Goal: Task Accomplishment & Management: Manage account settings

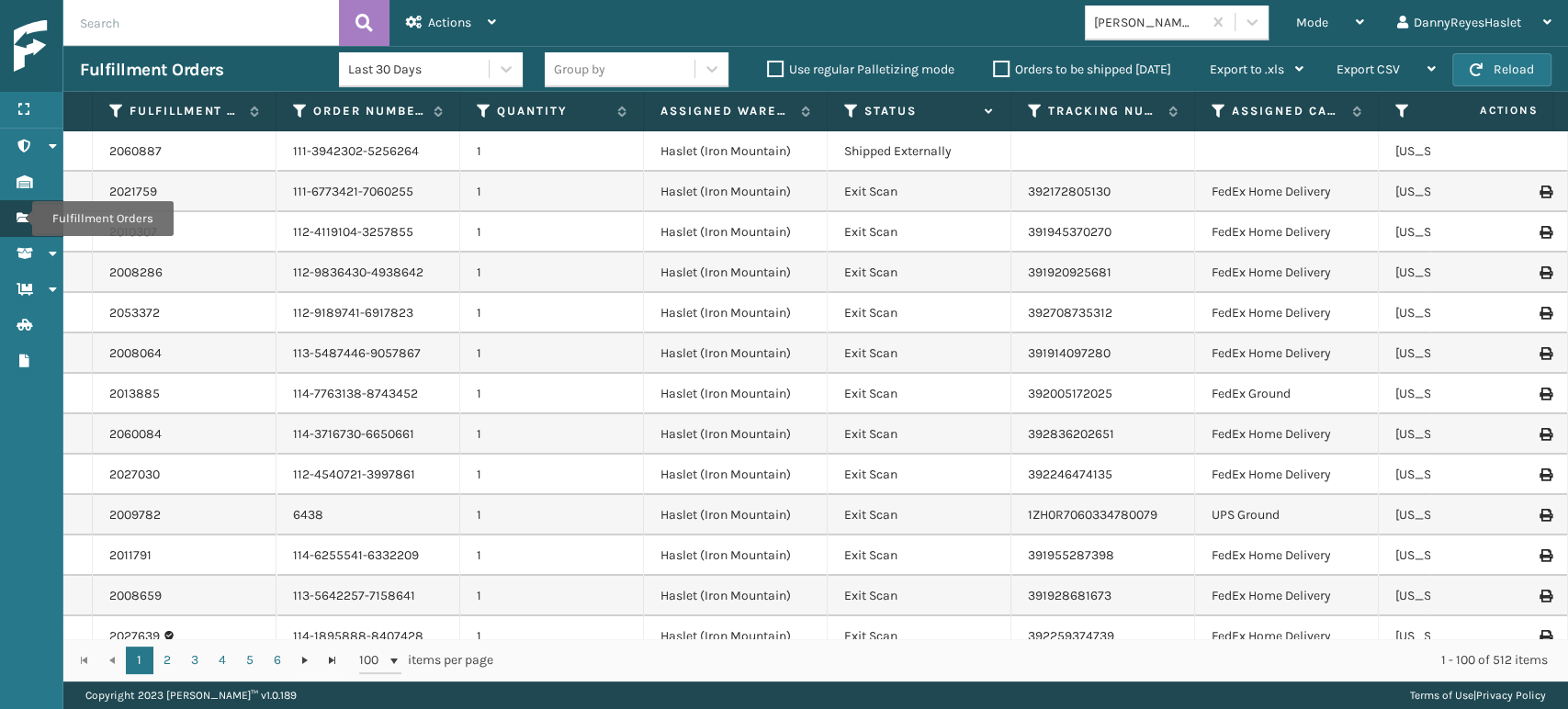
click at [20, 219] on icon "Fulfillment Orders" at bounding box center [23, 217] width 14 height 12
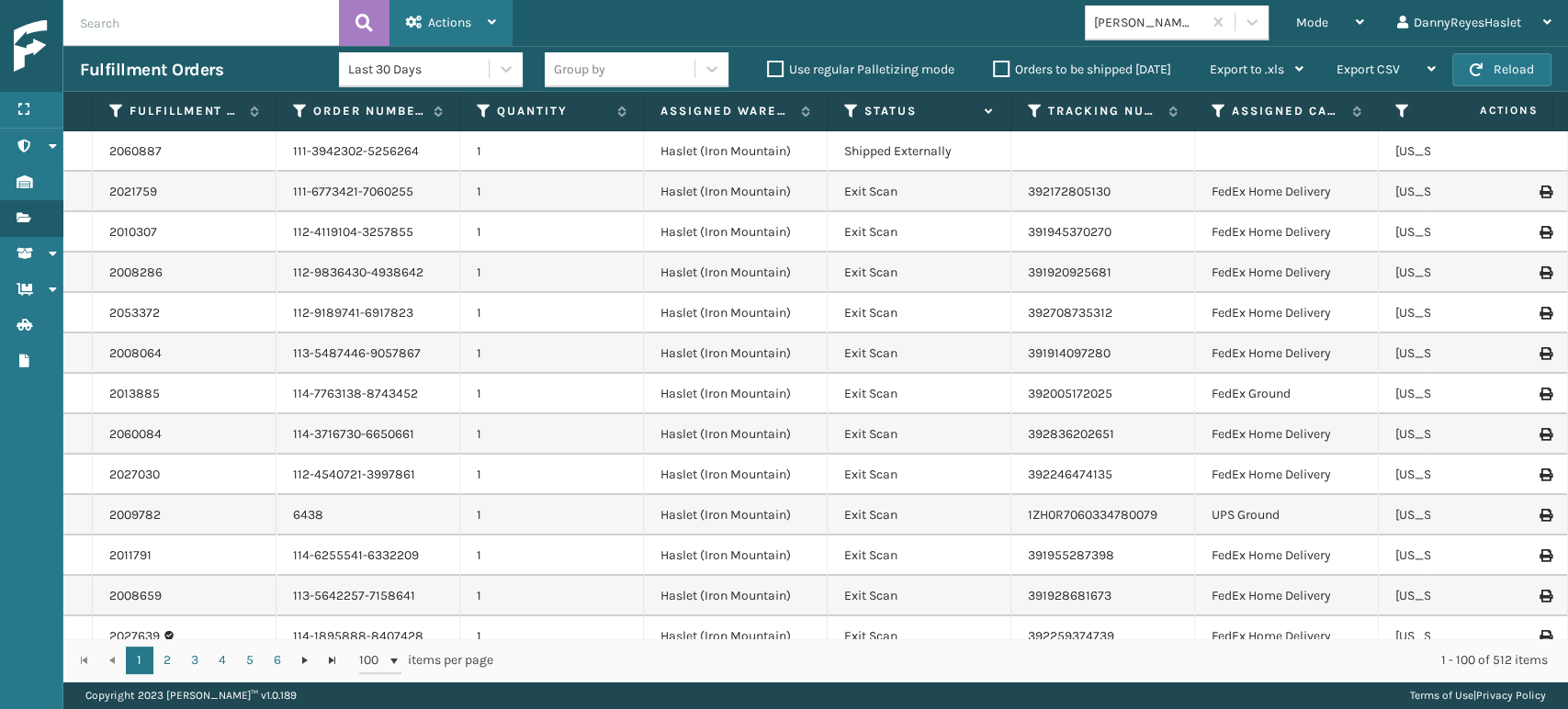
click at [484, 12] on div "Actions" at bounding box center [450, 23] width 90 height 46
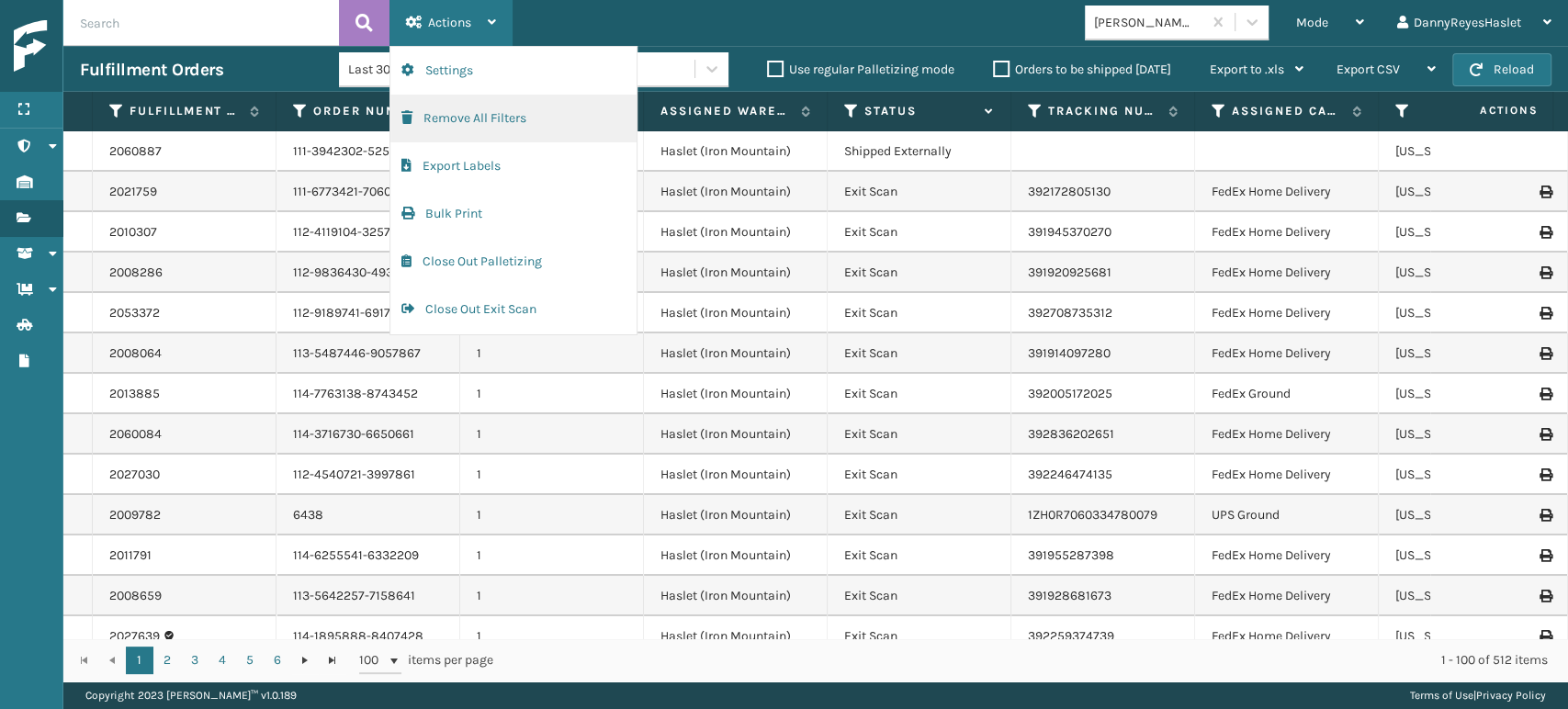
click at [486, 126] on button "Remove All Filters" at bounding box center [513, 118] width 246 height 48
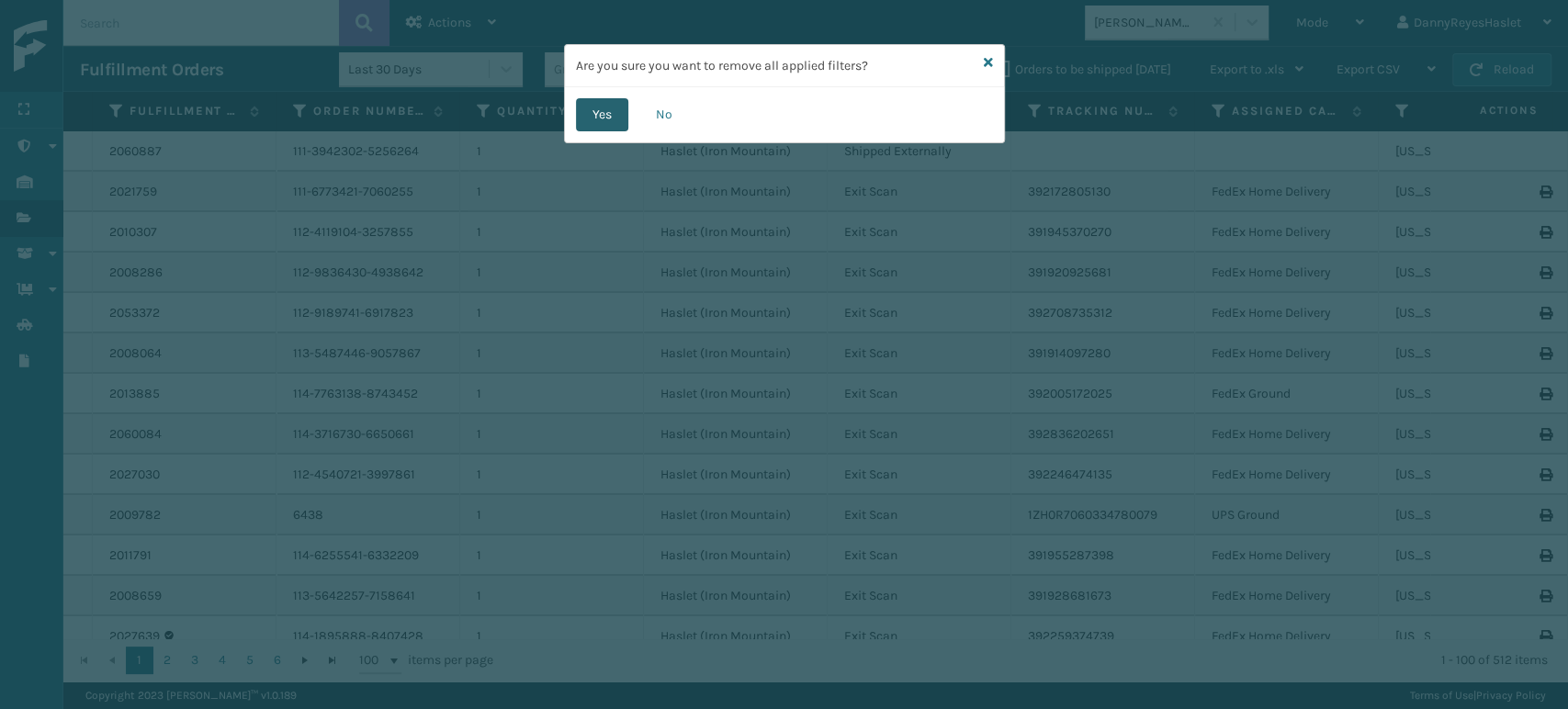
click at [604, 127] on button "Yes" at bounding box center [601, 115] width 52 height 33
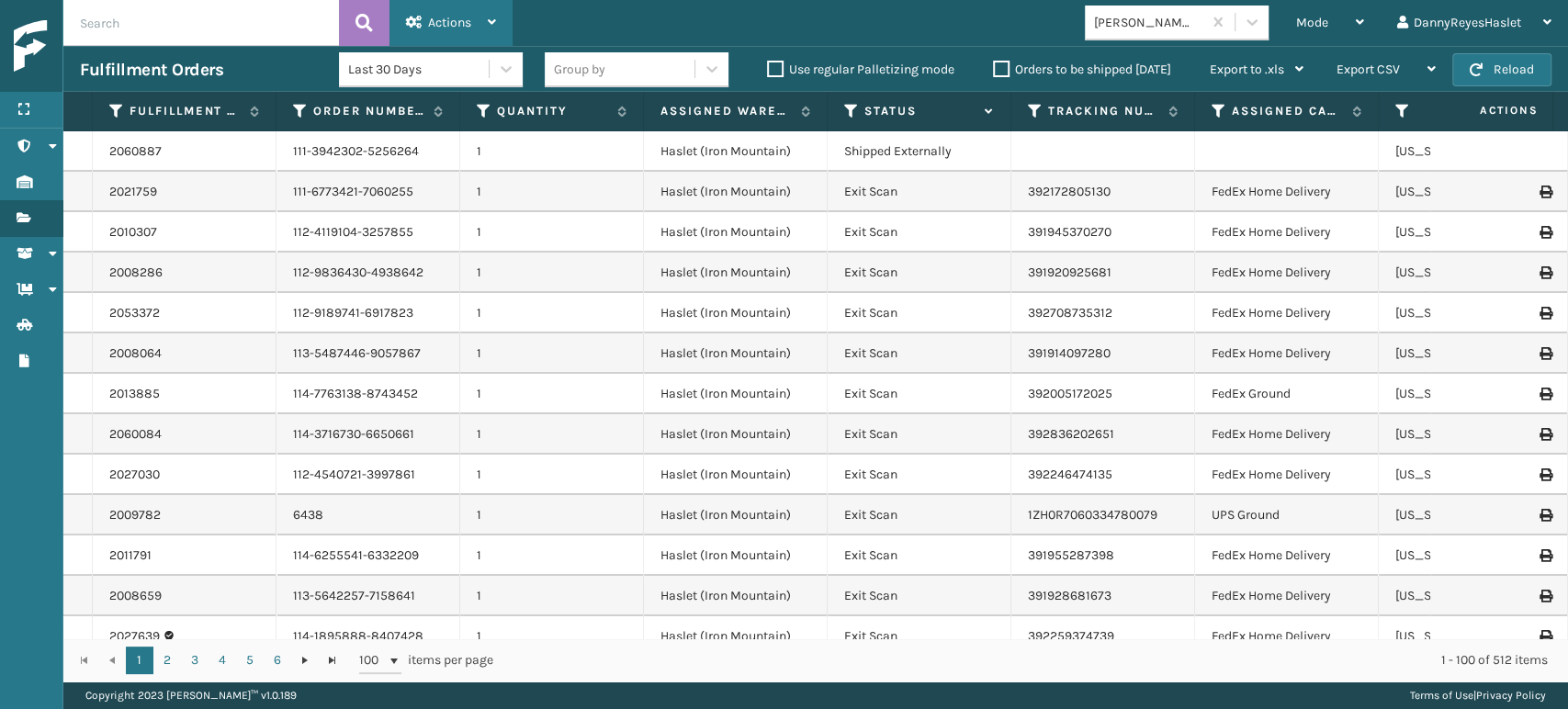
click at [470, 27] on span "Actions" at bounding box center [449, 22] width 43 height 15
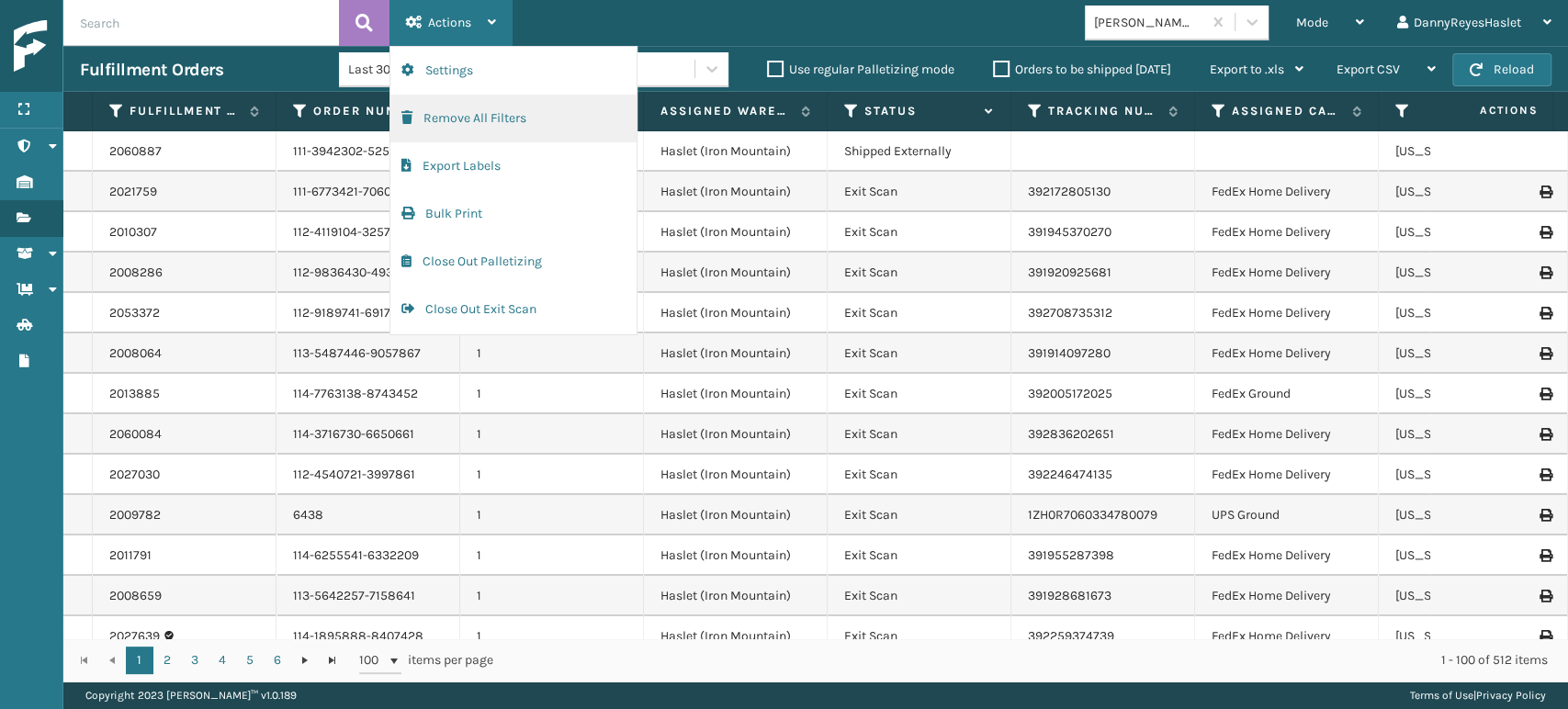
drag, startPoint x: 478, startPoint y: 120, endPoint x: 451, endPoint y: 123, distance: 27.2
click at [451, 123] on button "Remove All Filters" at bounding box center [513, 118] width 246 height 48
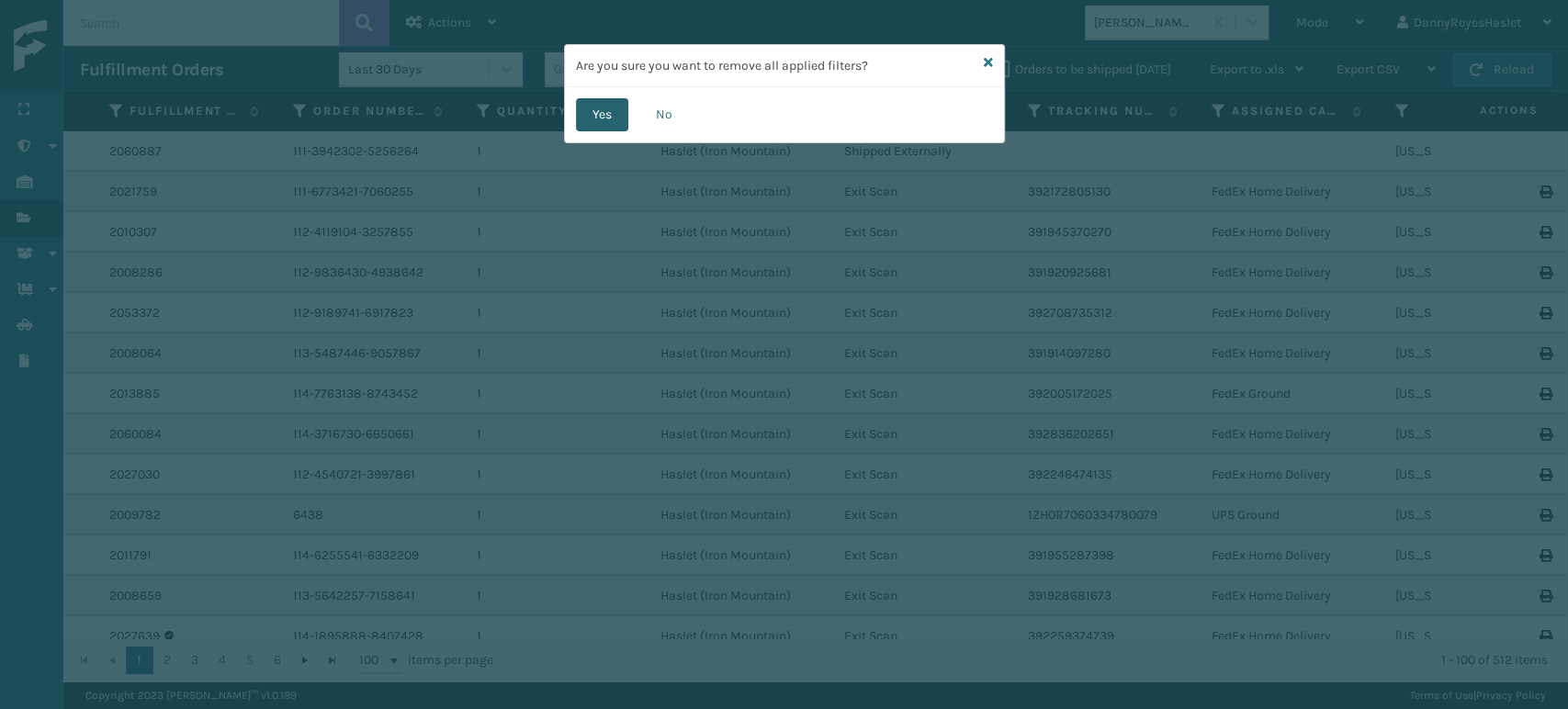
click at [612, 123] on button "Yes" at bounding box center [601, 115] width 52 height 33
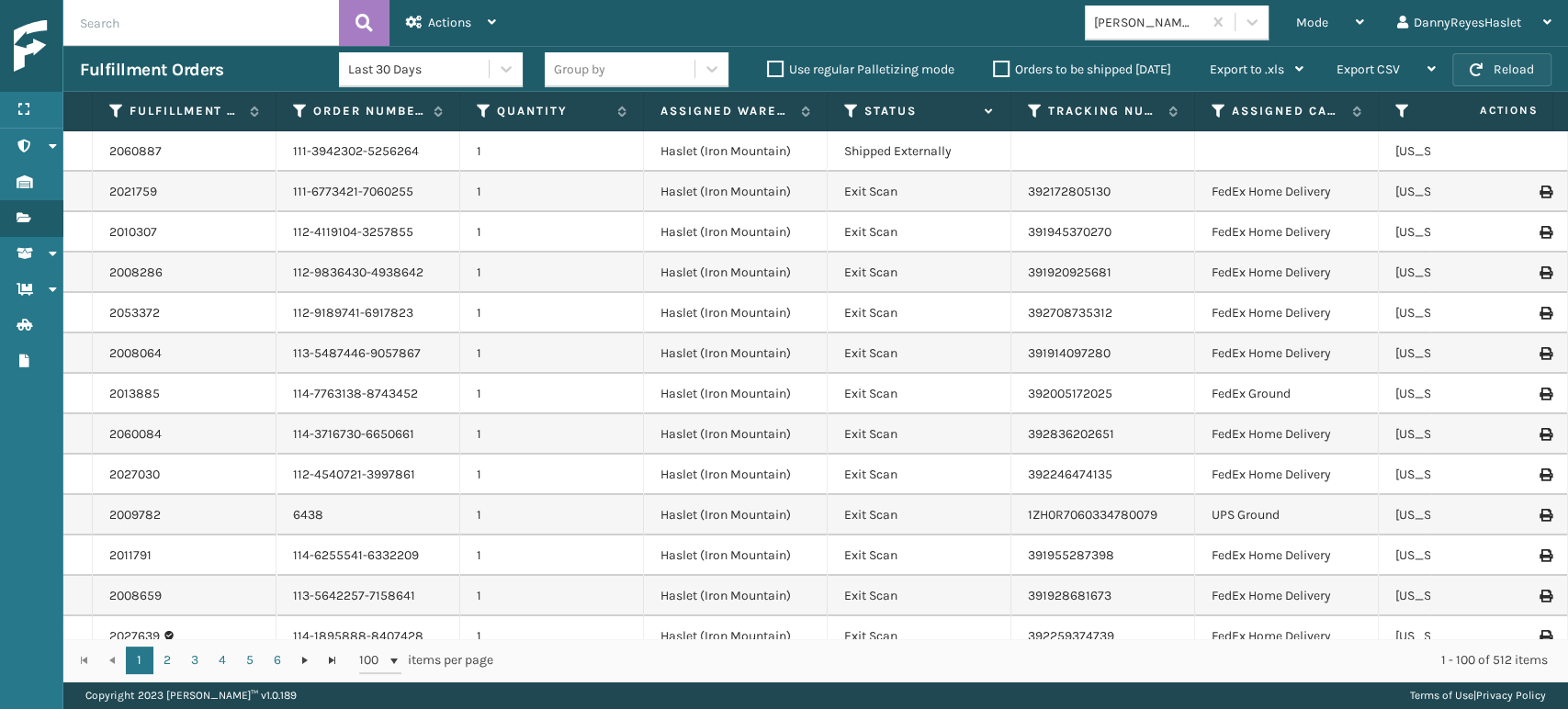
click at [1516, 66] on button "Reload" at bounding box center [1501, 70] width 99 height 33
click at [607, 94] on th "Quantity" at bounding box center [552, 111] width 183 height 39
click at [1329, 28] on div "Mode" at bounding box center [1329, 23] width 68 height 46
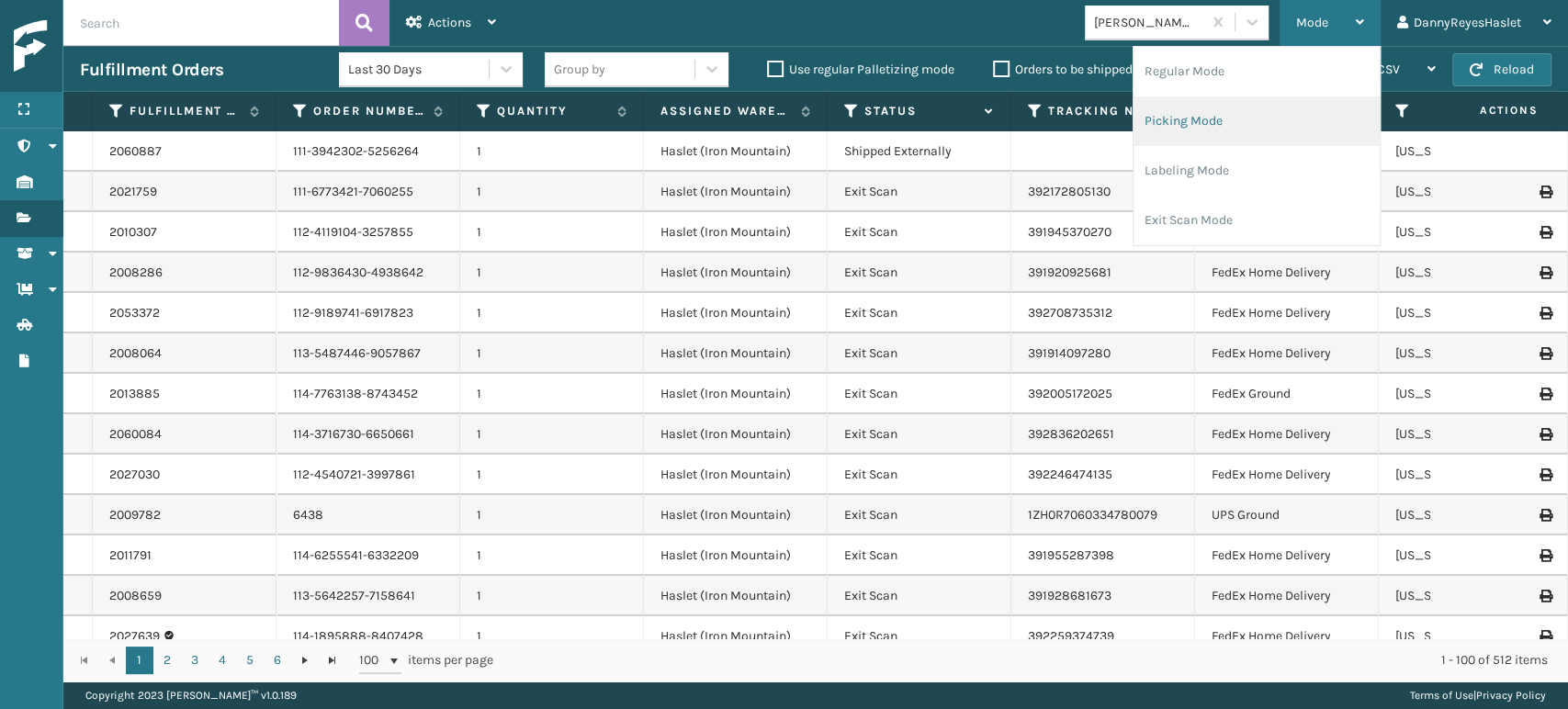
click at [1164, 118] on li "Picking Mode" at bounding box center [1257, 121] width 246 height 50
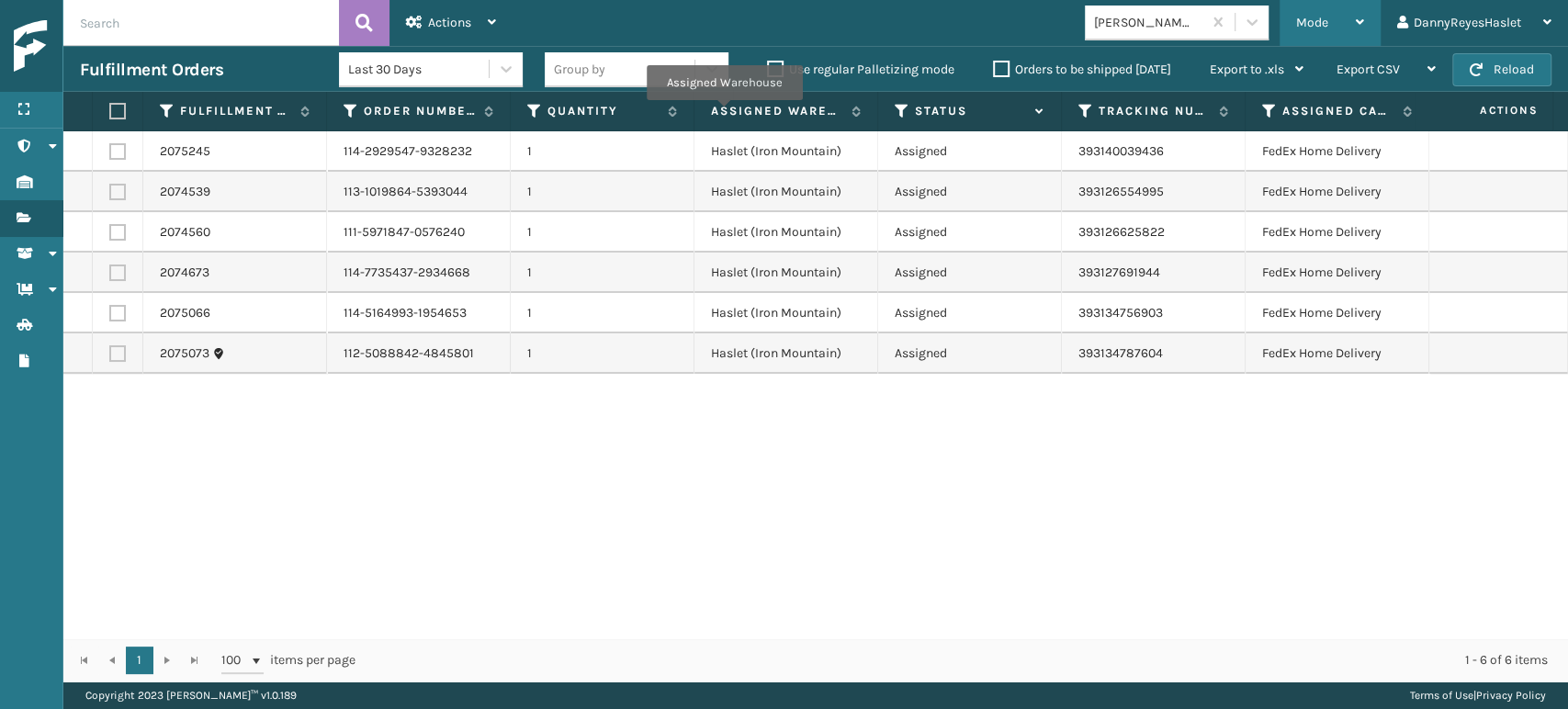
click at [1318, 13] on div "Mode" at bounding box center [1329, 23] width 68 height 46
click at [684, 26] on div "Mode Regular Mode Picking Mode Labeling Mode Exit Scan Mode [PERSON_NAME] Brand…" at bounding box center [1040, 23] width 1056 height 46
drag, startPoint x: 453, startPoint y: 13, endPoint x: 412, endPoint y: 20, distance: 41.6
click at [412, 20] on icon at bounding box center [413, 21] width 16 height 12
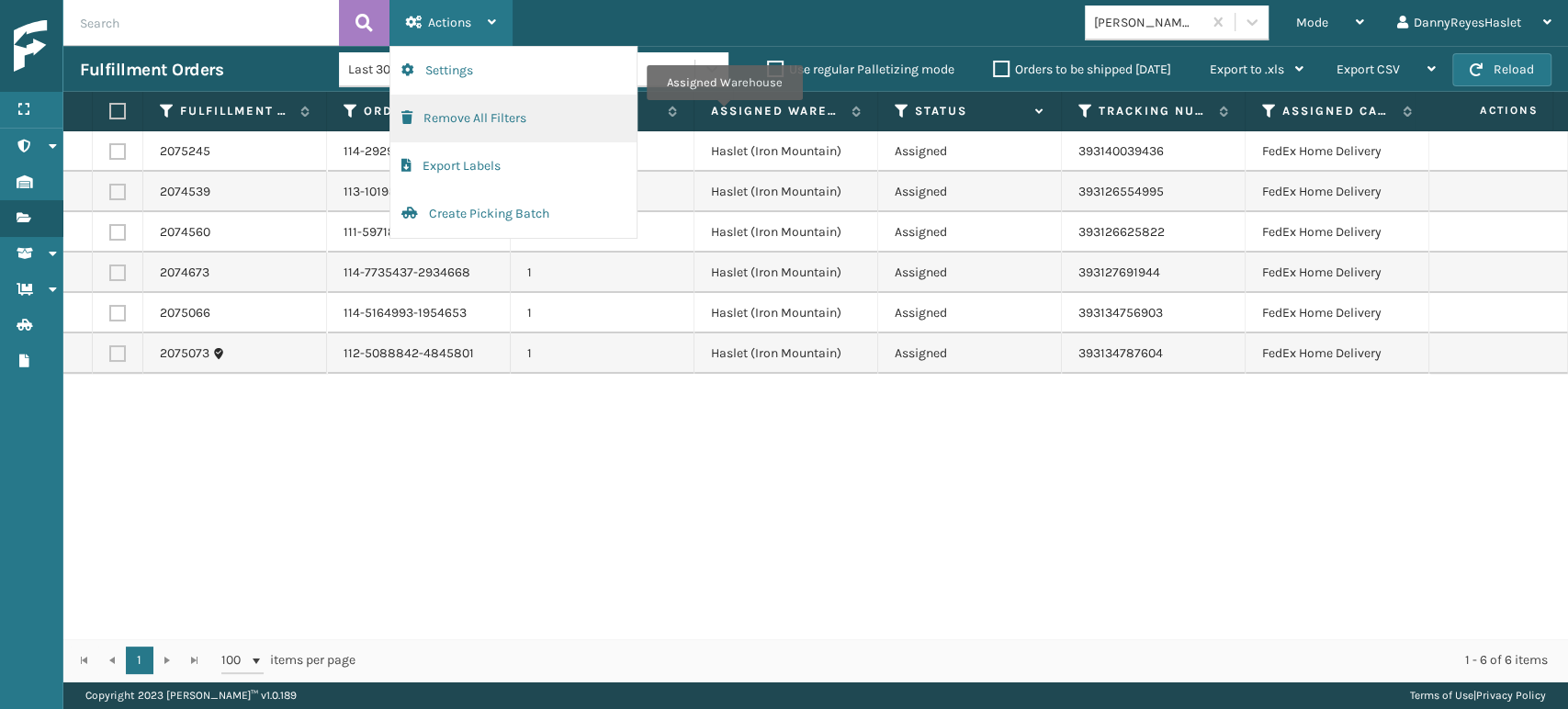
click at [443, 122] on button "Remove All Filters" at bounding box center [513, 118] width 246 height 48
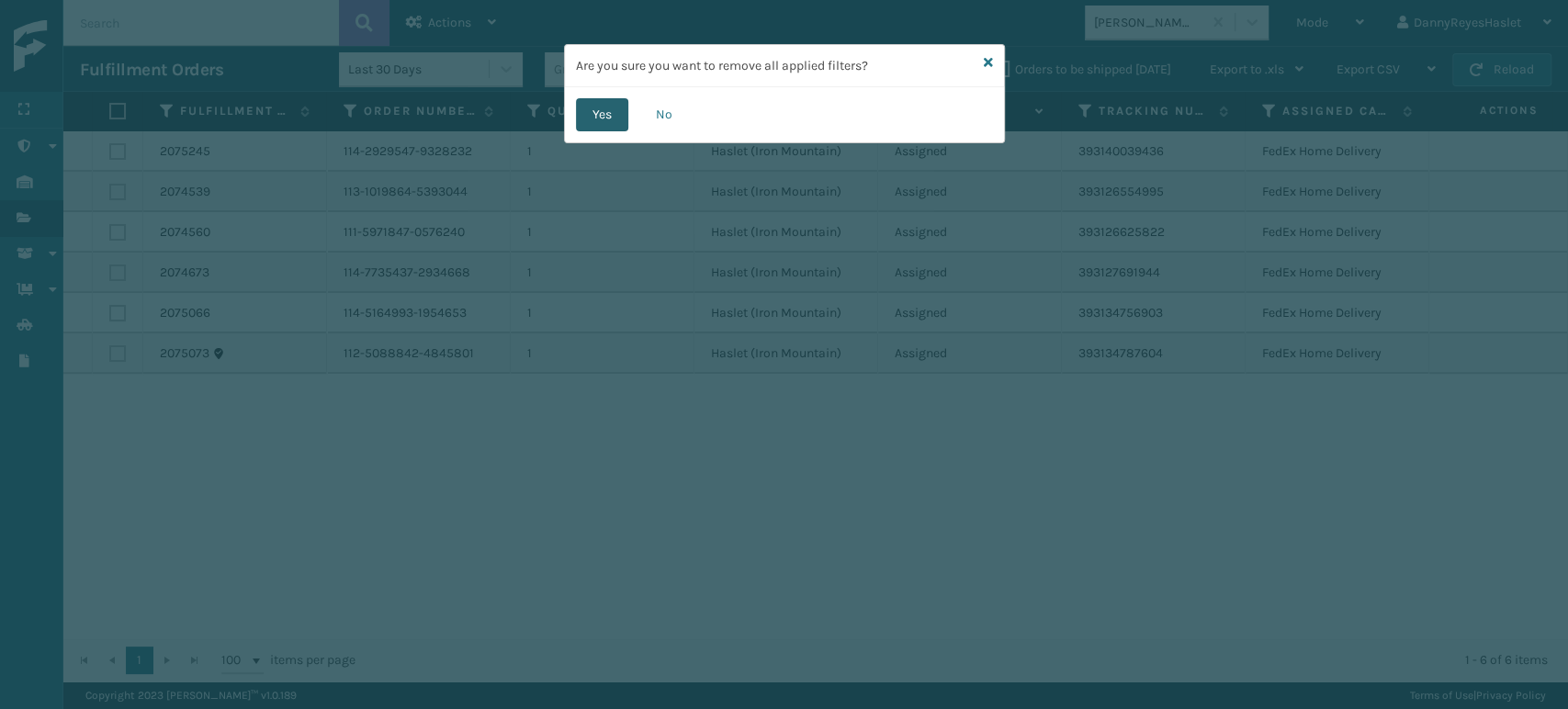
click at [609, 113] on button "Yes" at bounding box center [601, 115] width 52 height 33
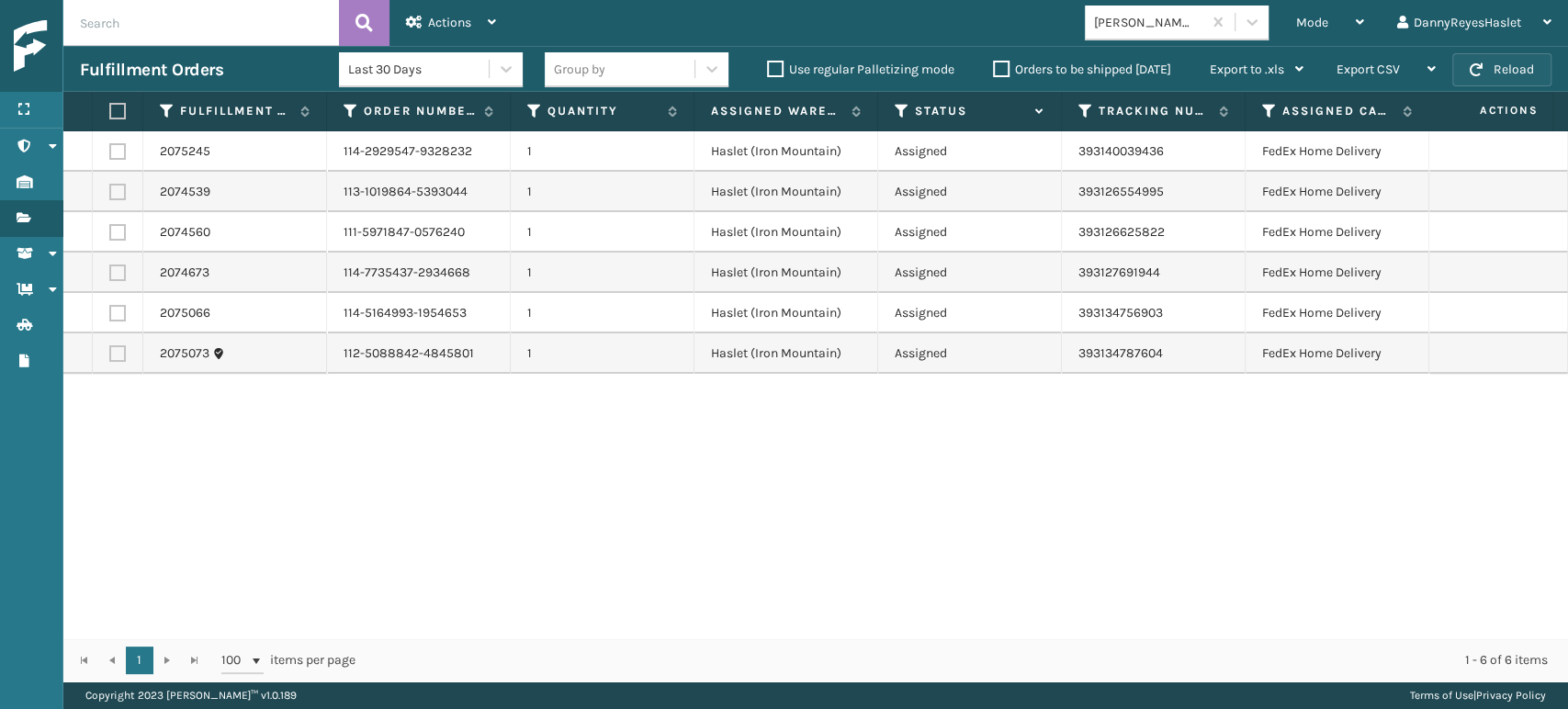
click at [1476, 73] on span "button" at bounding box center [1475, 69] width 12 height 12
click at [662, 457] on div "2075245 114-2929547-9328232 1 Haslet (Iron Mountain) Assigned 393140039436 FedE…" at bounding box center [815, 385] width 1504 height 507
click at [120, 112] on label at bounding box center [115, 111] width 11 height 16
click at [110, 112] on input "checkbox" at bounding box center [110, 112] width 1 height 12
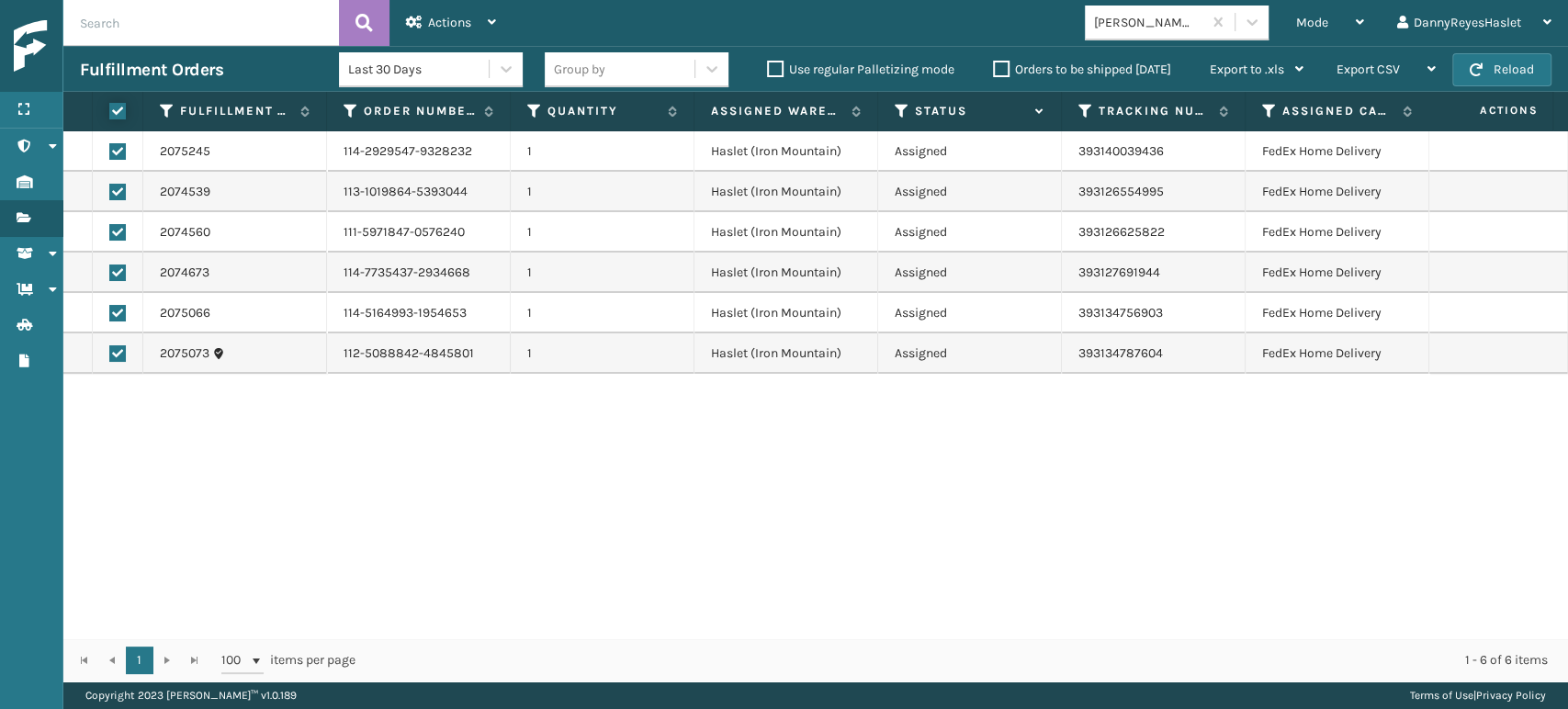
checkbox input "true"
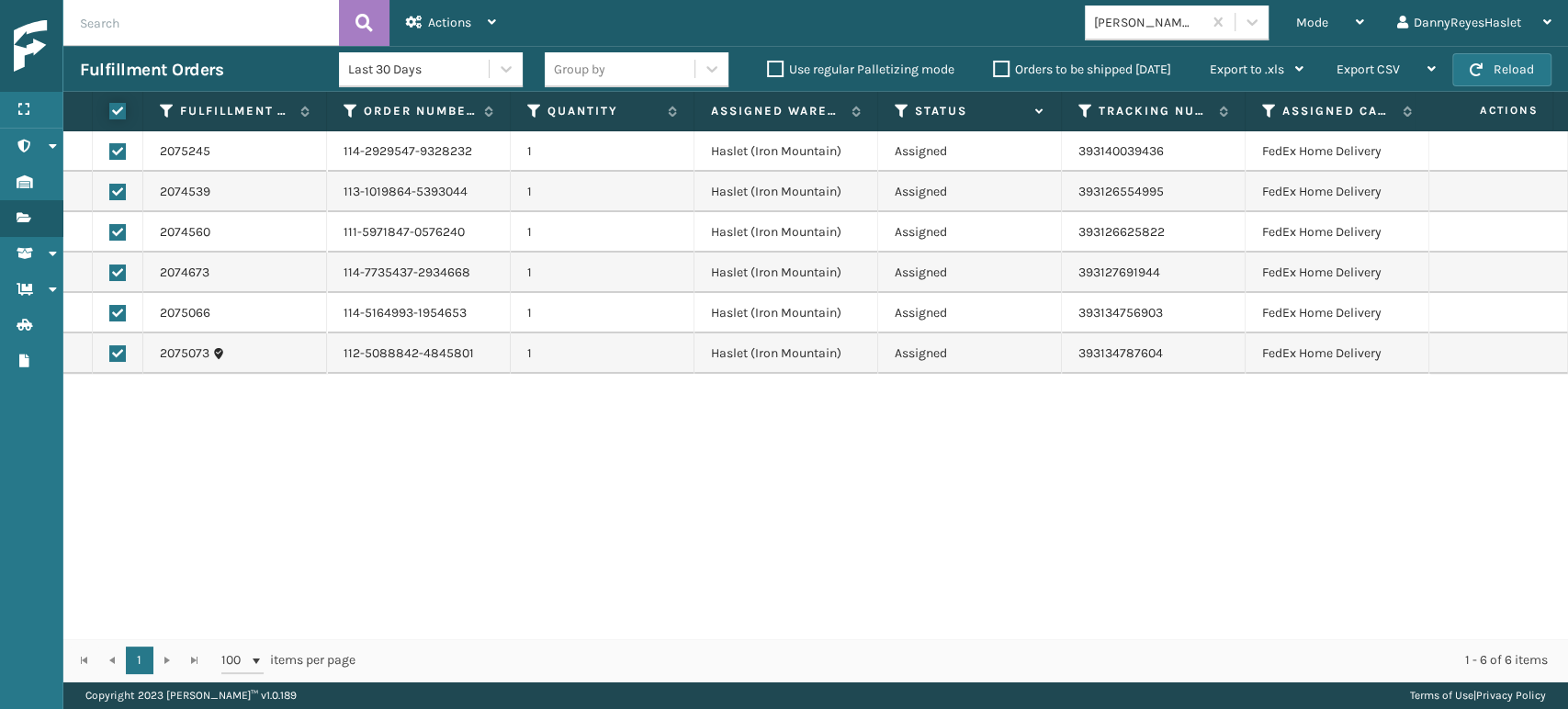
checkbox input "true"
click at [477, 18] on div "Actions" at bounding box center [450, 23] width 90 height 46
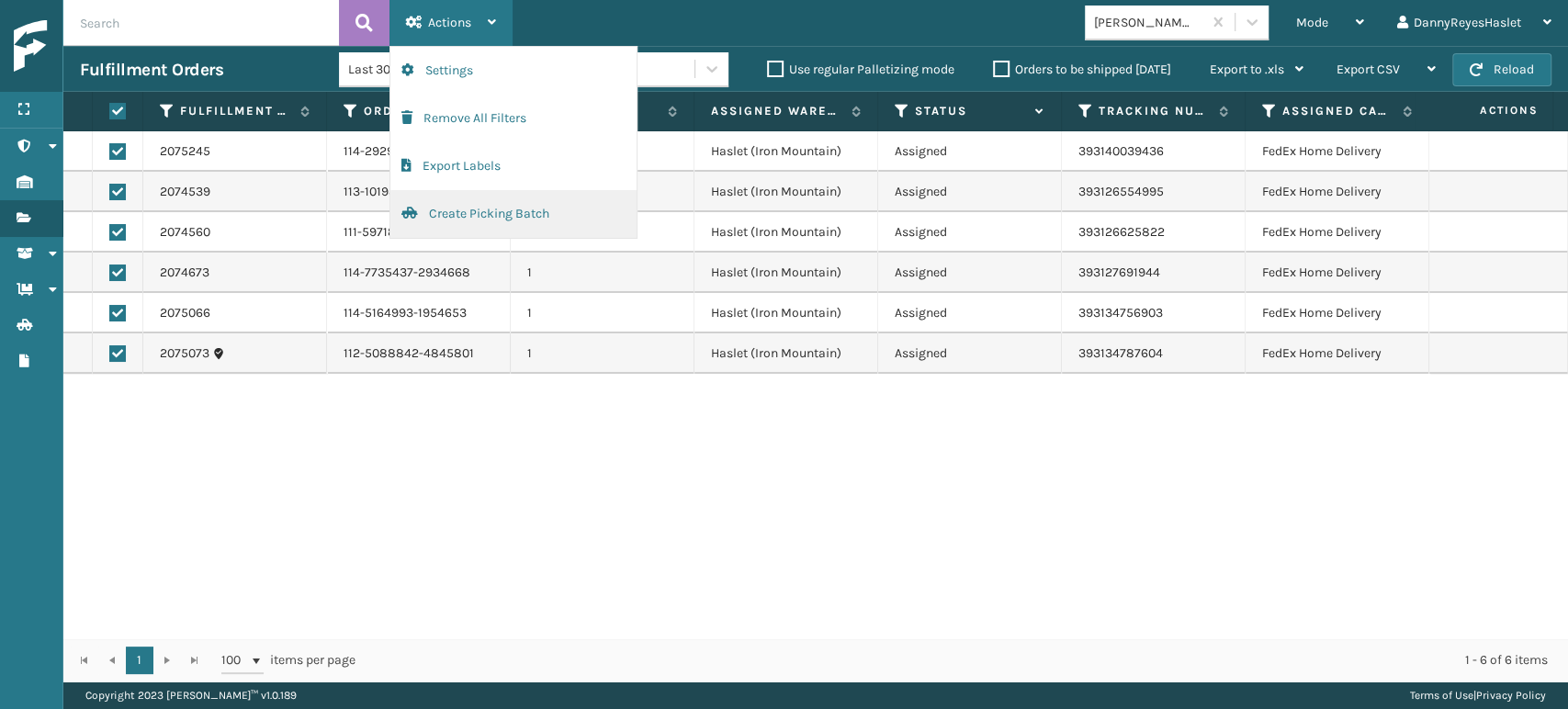
click at [533, 218] on button "Create Picking Batch" at bounding box center [513, 214] width 246 height 48
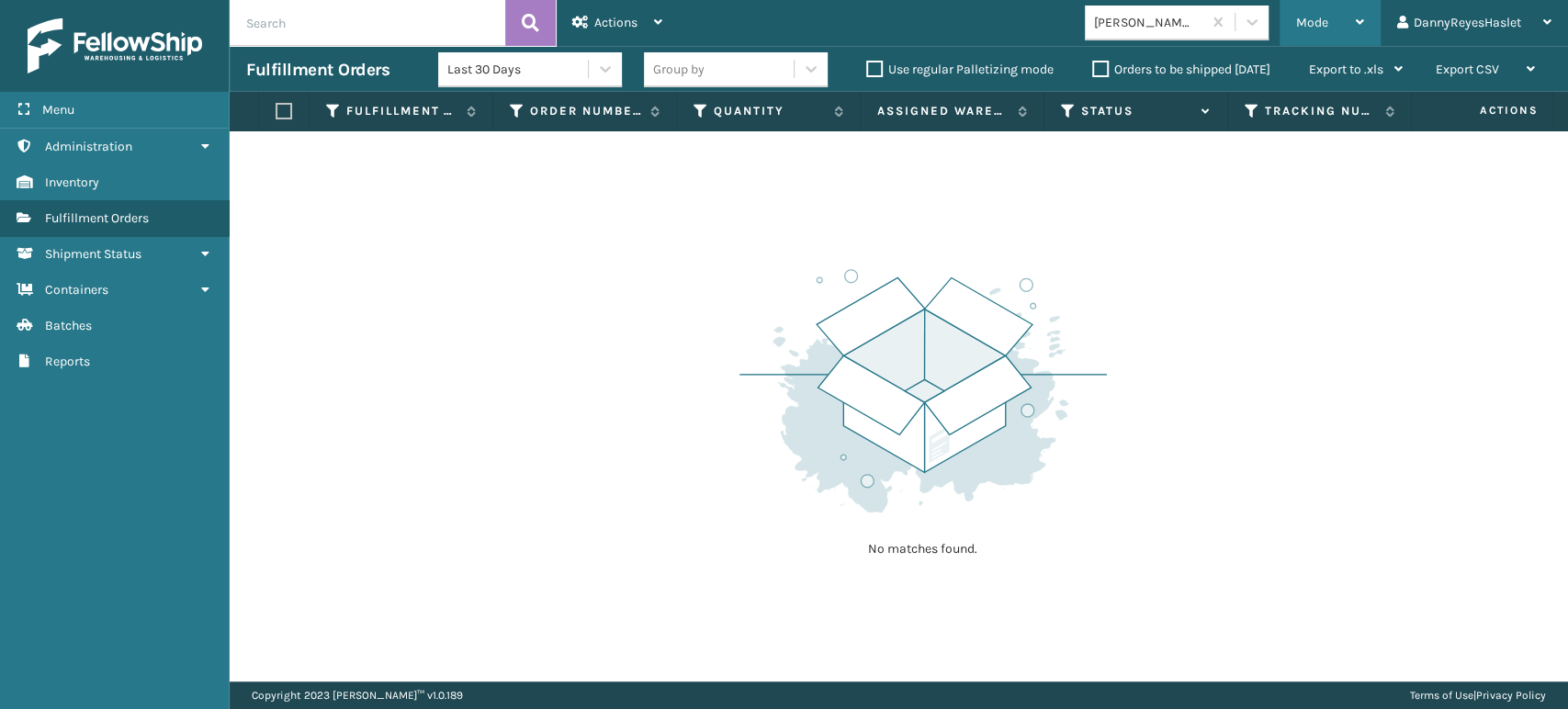
click at [1333, 23] on div "Mode" at bounding box center [1329, 23] width 68 height 46
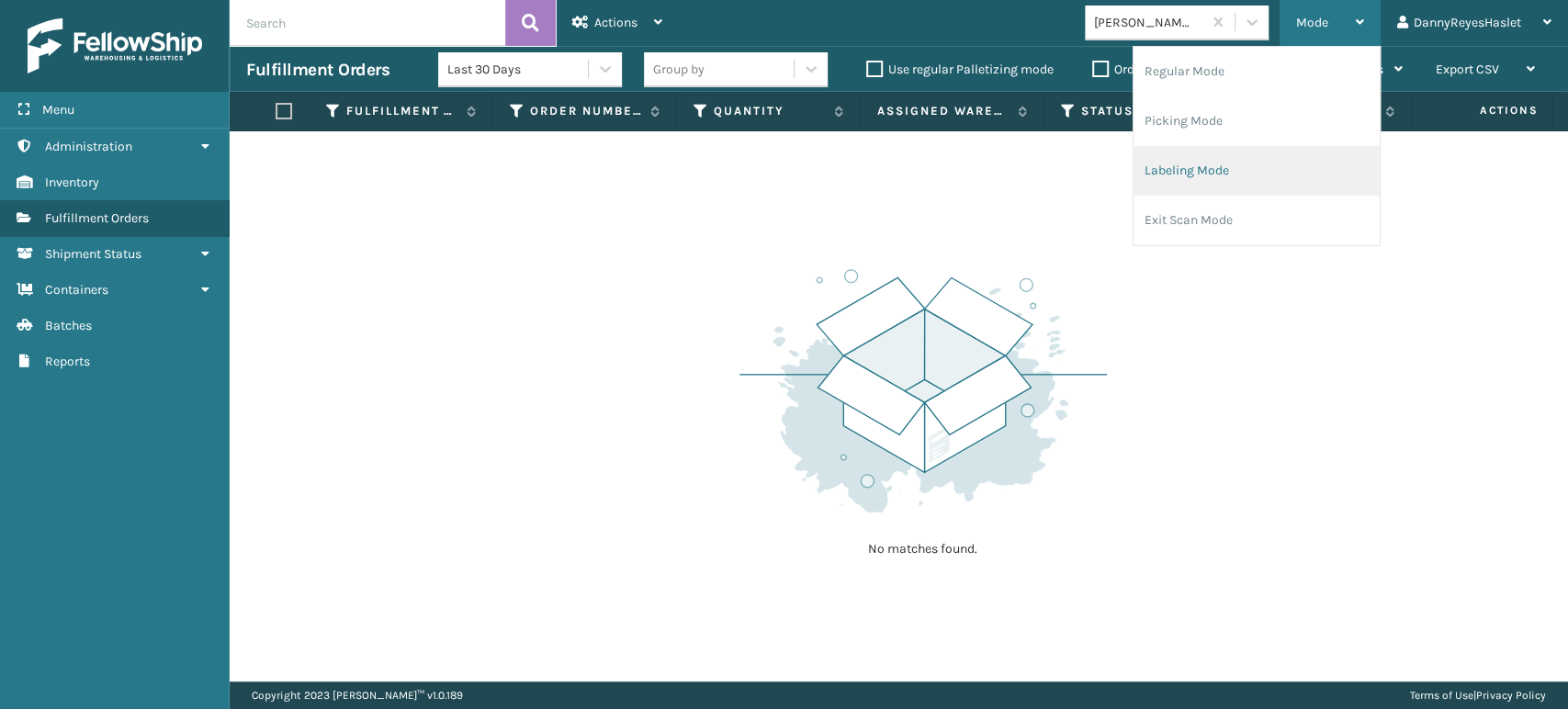
click at [1197, 173] on li "Labeling Mode" at bounding box center [1257, 171] width 246 height 50
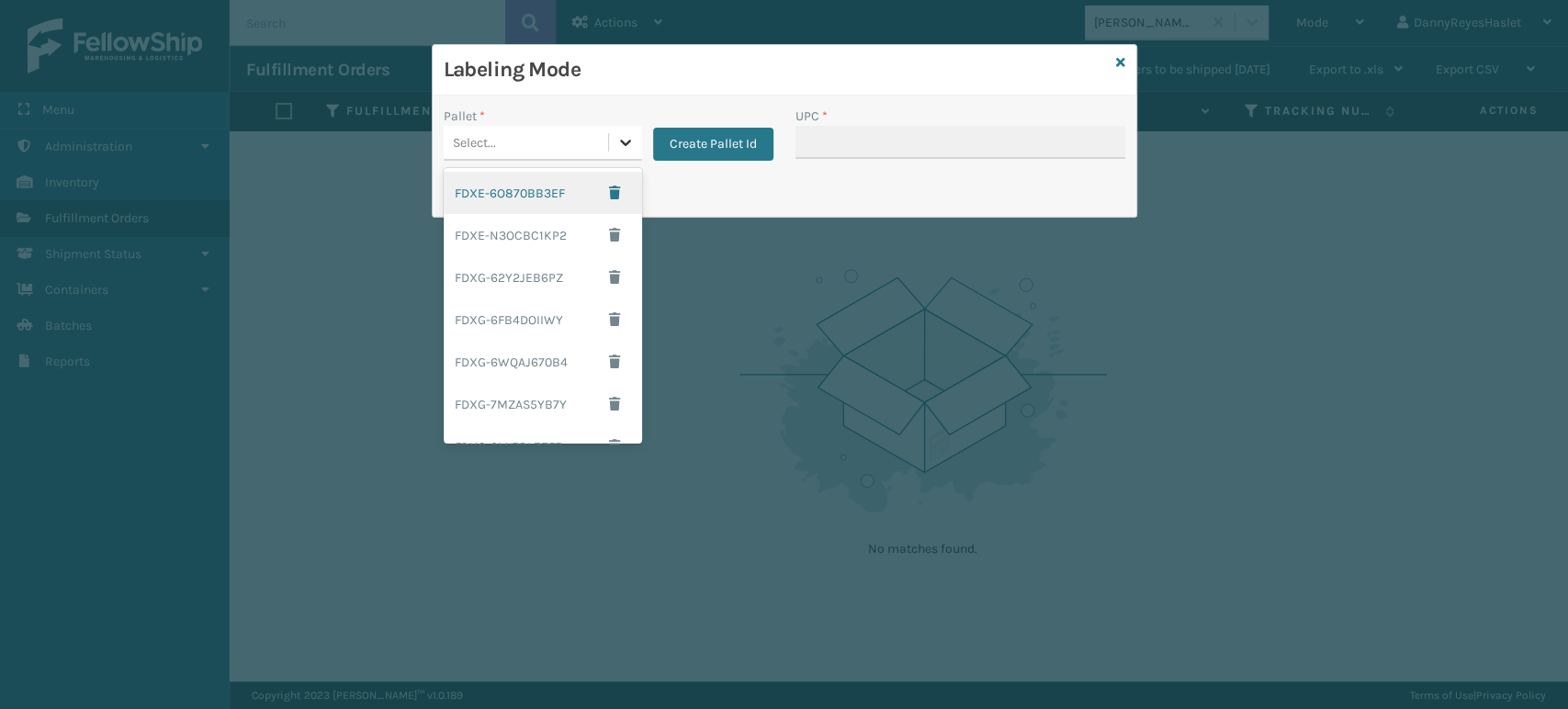
click at [632, 137] on icon at bounding box center [625, 142] width 18 height 18
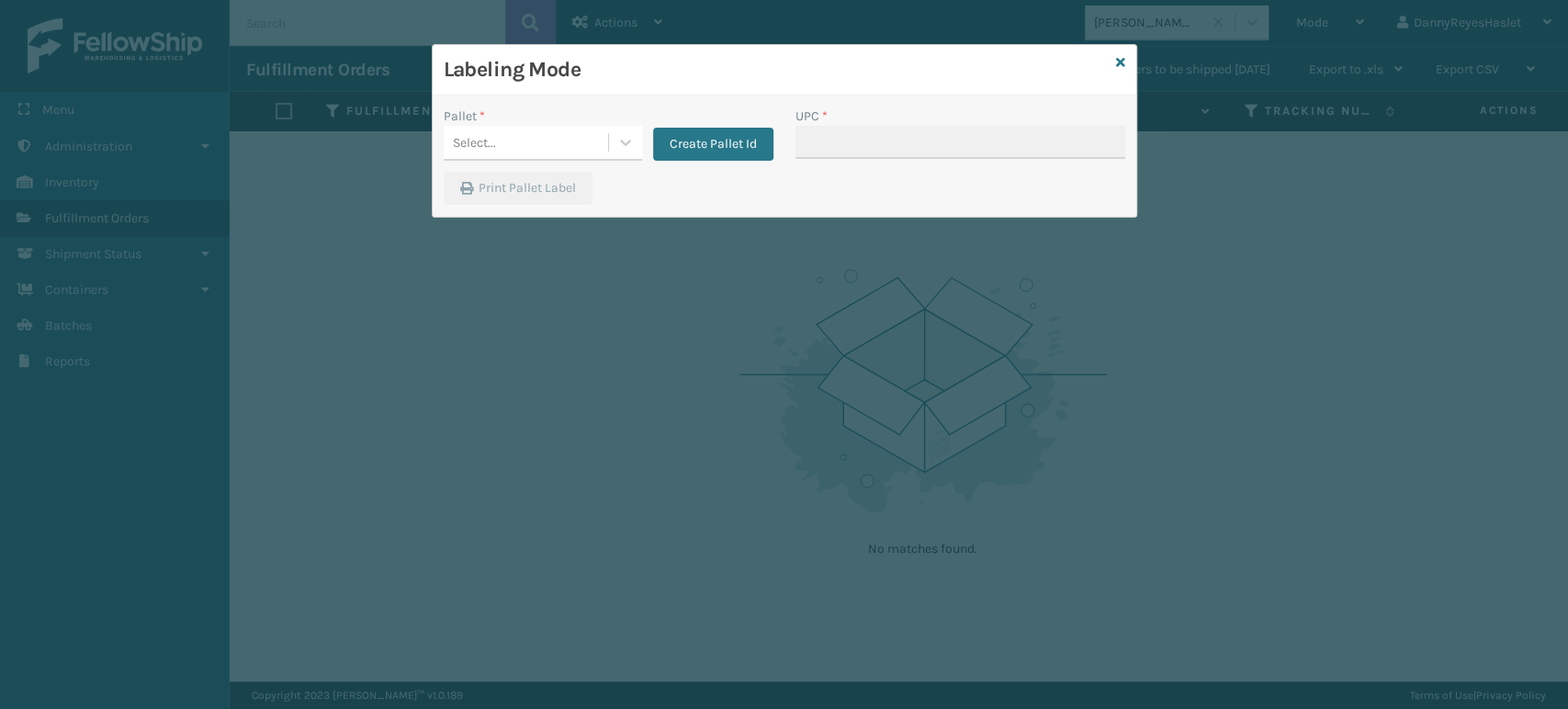
click at [713, 59] on h3 "Labeling Mode" at bounding box center [776, 70] width 665 height 28
click at [761, 89] on div "Labeling Mode" at bounding box center [784, 70] width 703 height 51
click at [620, 137] on icon at bounding box center [625, 142] width 18 height 18
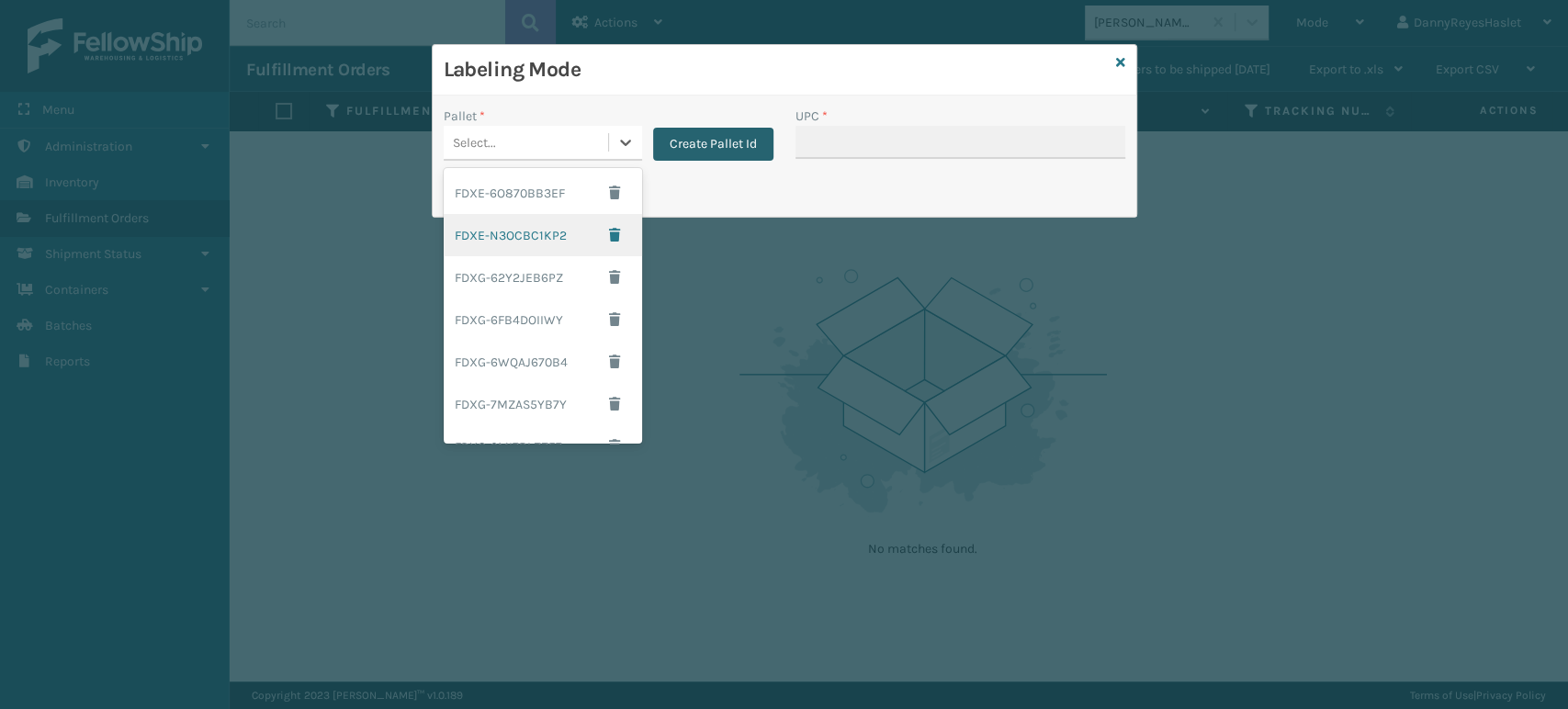
click at [713, 146] on button "Create Pallet Id" at bounding box center [713, 144] width 120 height 33
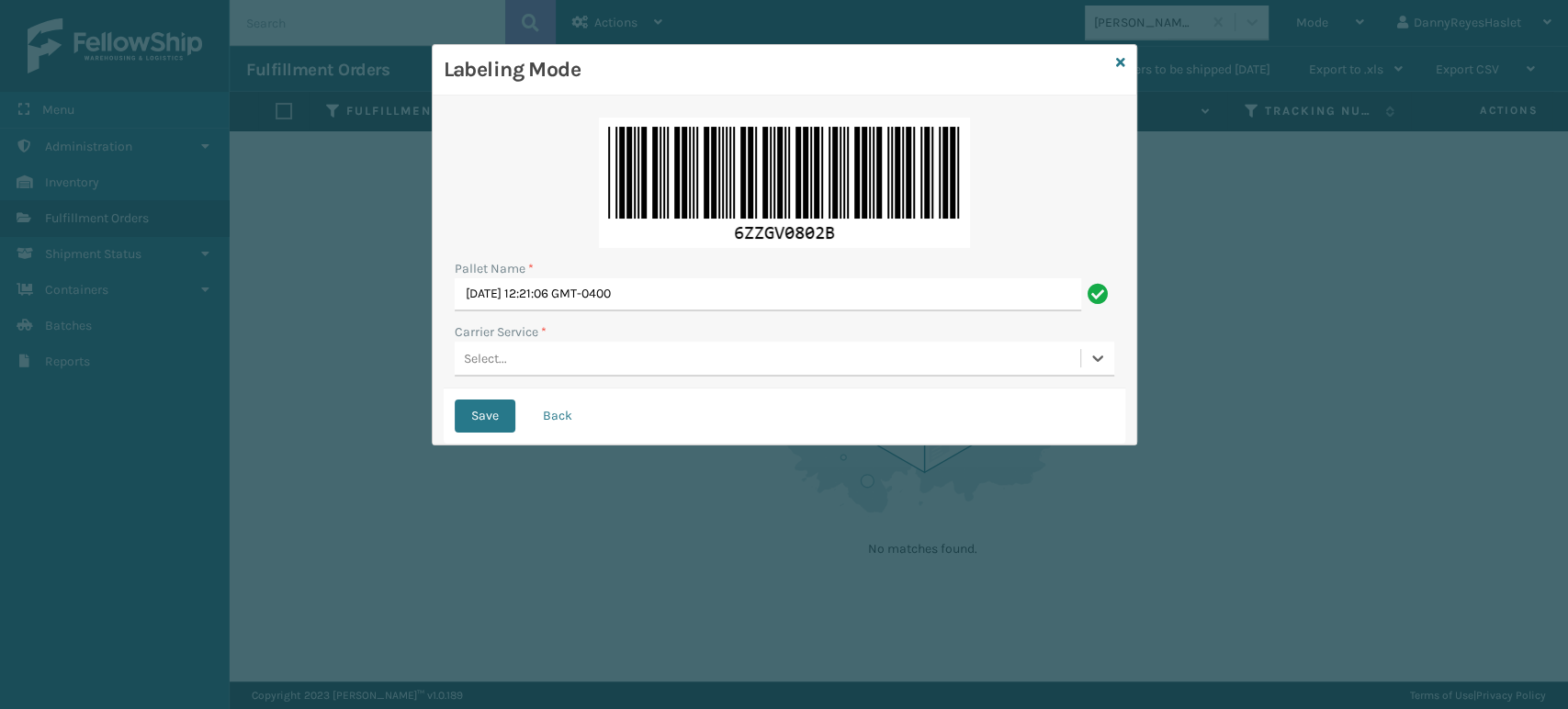
drag, startPoint x: 698, startPoint y: 361, endPoint x: 586, endPoint y: 354, distance: 112.2
click at [586, 354] on div "Select..." at bounding box center [766, 359] width 625 height 31
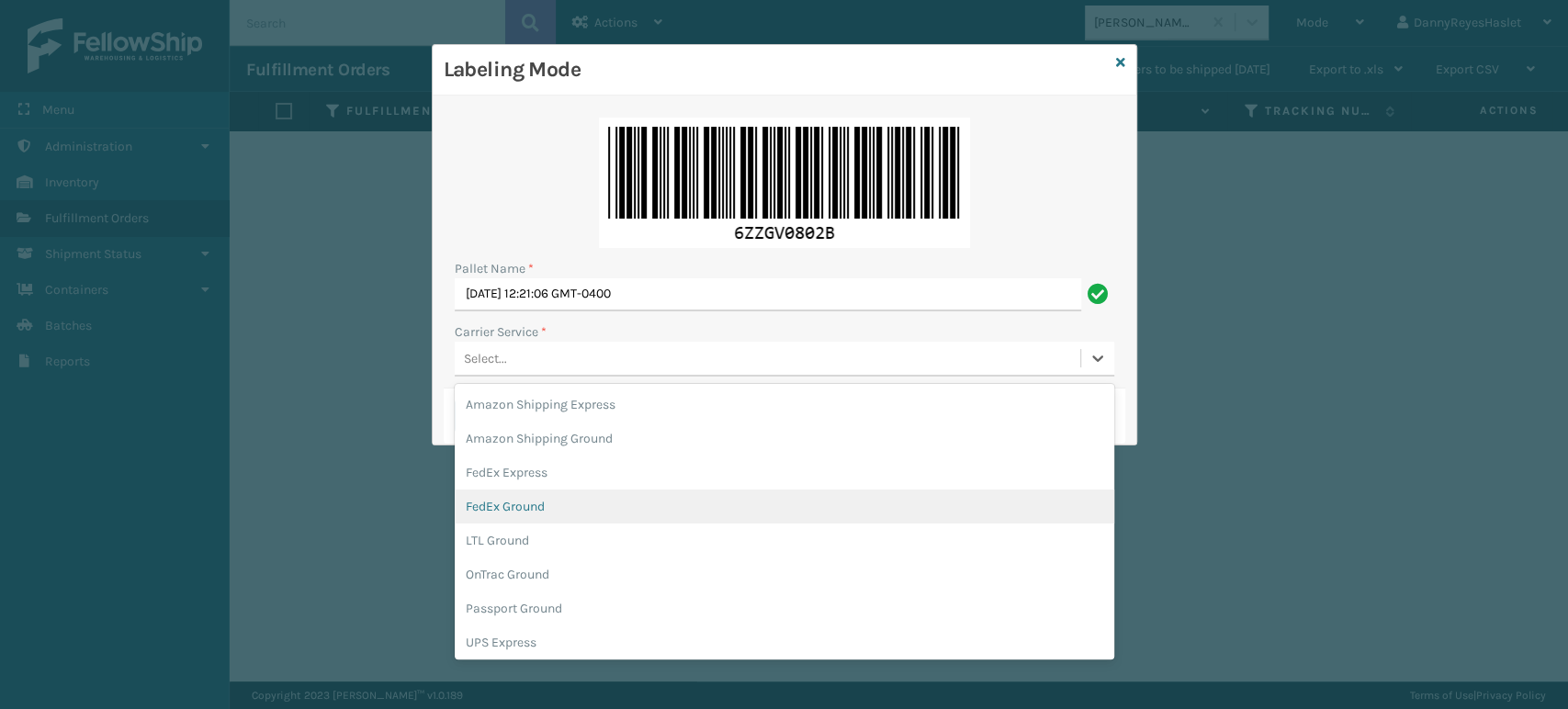
click at [573, 504] on div "FedEx Ground" at bounding box center [784, 507] width 659 height 34
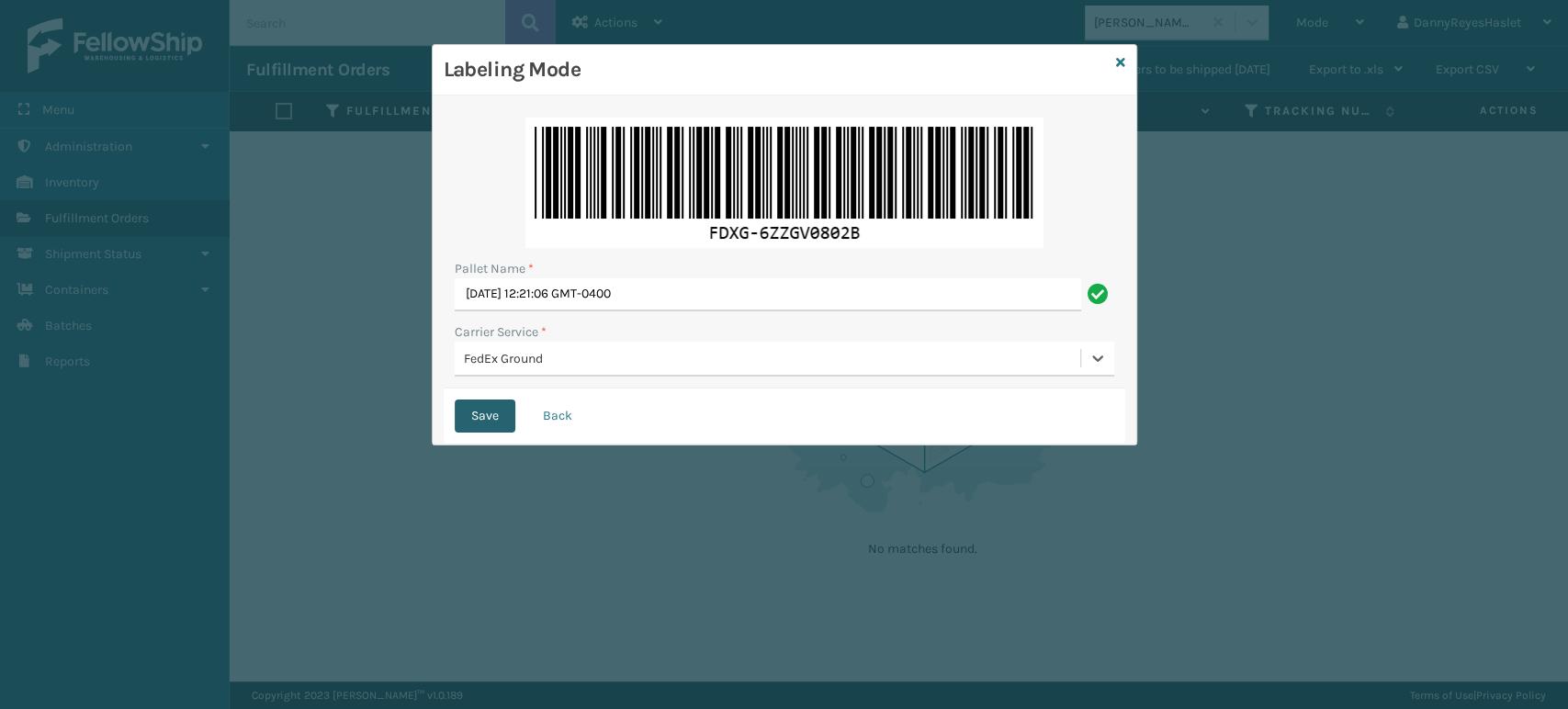
click at [475, 416] on button "Save" at bounding box center [485, 416] width 61 height 33
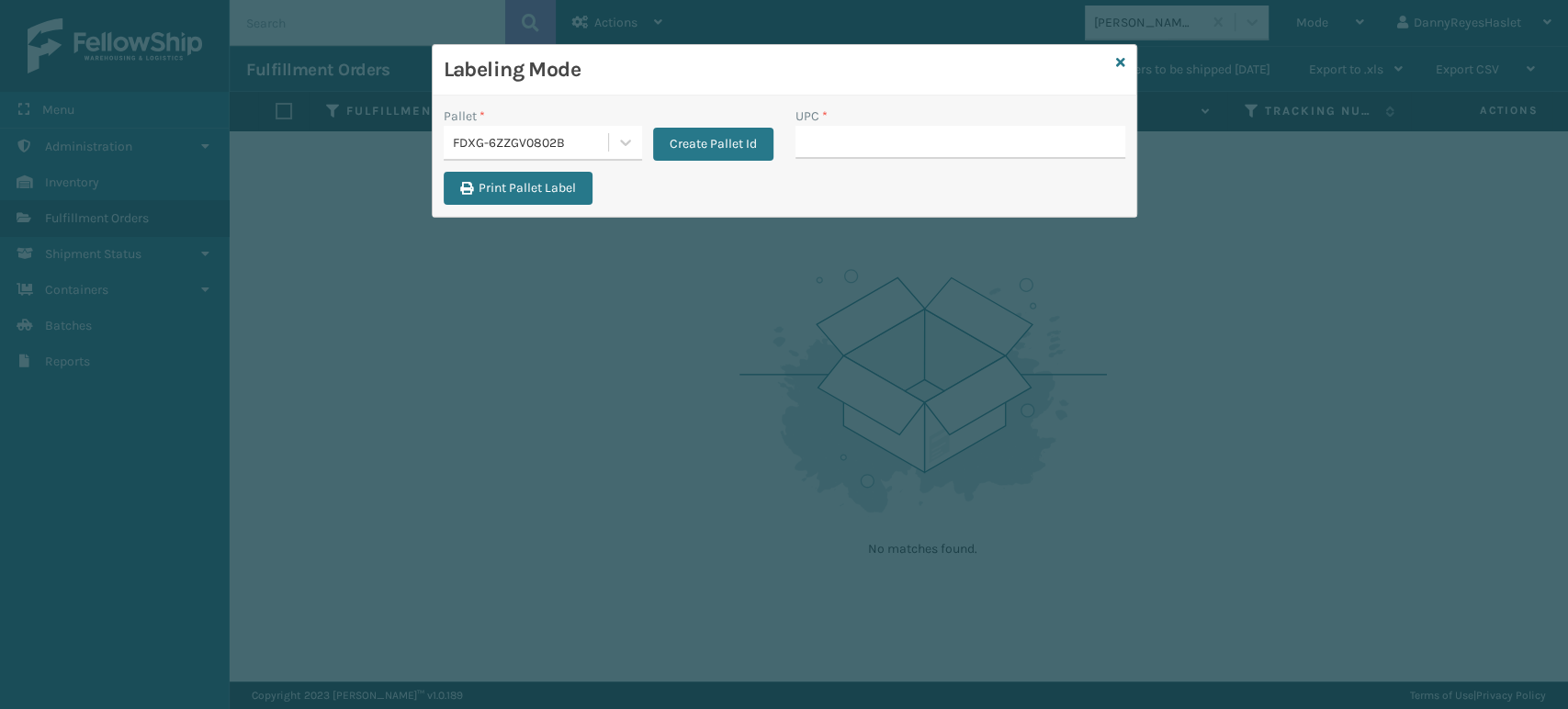
click at [899, 149] on input "UPC *" at bounding box center [959, 142] width 329 height 33
drag, startPoint x: 1119, startPoint y: 62, endPoint x: 1035, endPoint y: 106, distance: 94.8
click at [1035, 106] on div "Labeling Mode Pallet * FDXG-6ZZGV0802B Create Pallet Id UPC * Print Pallet Label" at bounding box center [784, 131] width 705 height 174
click at [1035, 107] on div "UPC *" at bounding box center [959, 116] width 329 height 19
click at [1120, 69] on link at bounding box center [1120, 63] width 10 height 19
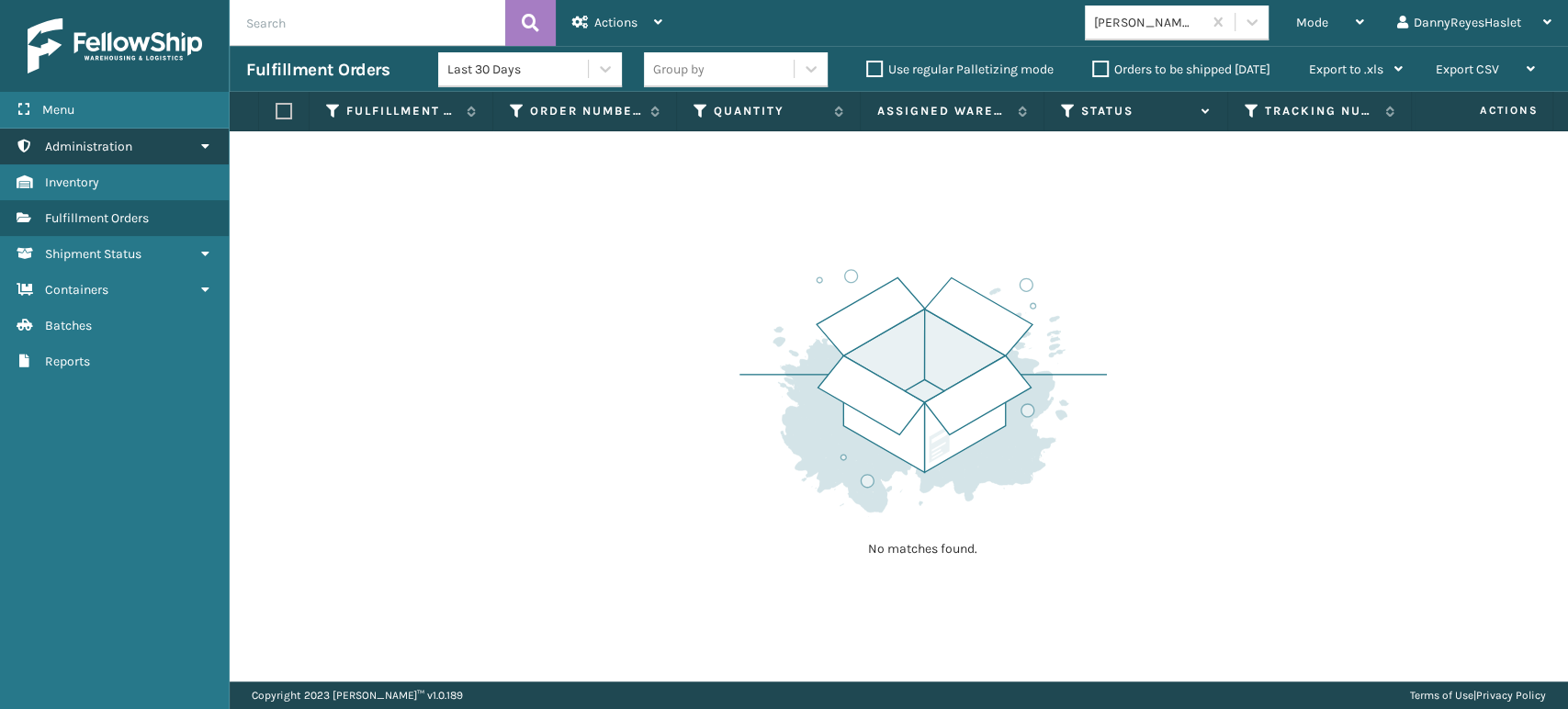
click at [184, 145] on link "Fulfillment Orders Administration" at bounding box center [115, 147] width 229 height 36
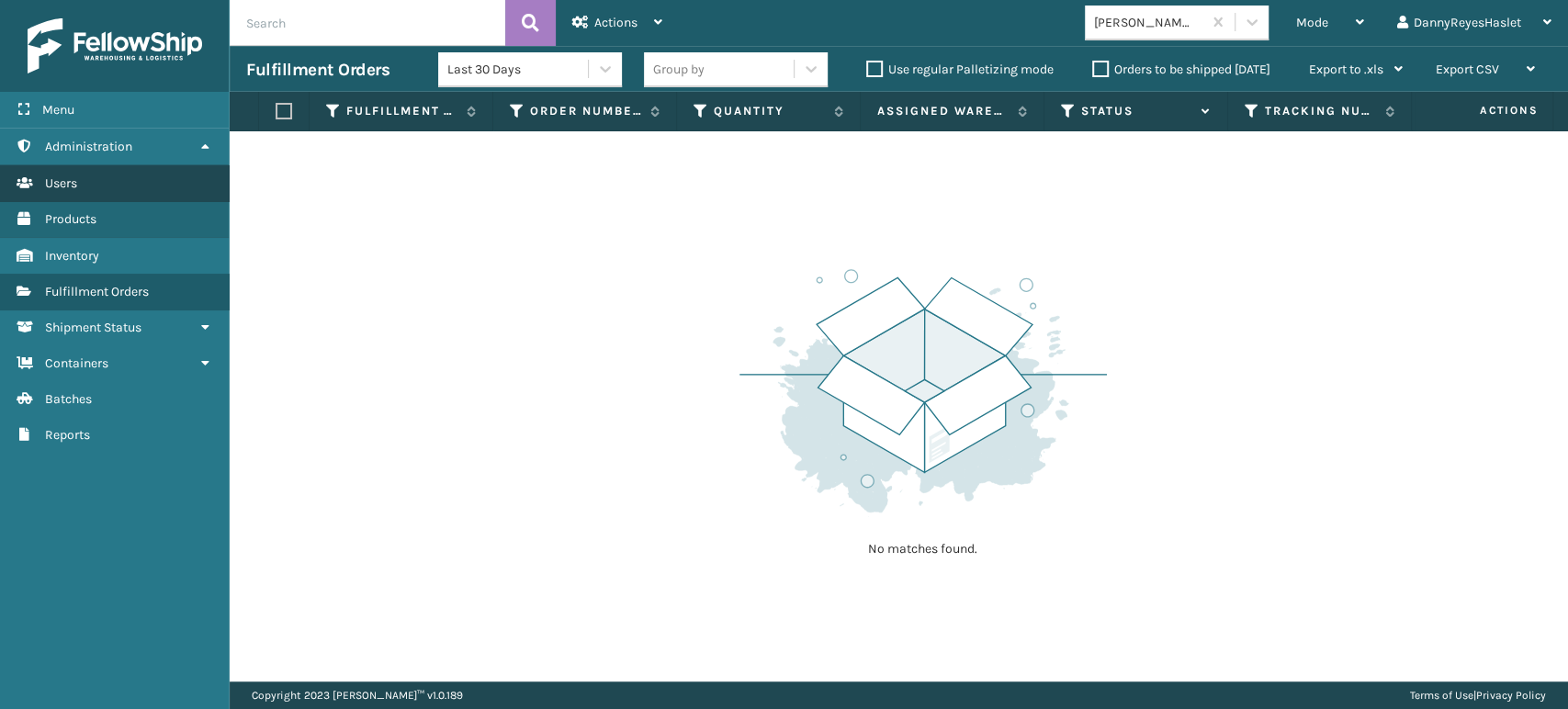
click at [160, 183] on link "Users" at bounding box center [115, 183] width 229 height 36
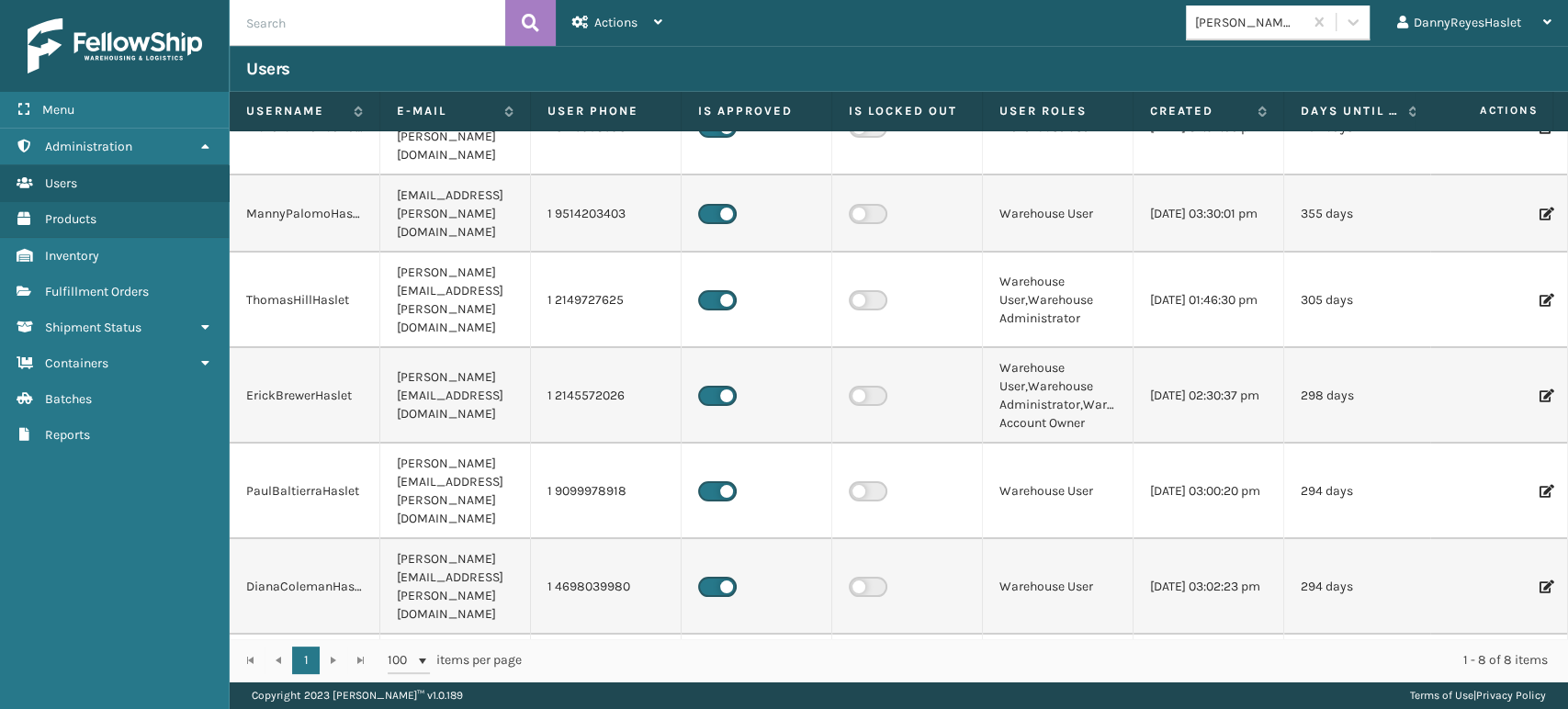
scroll to position [69, 0]
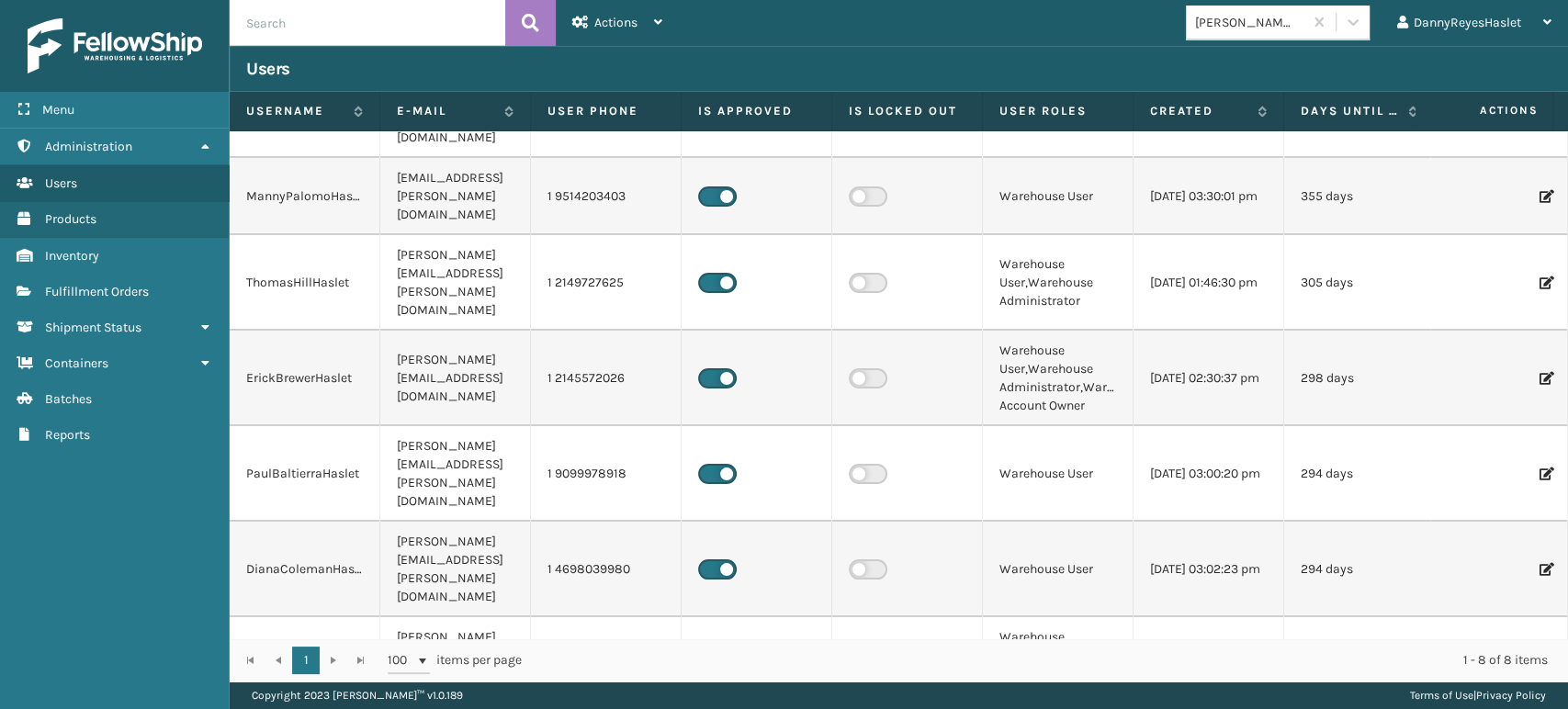
click at [1539, 372] on icon at bounding box center [1545, 378] width 11 height 12
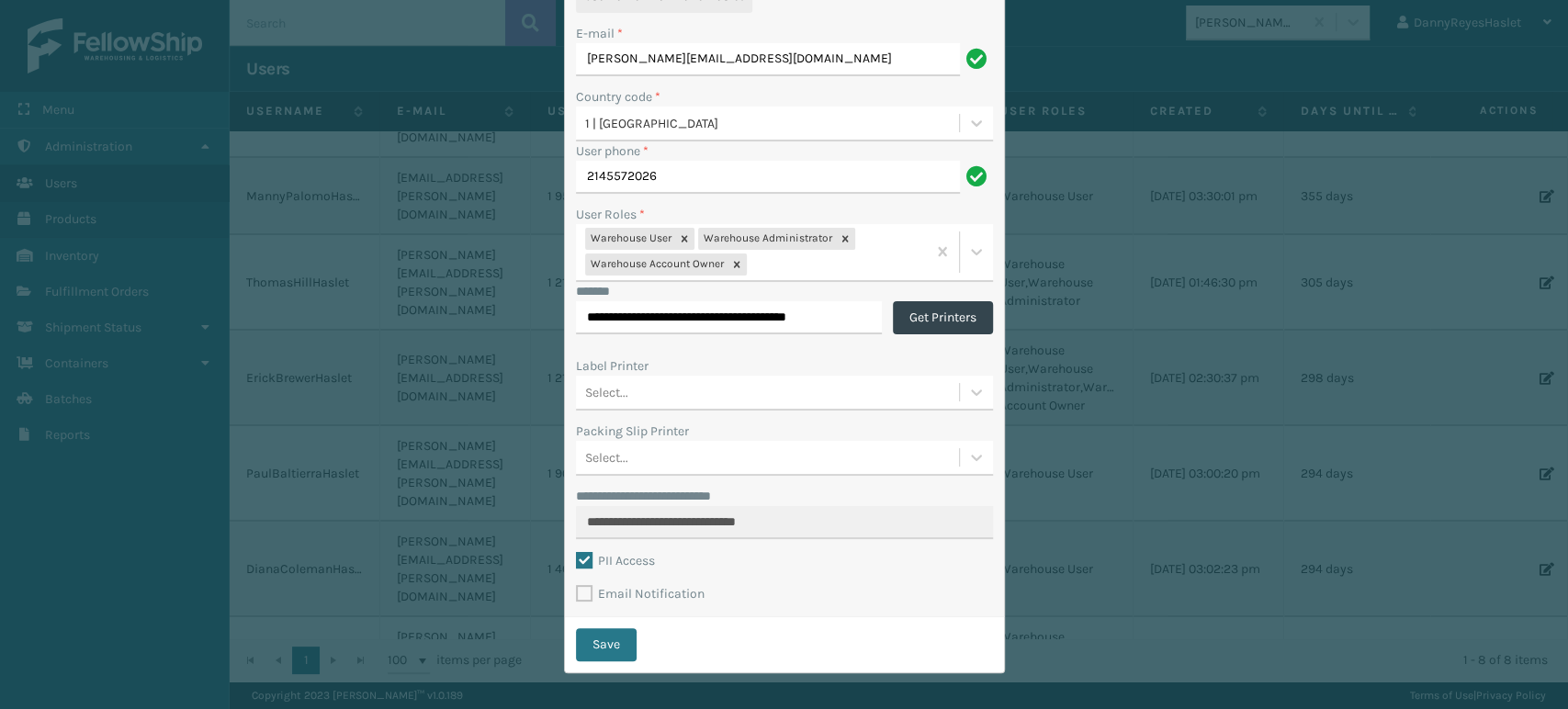
scroll to position [134, 0]
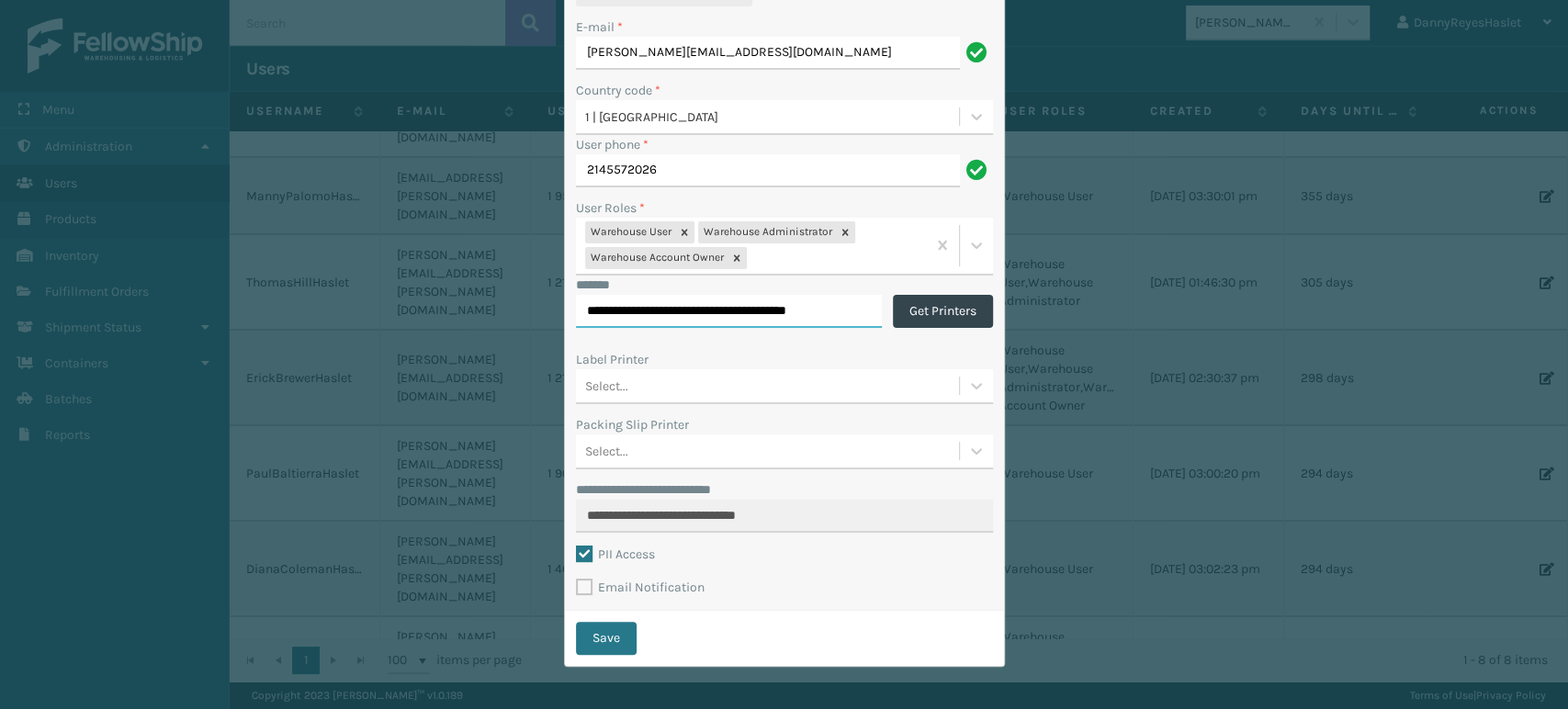
click at [772, 303] on input "**********" at bounding box center [728, 311] width 305 height 33
drag, startPoint x: 948, startPoint y: 311, endPoint x: 924, endPoint y: 318, distance: 25.0
click at [924, 318] on button "Get Printers" at bounding box center [942, 311] width 100 height 33
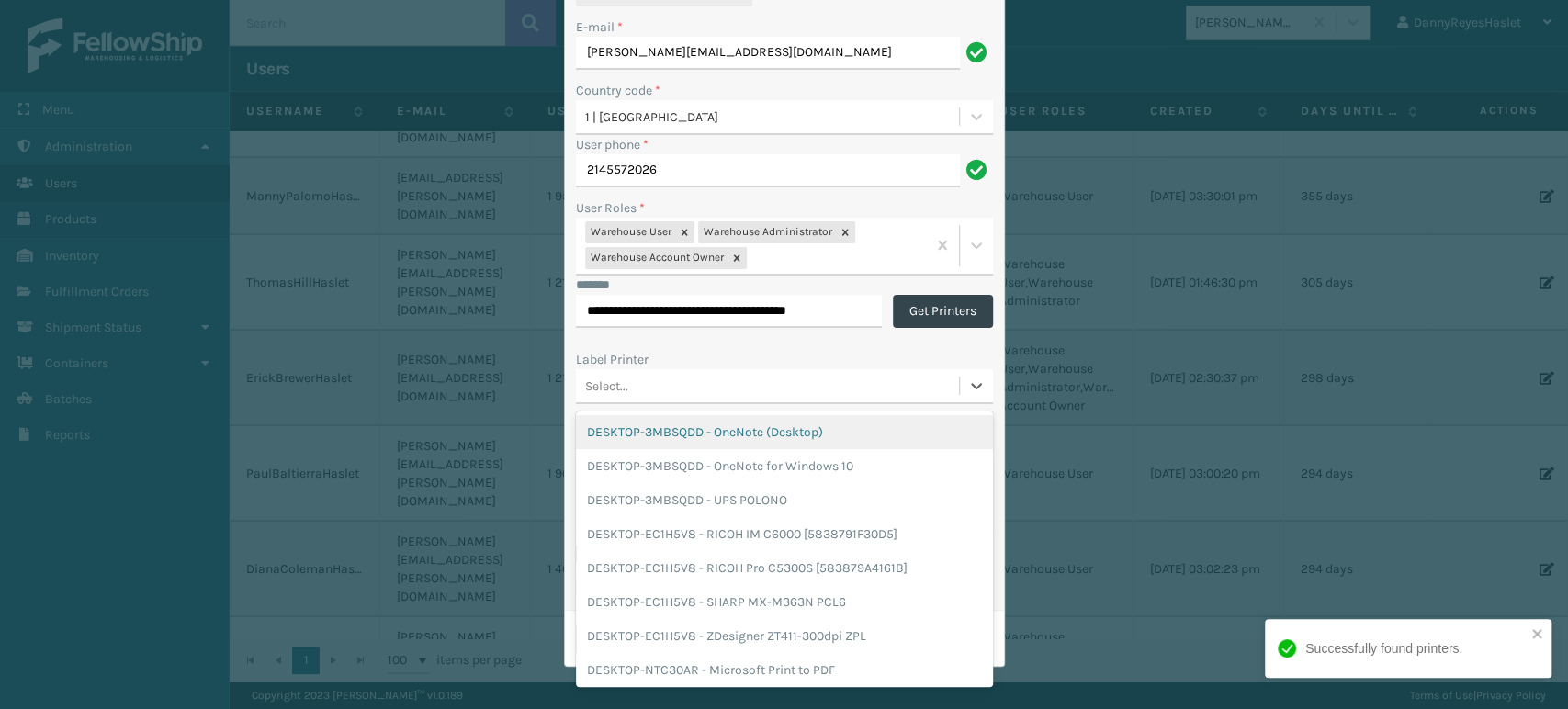
click at [876, 378] on div "Select..." at bounding box center [766, 386] width 383 height 31
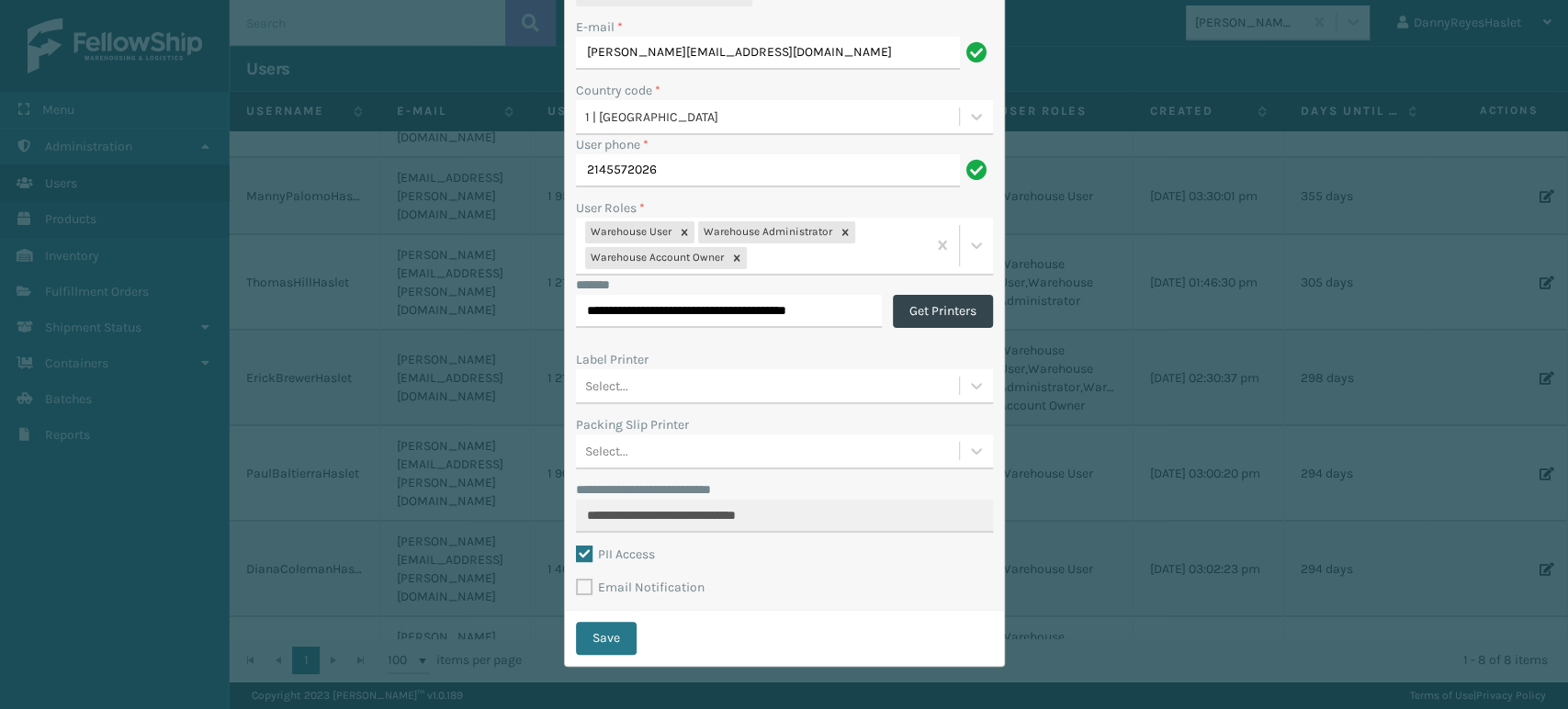
click at [802, 362] on div "Label Printer" at bounding box center [784, 360] width 417 height 19
drag, startPoint x: 964, startPoint y: 386, endPoint x: 787, endPoint y: 387, distance: 177.0
click at [787, 387] on div "Select..." at bounding box center [766, 386] width 383 height 31
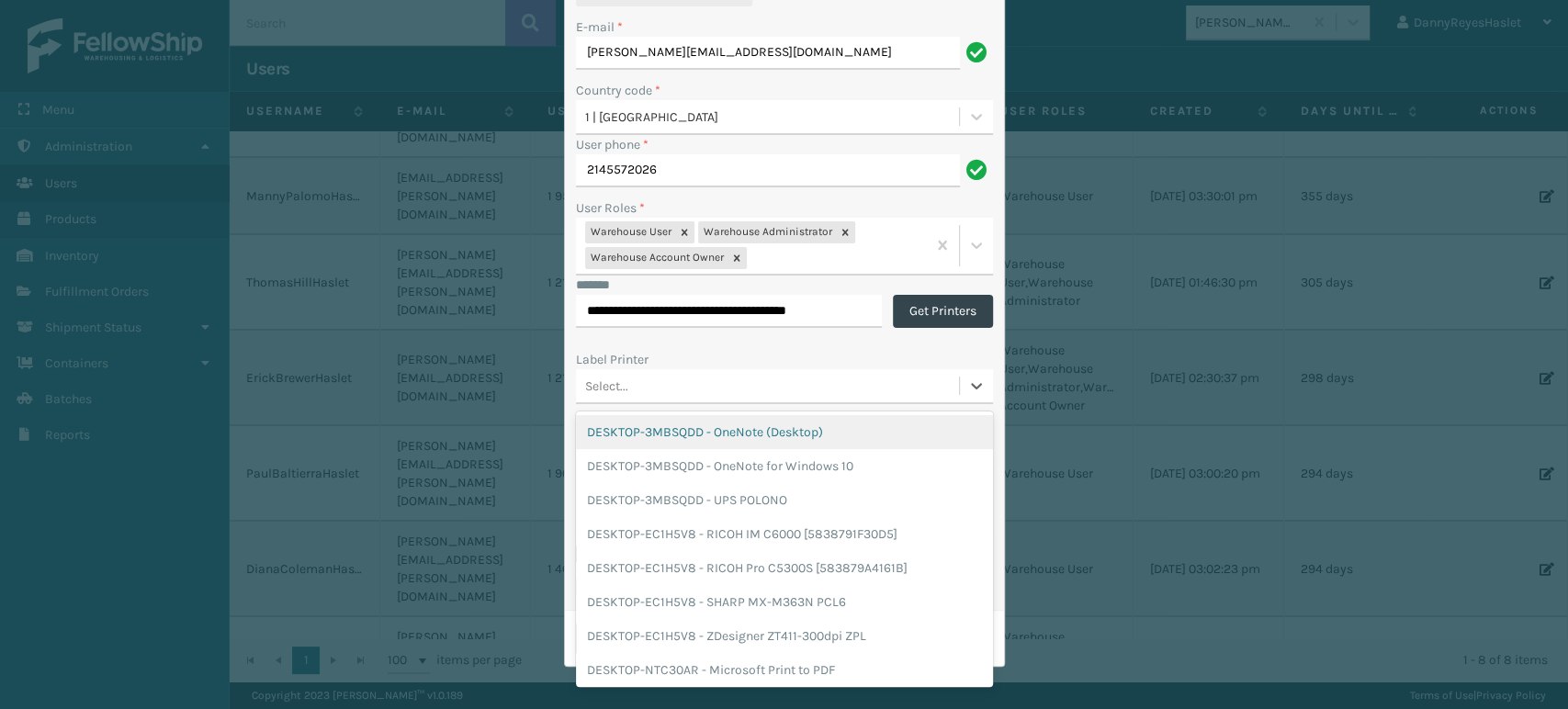
click at [787, 387] on div "Select..." at bounding box center [766, 386] width 383 height 31
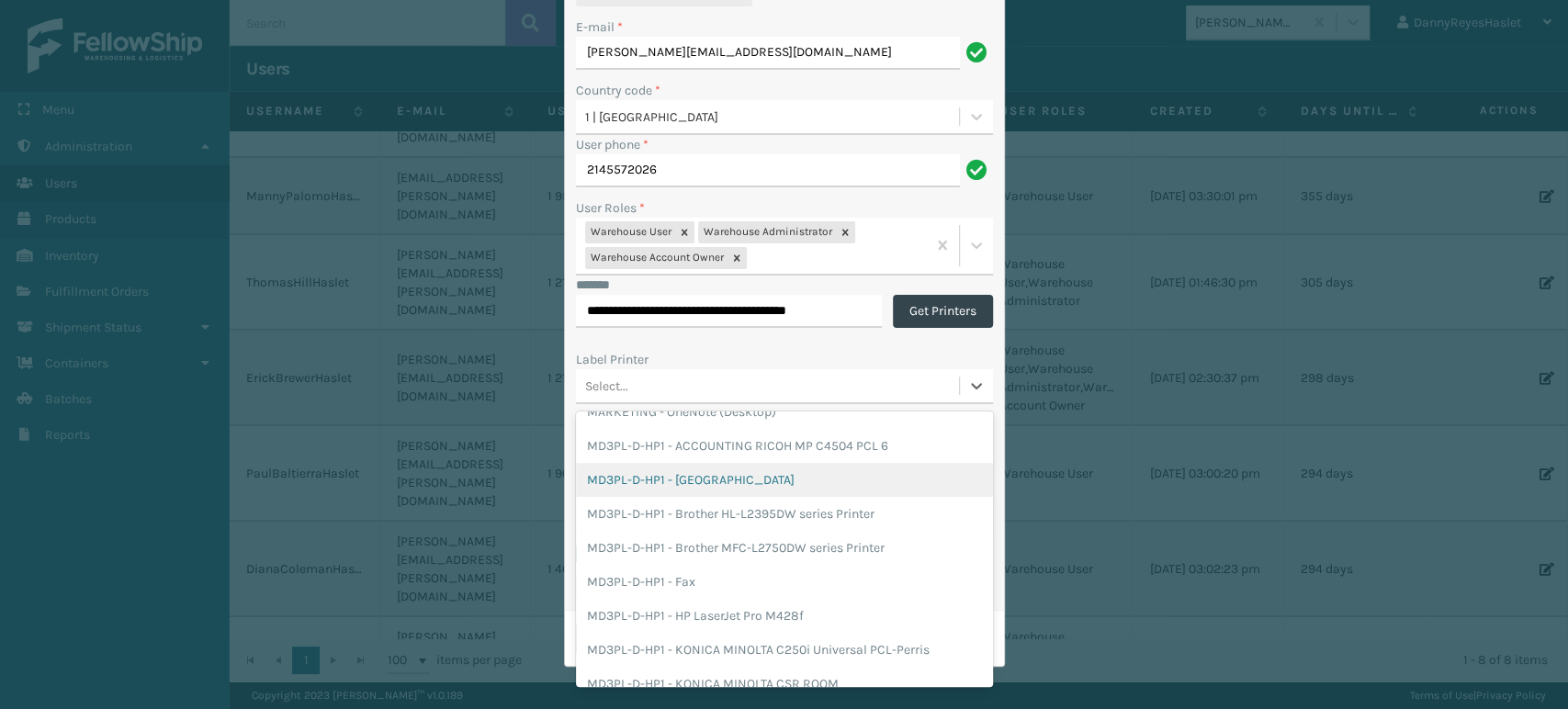
scroll to position [4305, 0]
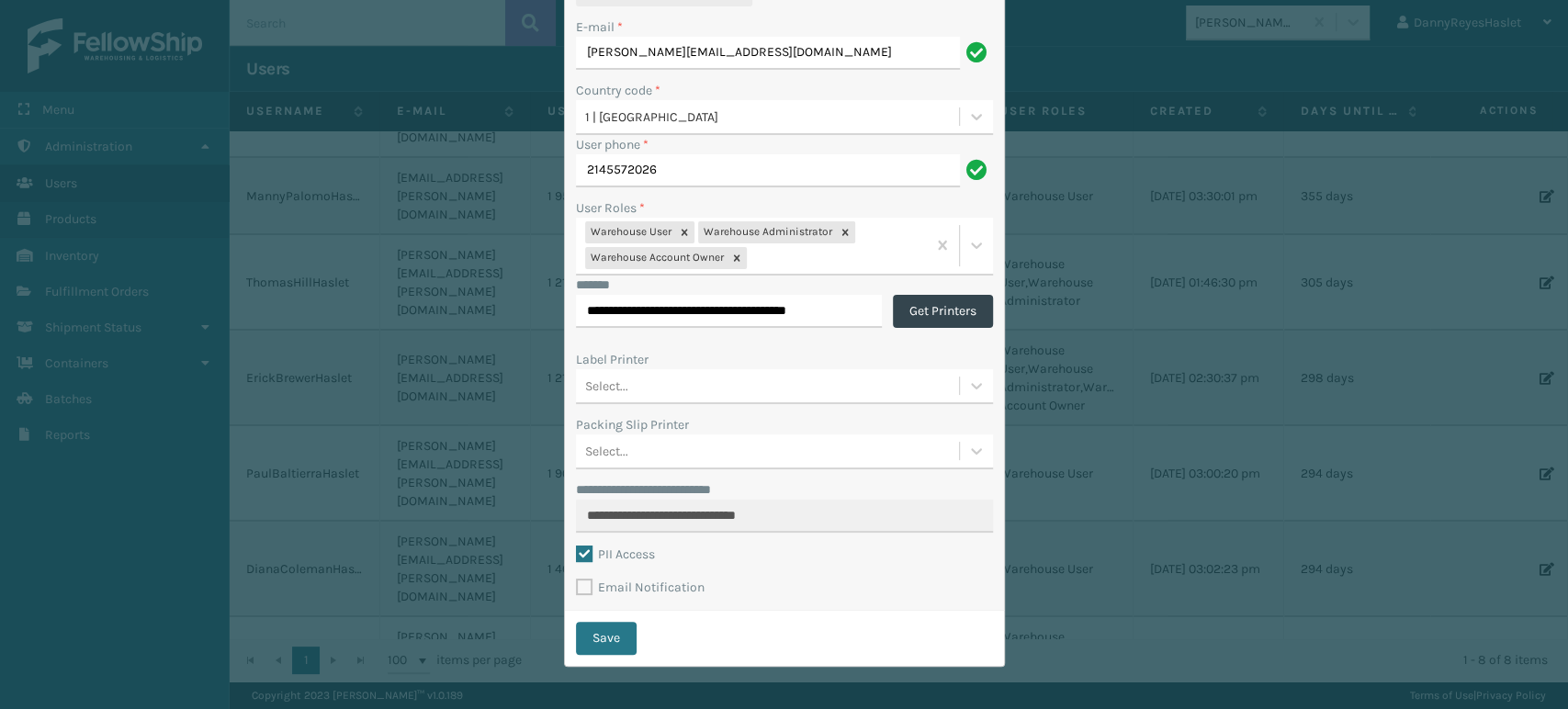
click at [1138, 135] on div "**********" at bounding box center [784, 354] width 1568 height 709
click at [691, 359] on div "Label Printer" at bounding box center [784, 360] width 417 height 19
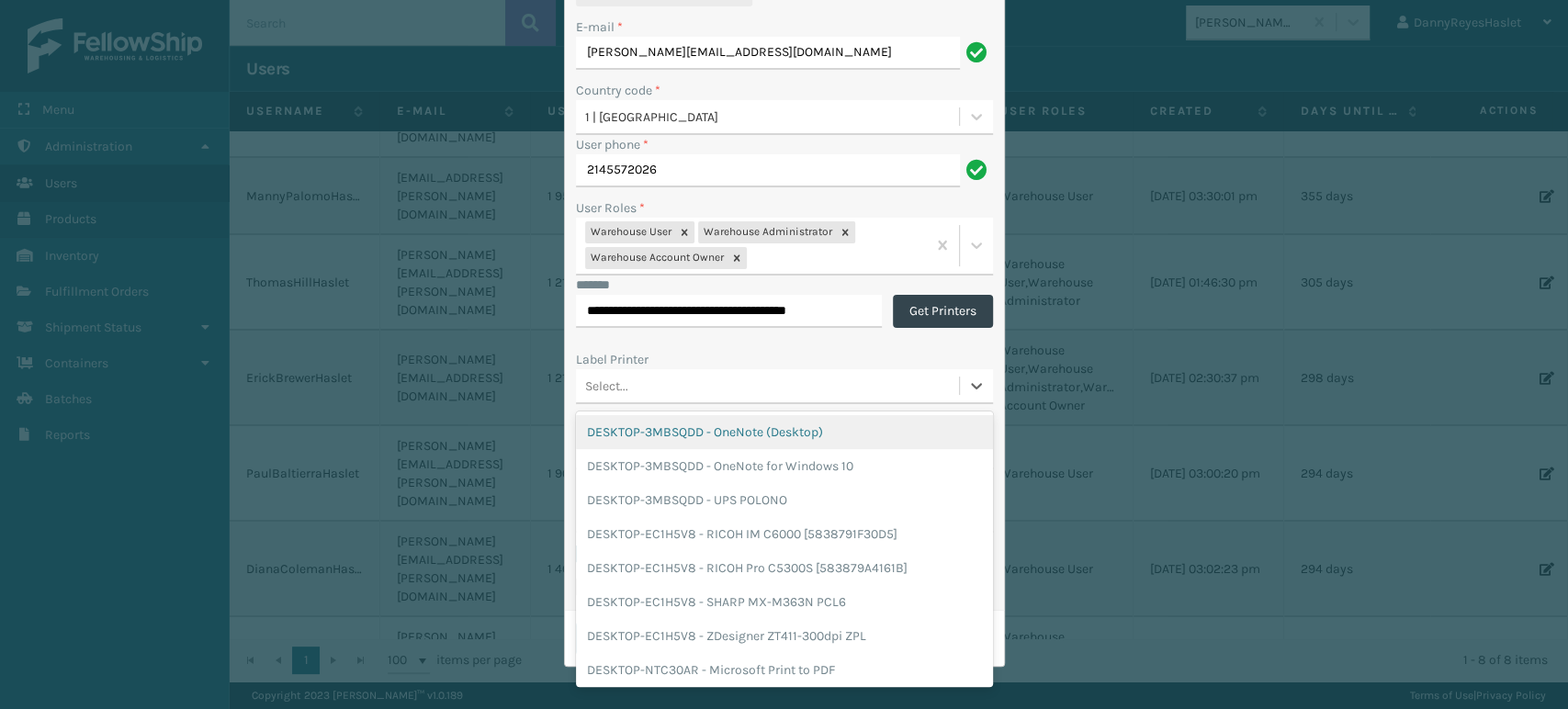
click at [685, 386] on div "Select..." at bounding box center [766, 386] width 383 height 31
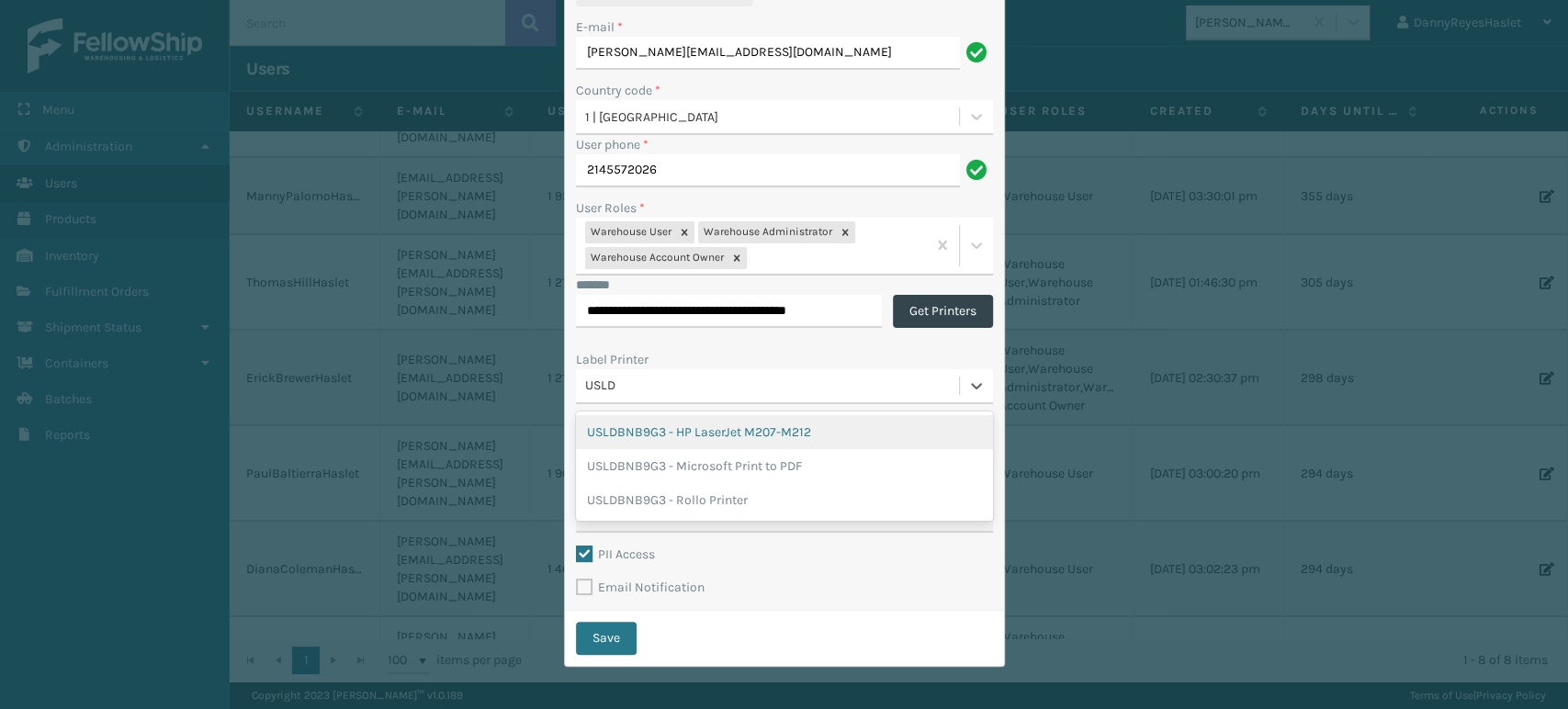
type input "USLDB"
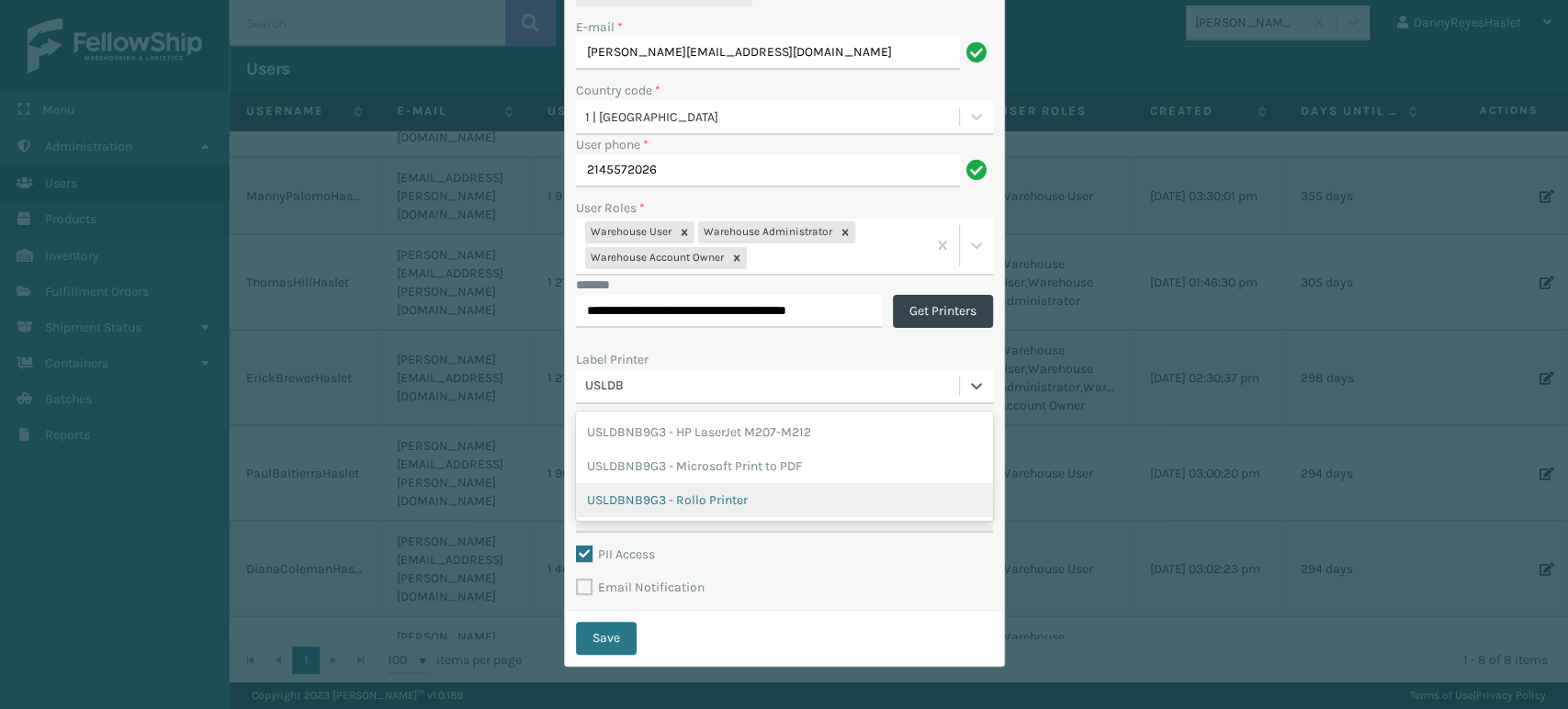
click at [796, 497] on div "USLDBNB9G3 - Rollo Printer" at bounding box center [784, 500] width 417 height 34
drag, startPoint x: 598, startPoint y: 629, endPoint x: 584, endPoint y: 639, distance: 17.2
click at [584, 639] on button "Save" at bounding box center [606, 637] width 61 height 33
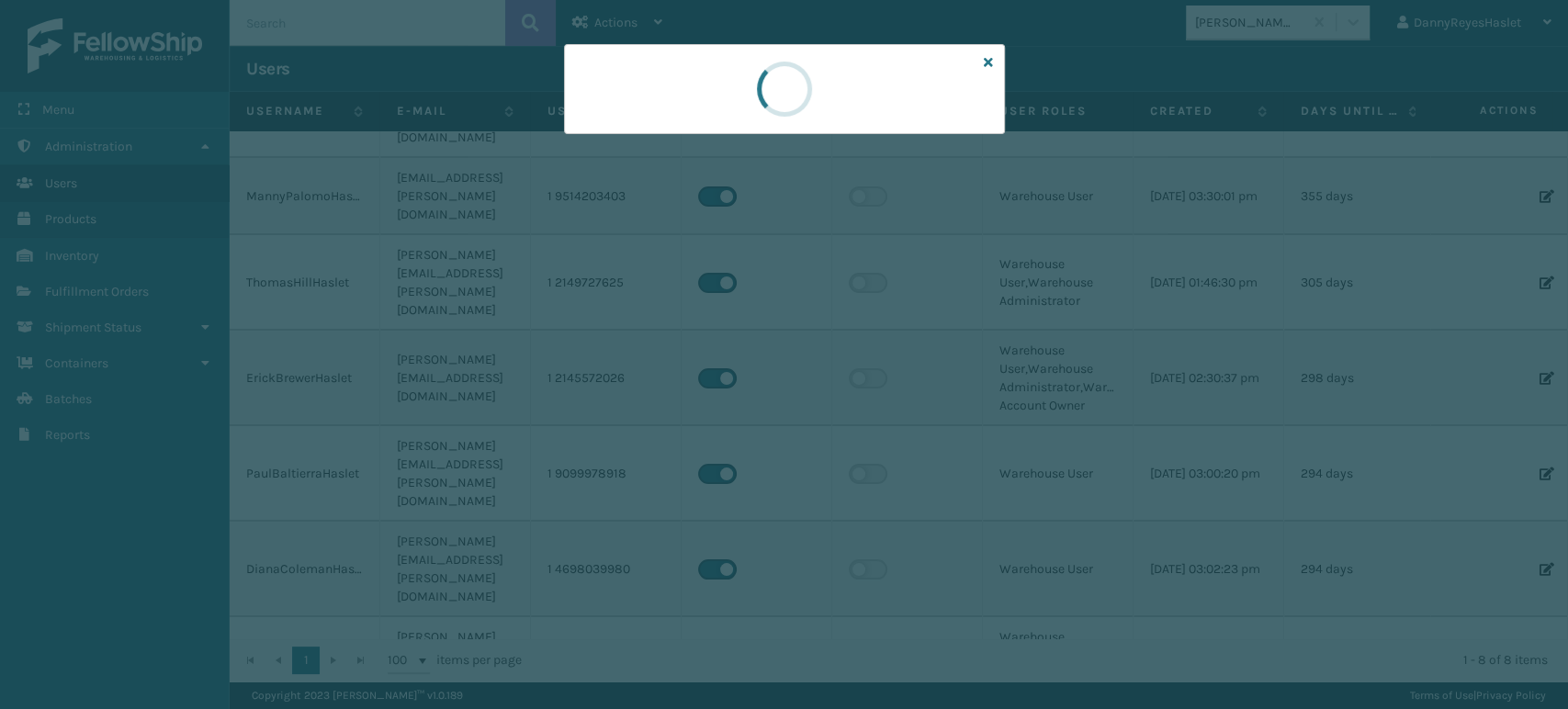
scroll to position [0, 0]
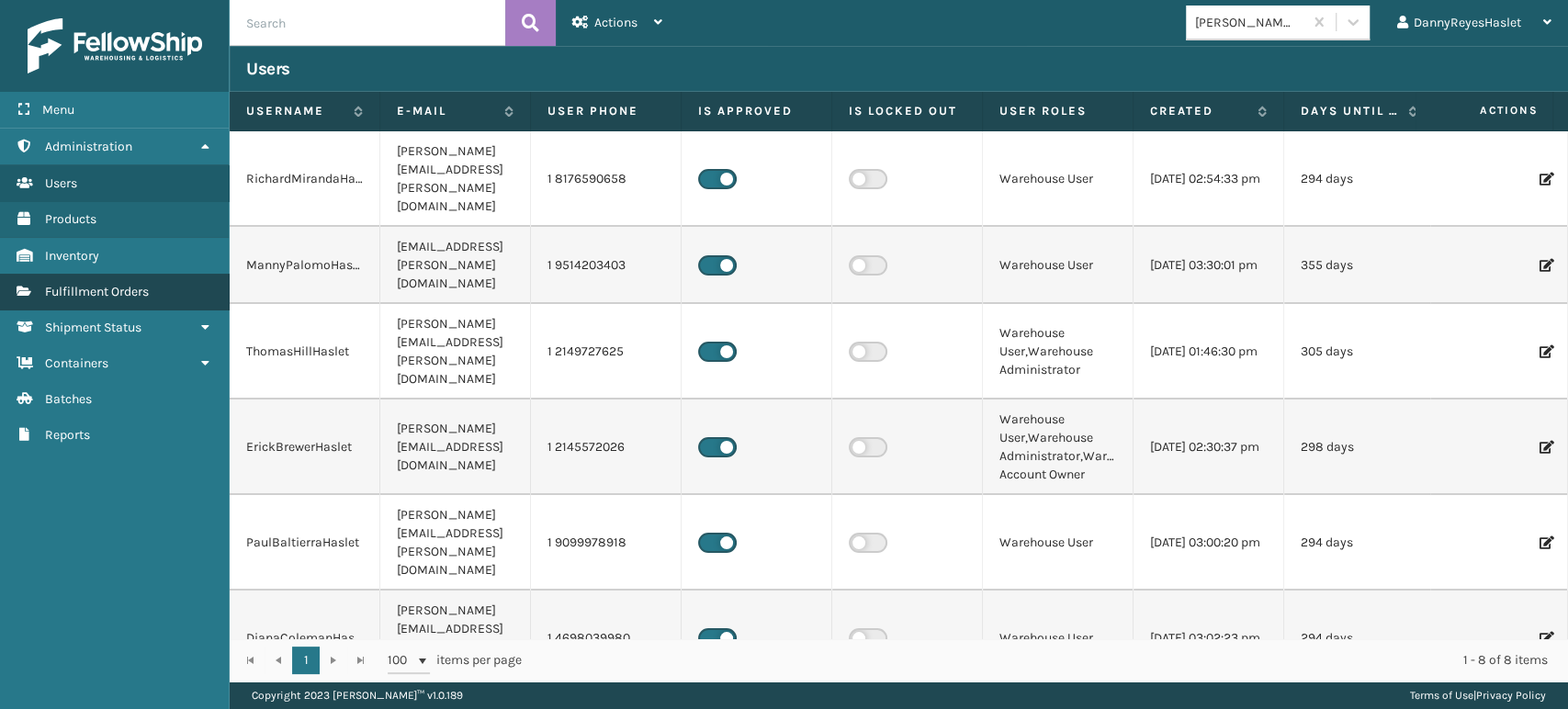
click at [122, 296] on span "Fulfillment Orders" at bounding box center [96, 291] width 104 height 15
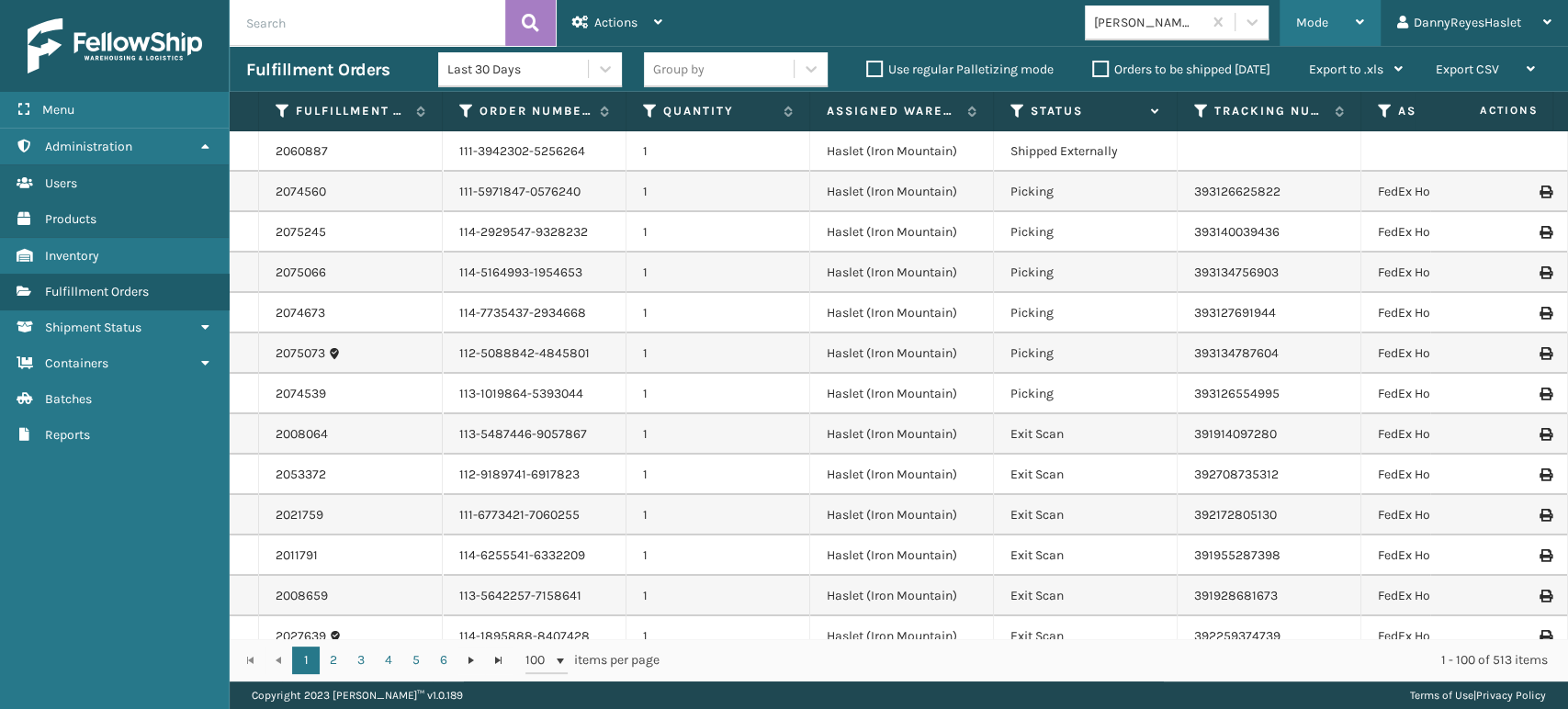
click at [1321, 25] on span "Mode" at bounding box center [1312, 22] width 32 height 15
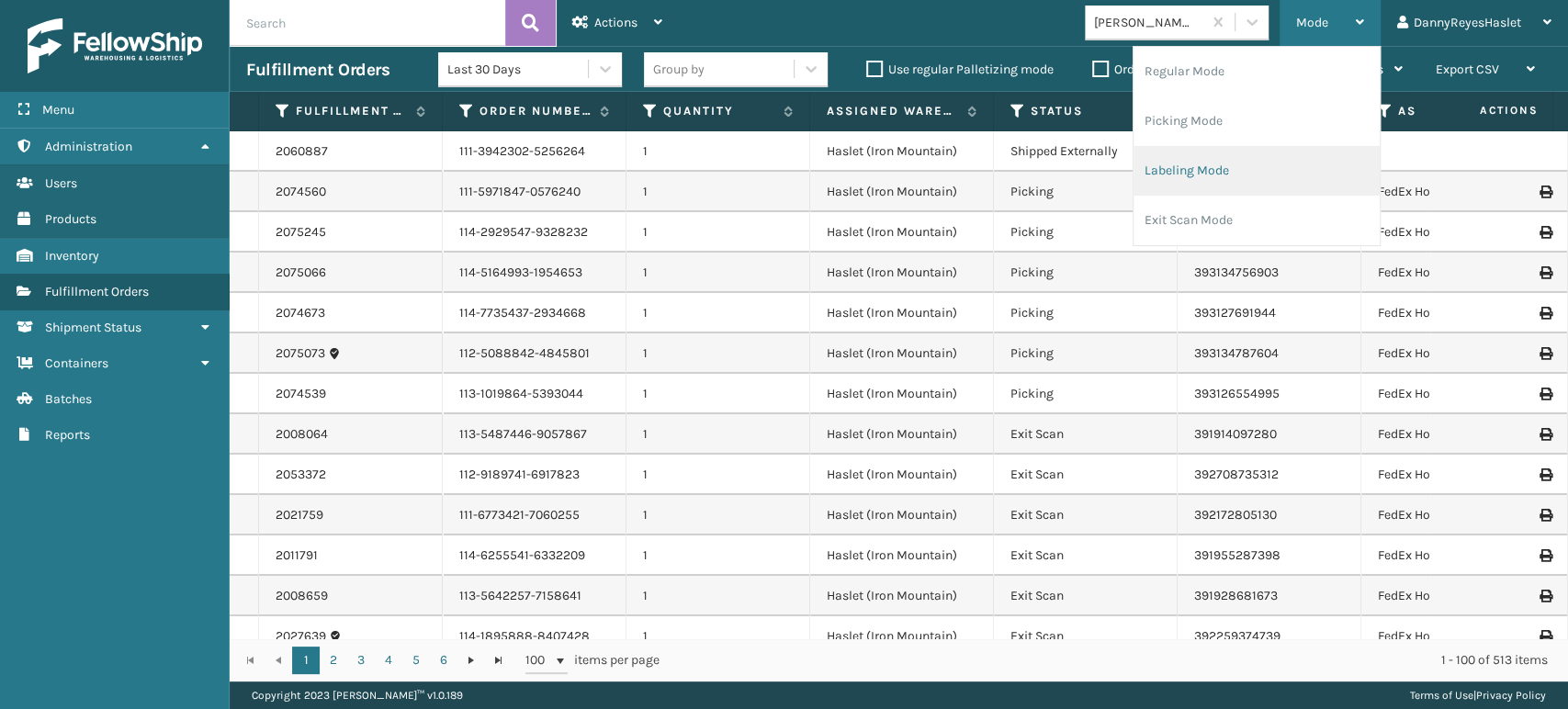
click at [1215, 175] on li "Labeling Mode" at bounding box center [1257, 171] width 246 height 50
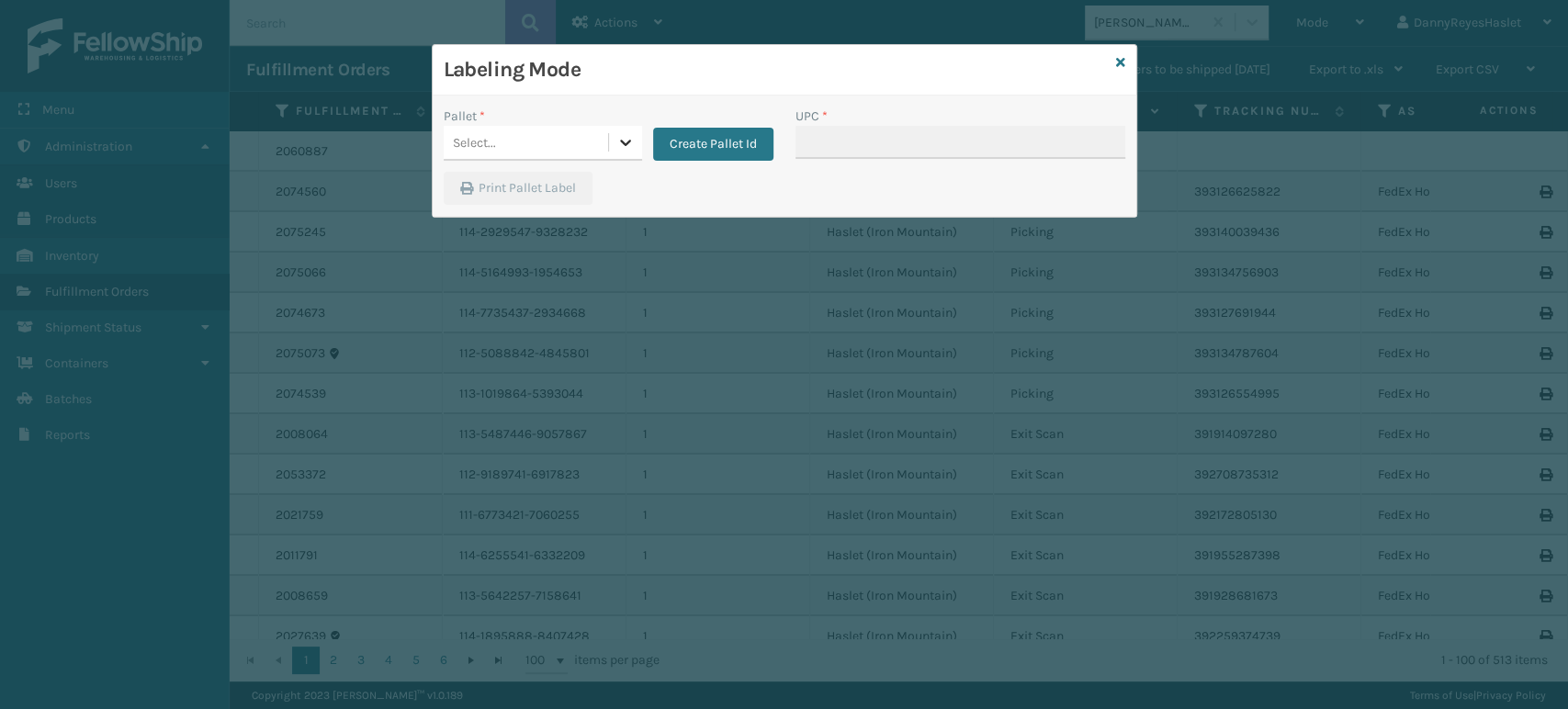
click at [626, 134] on icon at bounding box center [625, 142] width 18 height 18
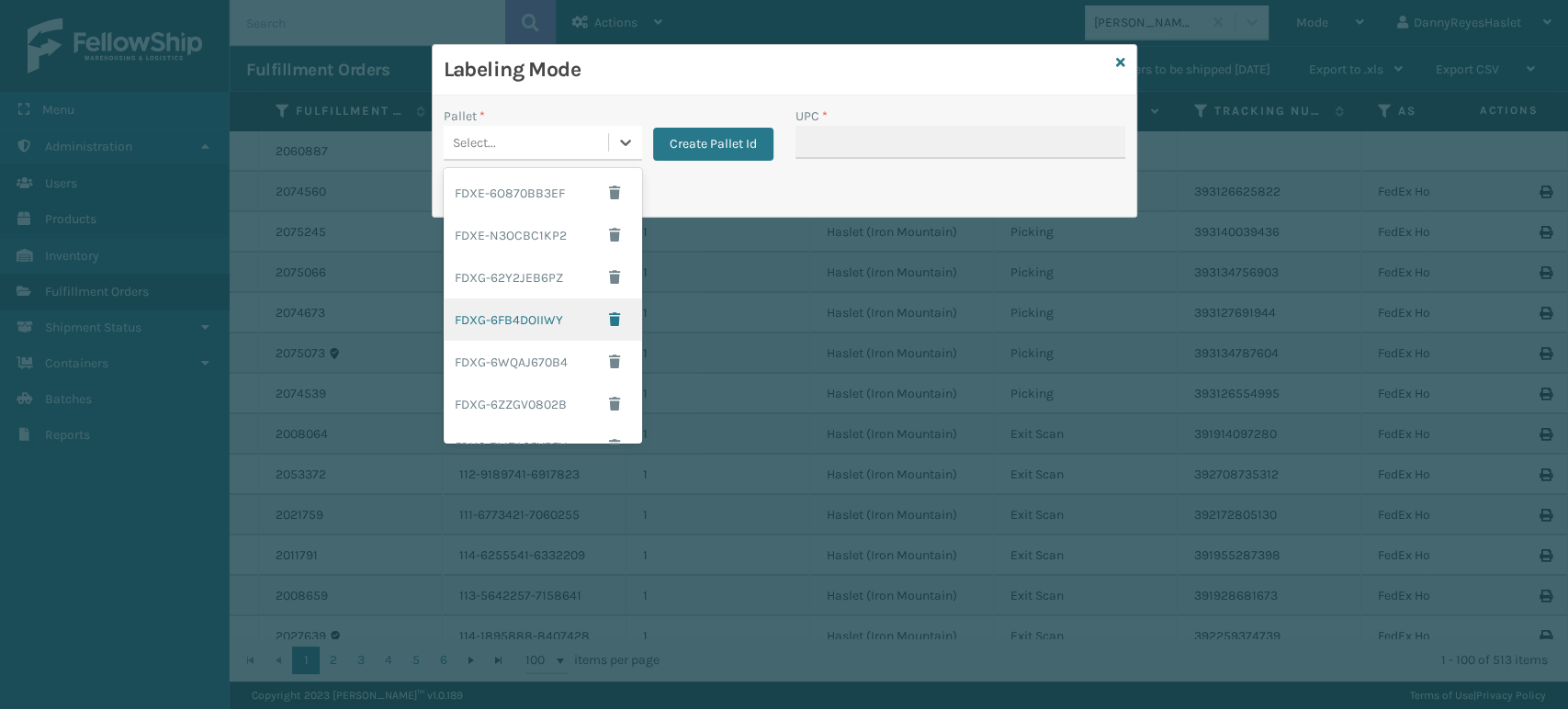
click at [528, 318] on div "FDXG-6FB4DOIIWY" at bounding box center [543, 320] width 199 height 42
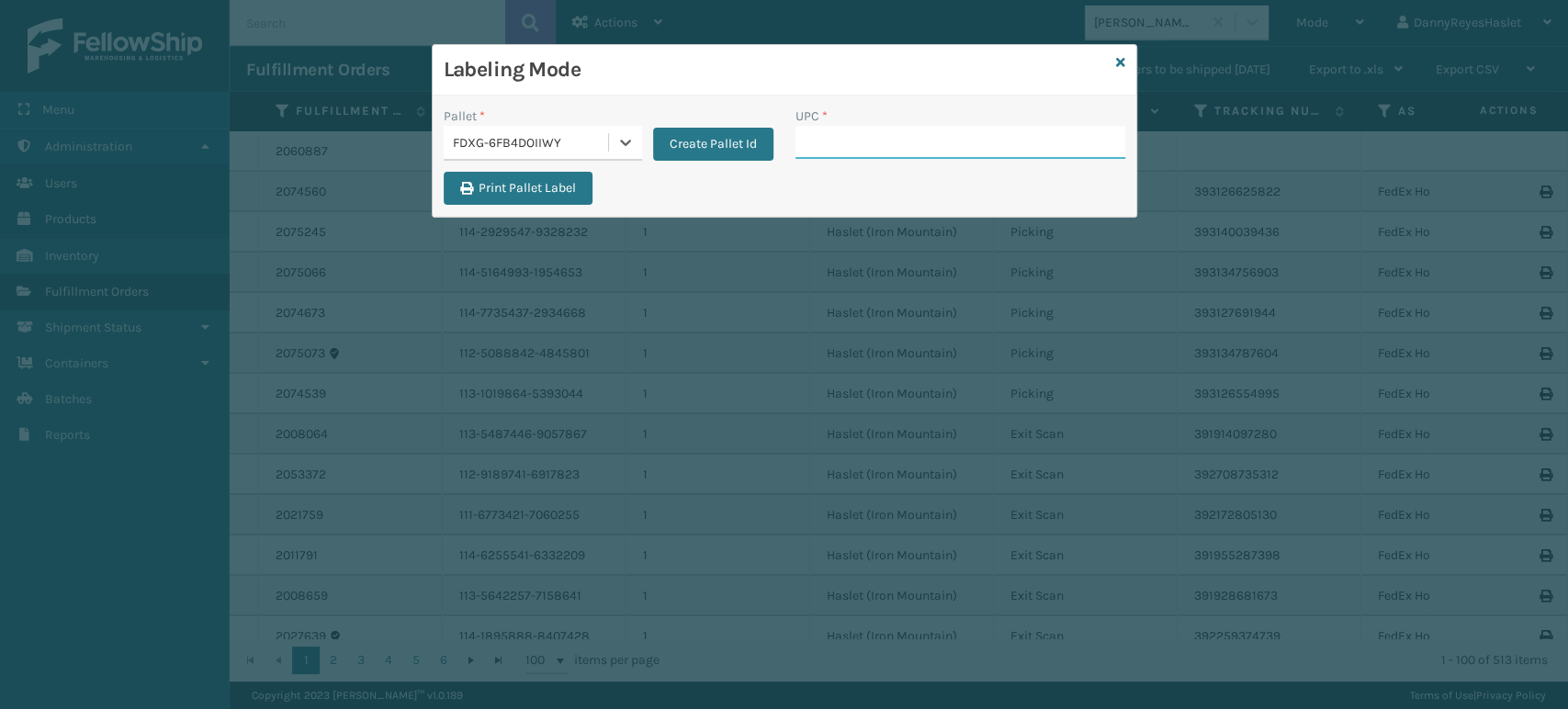
click at [835, 135] on input "UPC *" at bounding box center [959, 142] width 329 height 33
click at [852, 148] on input "UPC *" at bounding box center [959, 142] width 329 height 33
click at [1123, 61] on icon at bounding box center [1120, 62] width 10 height 12
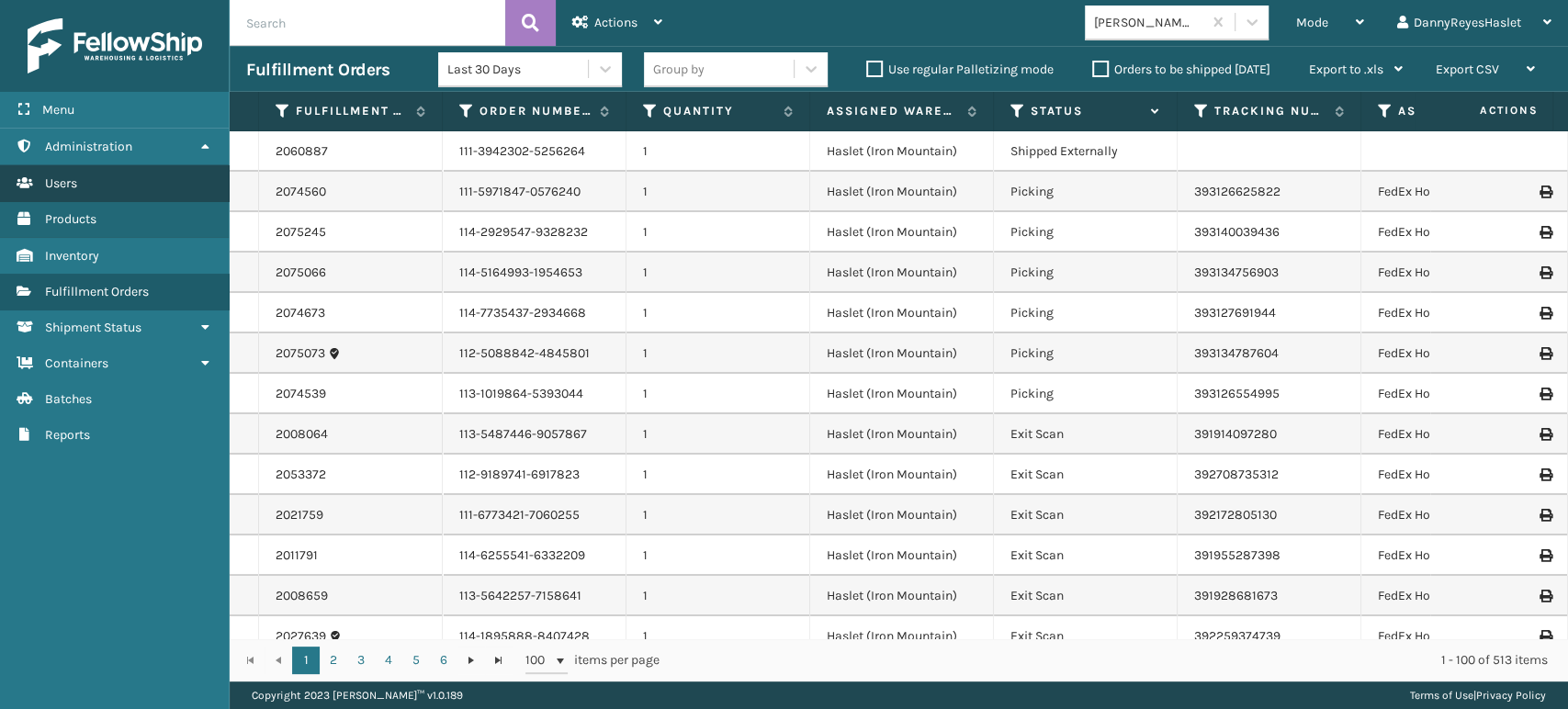
click at [117, 183] on link "Users" at bounding box center [115, 183] width 229 height 36
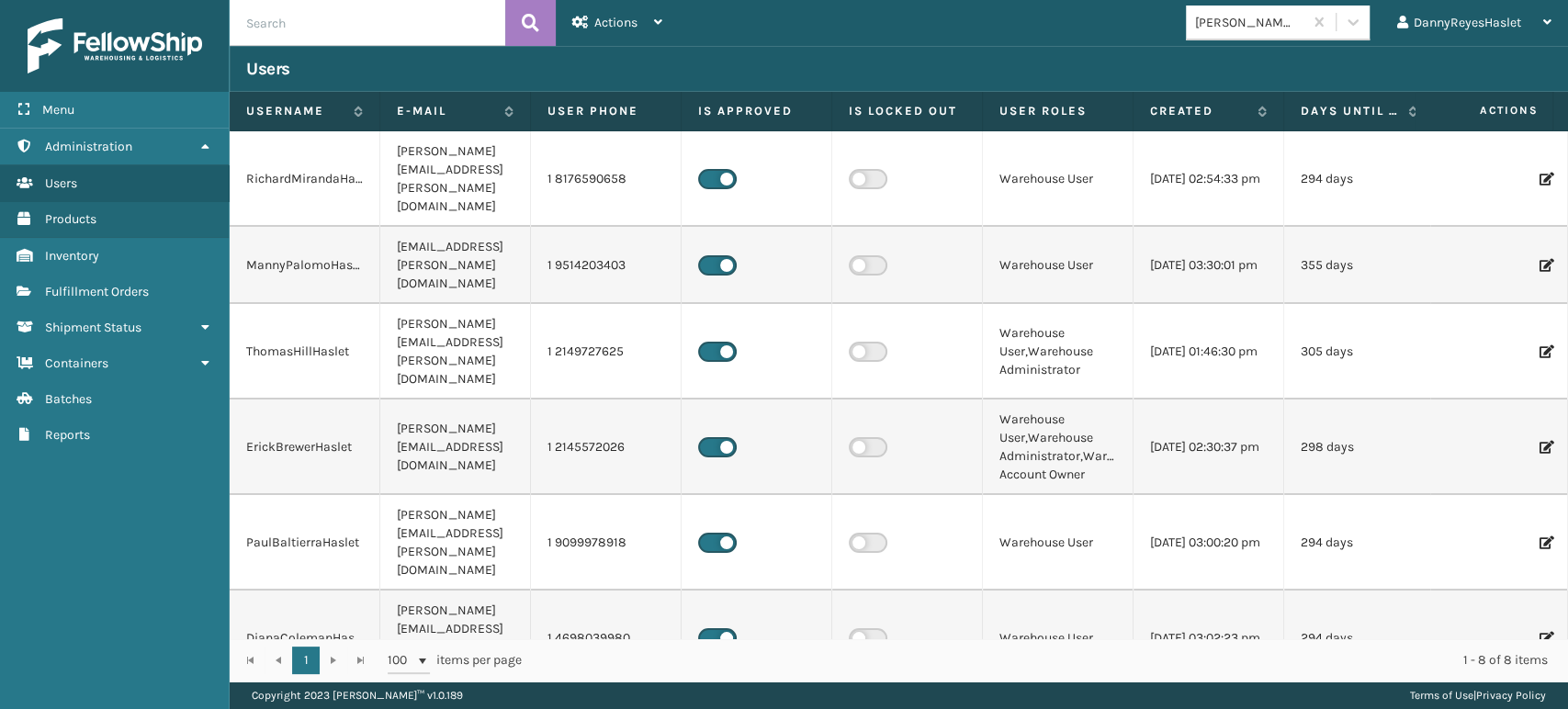
scroll to position [69, 0]
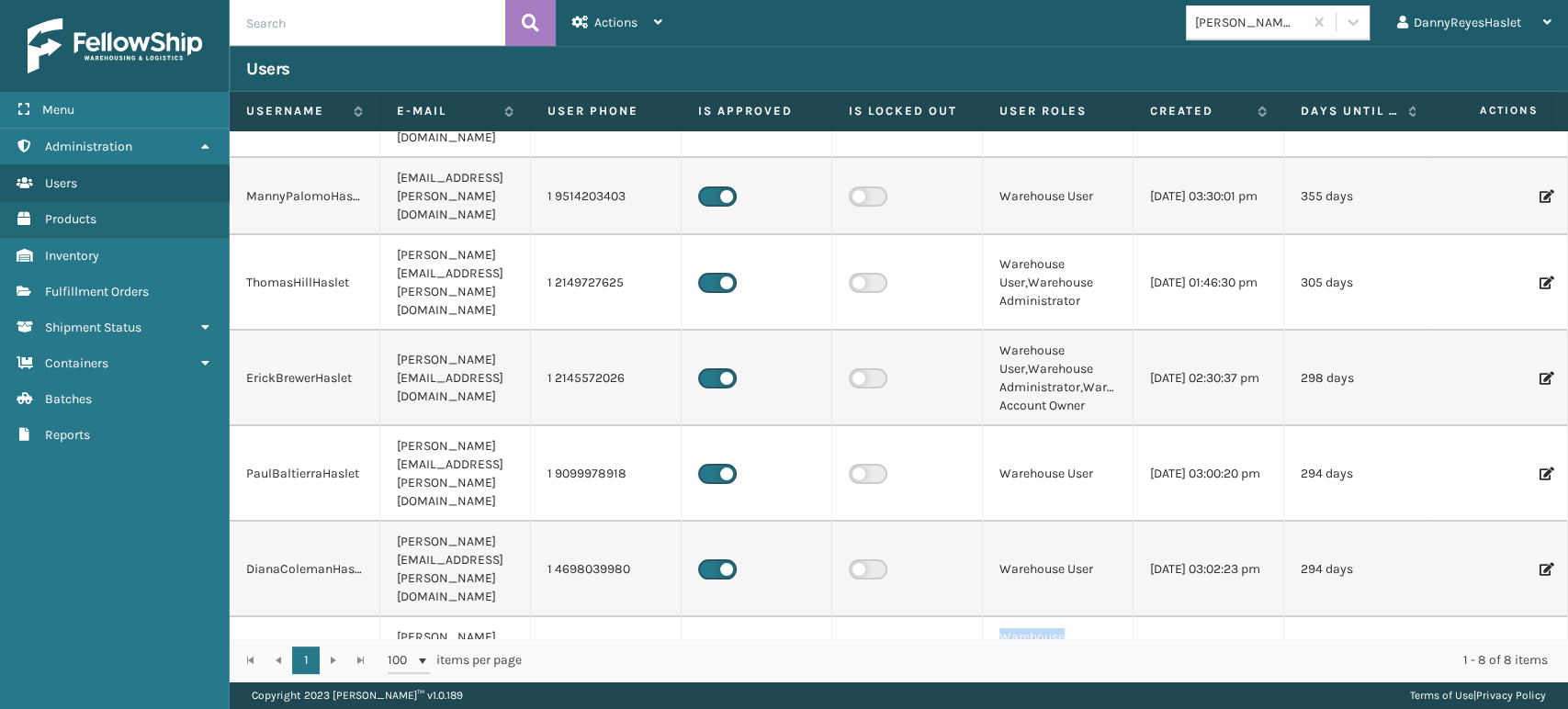
drag, startPoint x: 1005, startPoint y: 490, endPoint x: 1117, endPoint y: 539, distance: 122.2
click at [1117, 617] on td "Warehouse User,Warehouse Administrator,Warehouse Account Owner" at bounding box center [1058, 665] width 151 height 95
click at [1020, 522] on td "Warehouse User" at bounding box center [1058, 570] width 151 height 95
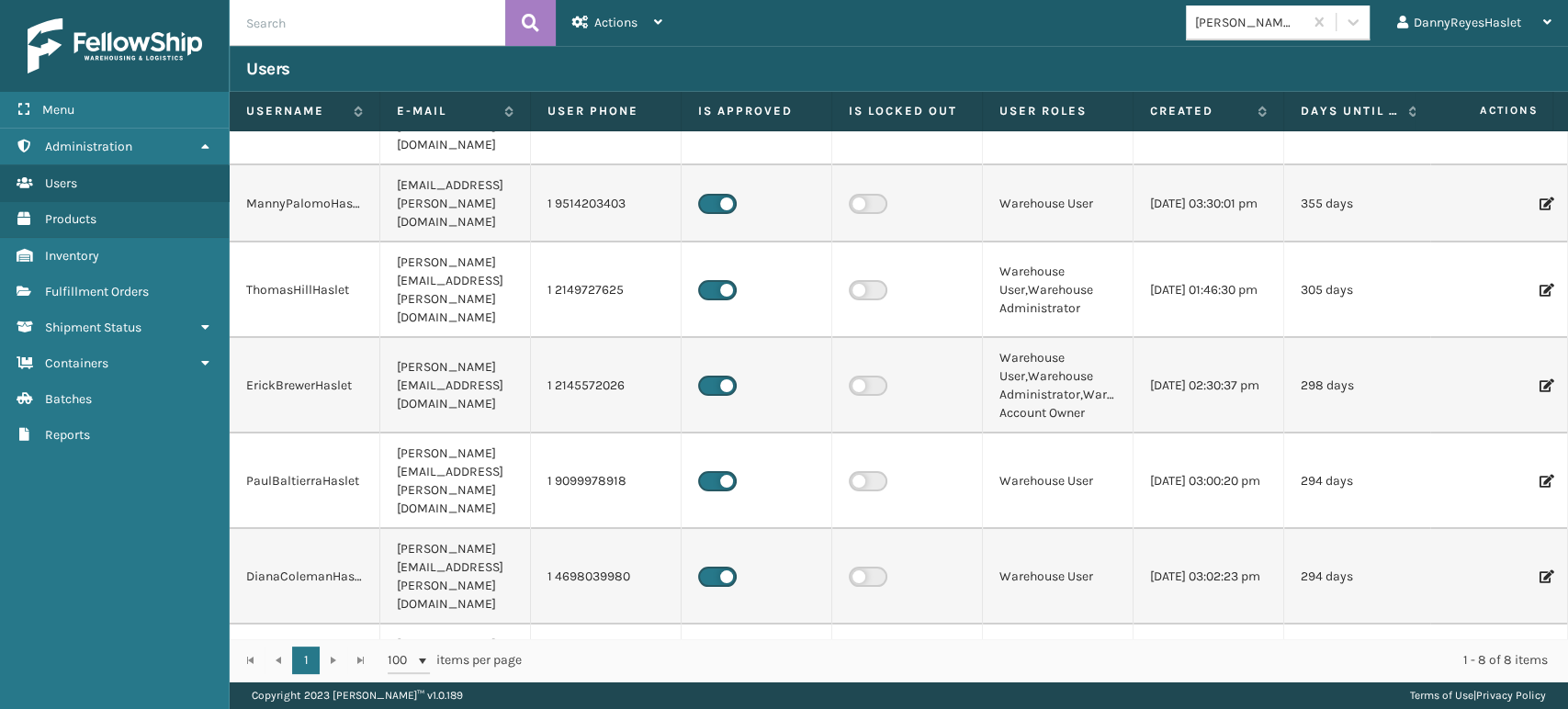
scroll to position [0, 0]
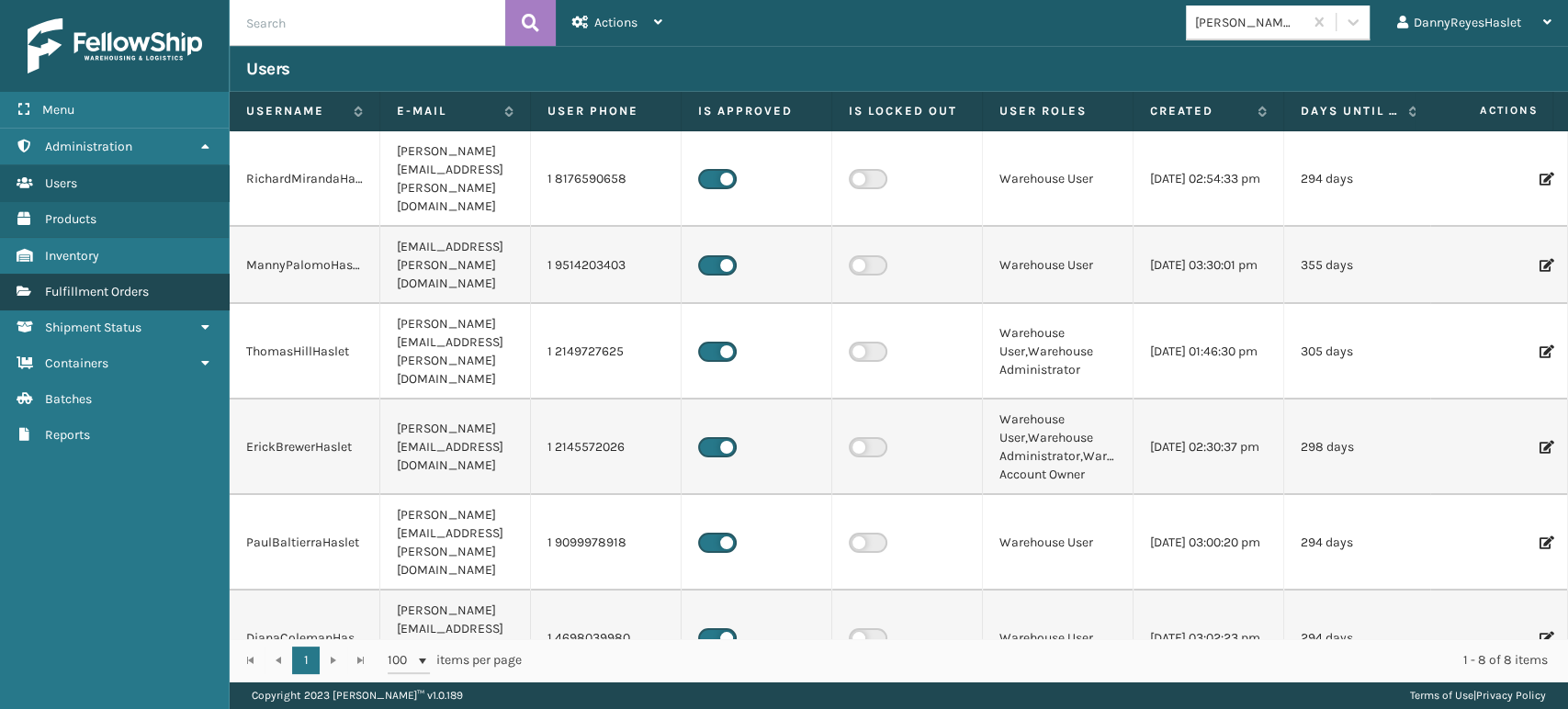
drag, startPoint x: 169, startPoint y: 292, endPoint x: 96, endPoint y: 298, distance: 73.2
click at [96, 298] on link "Fulfillment Orders" at bounding box center [115, 292] width 229 height 36
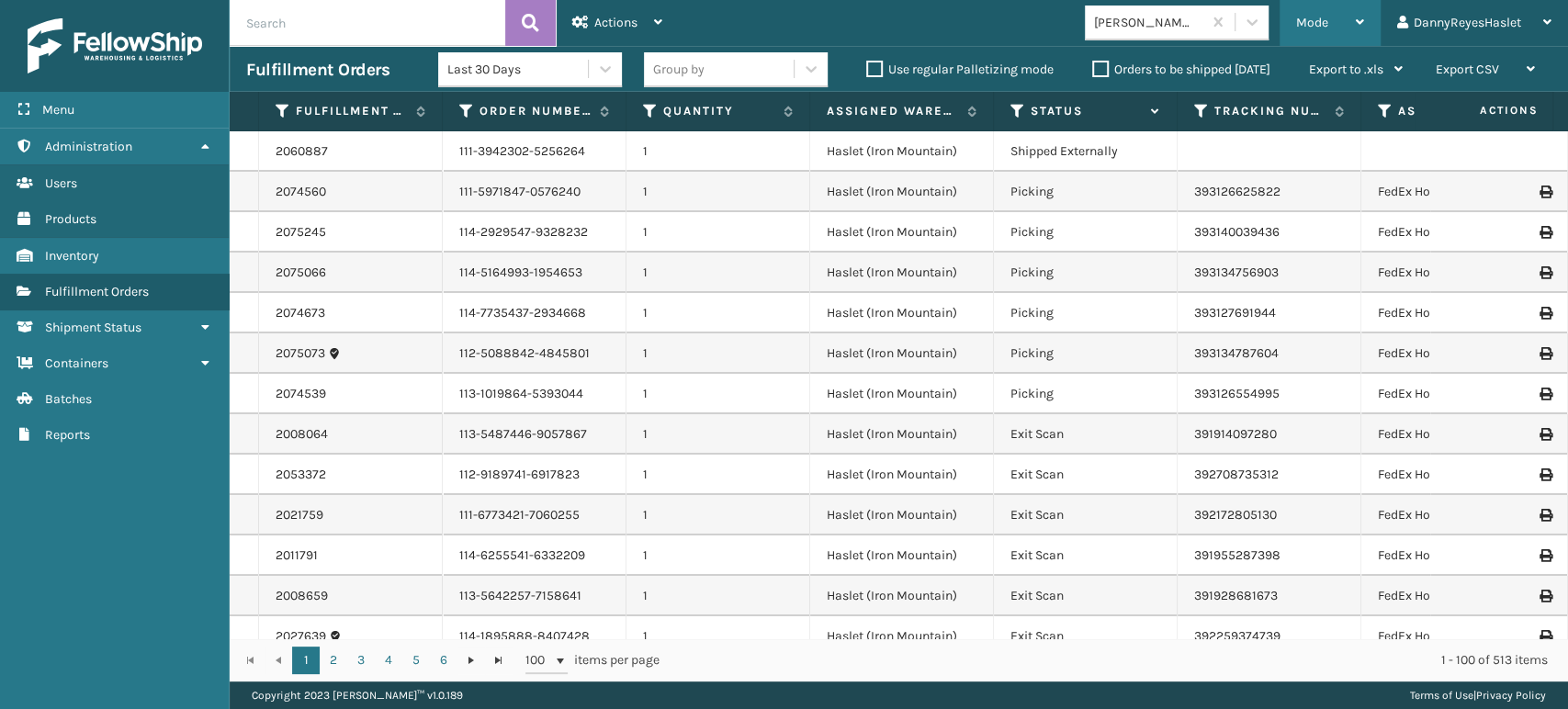
drag, startPoint x: 1300, startPoint y: 12, endPoint x: 1322, endPoint y: 24, distance: 25.1
click at [1322, 24] on span "Mode" at bounding box center [1312, 22] width 32 height 15
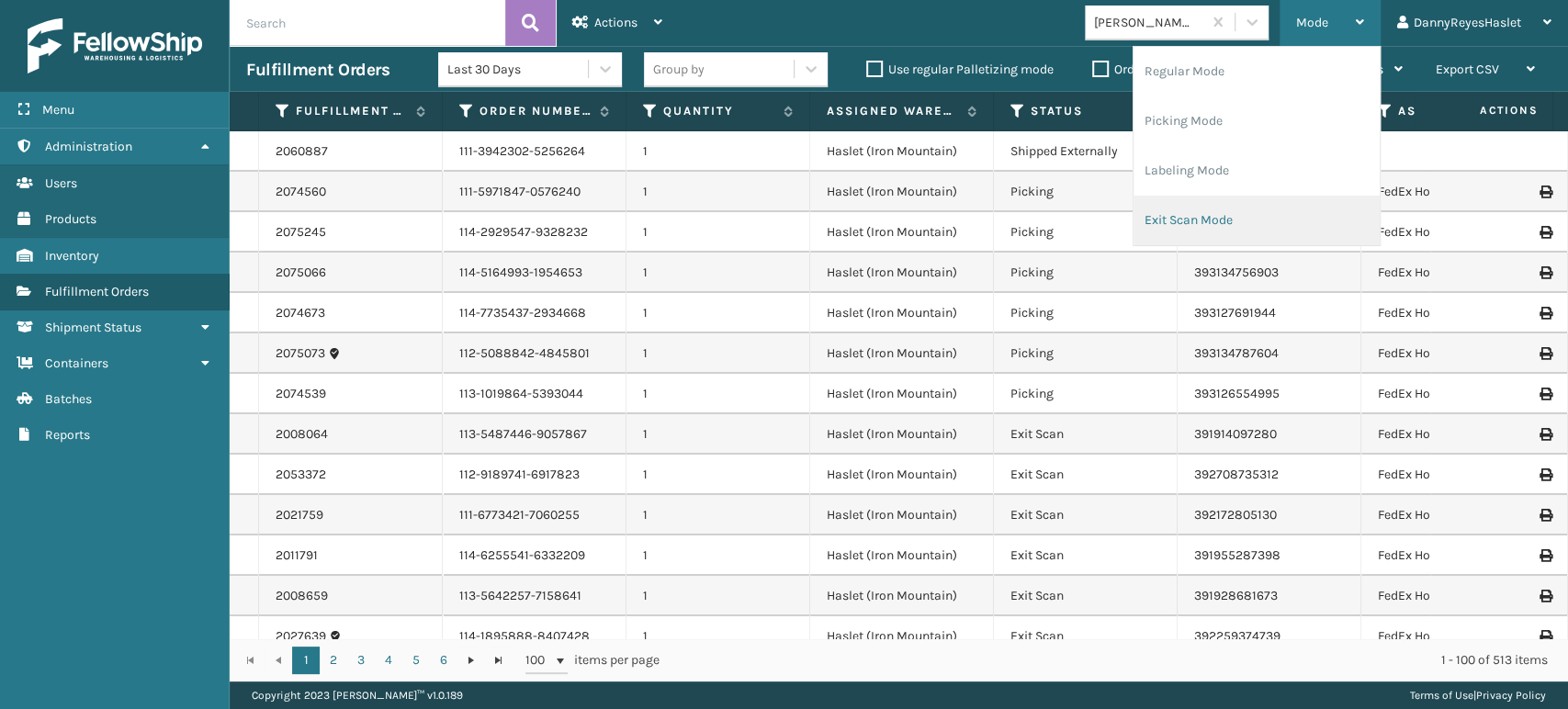
click at [1208, 223] on li "Exit Scan Mode" at bounding box center [1257, 220] width 246 height 50
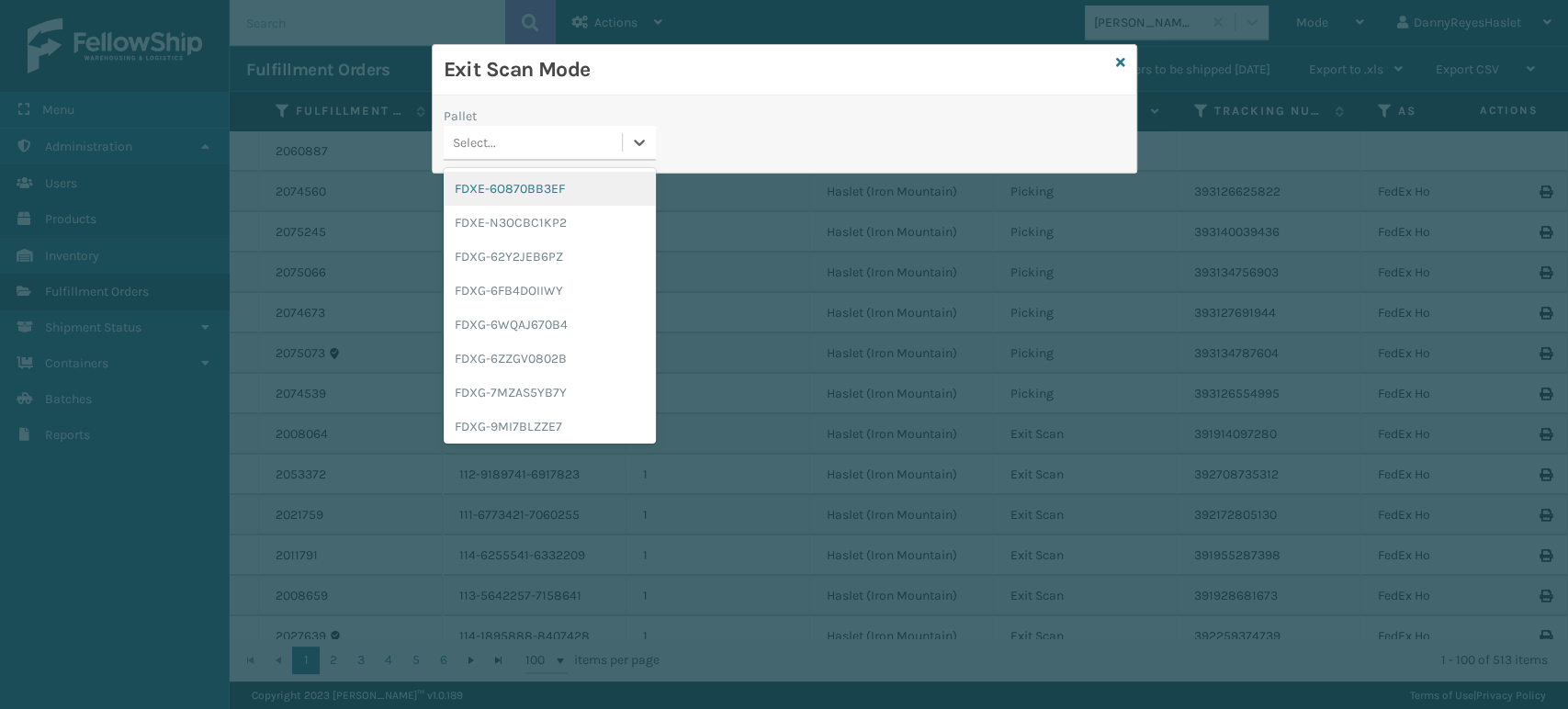
drag, startPoint x: 640, startPoint y: 137, endPoint x: 599, endPoint y: 105, distance: 52.0
click at [599, 105] on div "Pallet option FDXE-6O870BB3EF focused, 1 of 25. 25 results available. Use Up an…" at bounding box center [784, 134] width 703 height 77
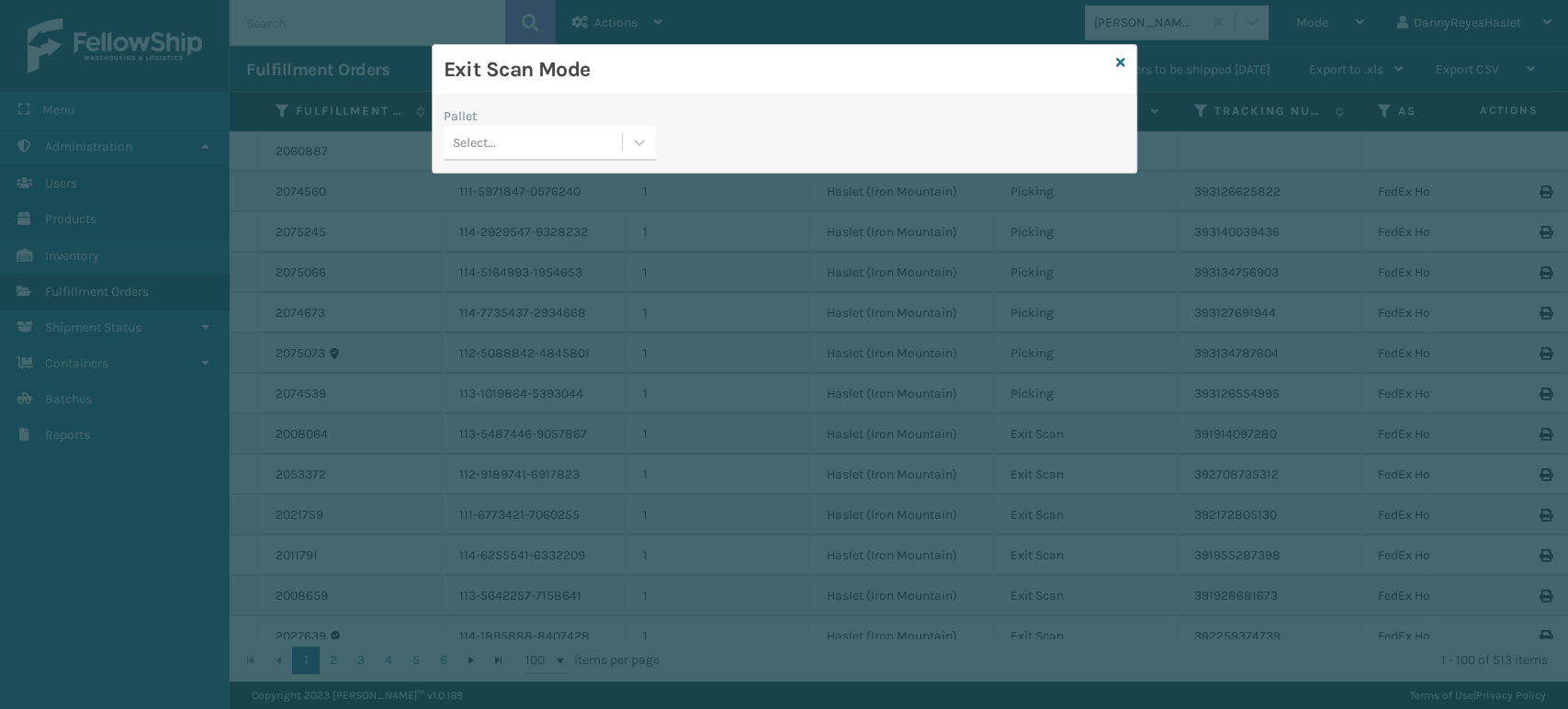
click at [598, 137] on div "Select..." at bounding box center [533, 143] width 178 height 31
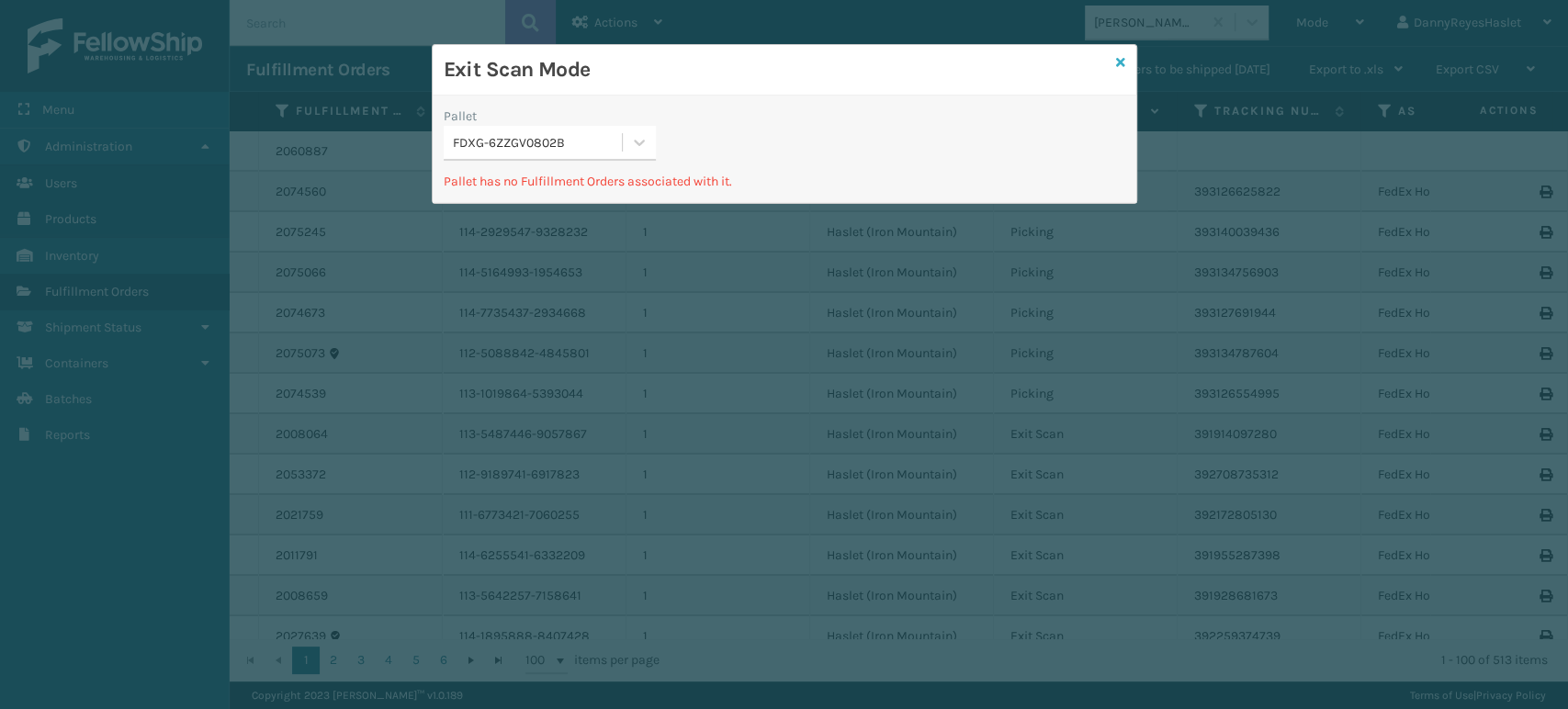
click at [1117, 61] on icon at bounding box center [1120, 62] width 10 height 12
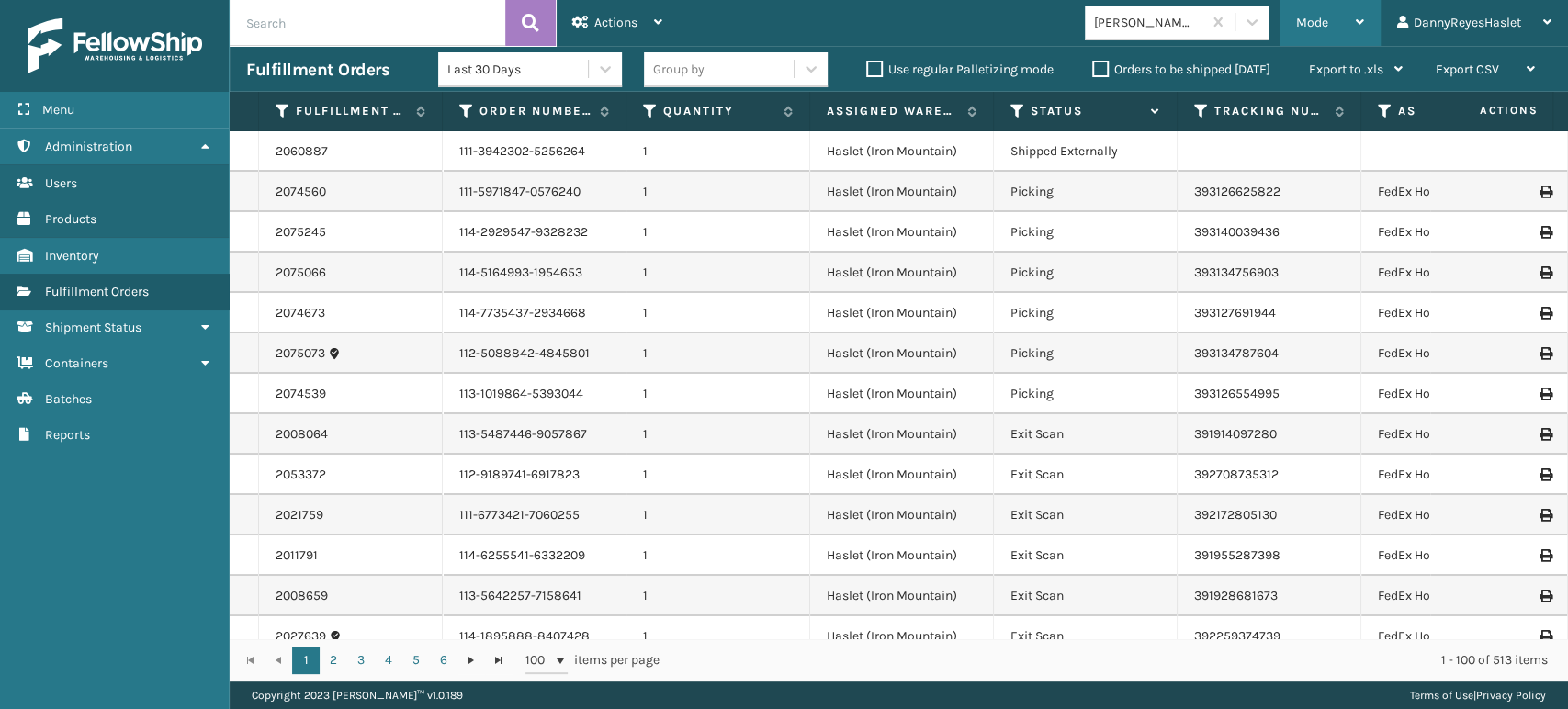
drag, startPoint x: 1324, startPoint y: 18, endPoint x: 1350, endPoint y: 9, distance: 27.5
click at [1350, 9] on div "Mode" at bounding box center [1329, 23] width 68 height 46
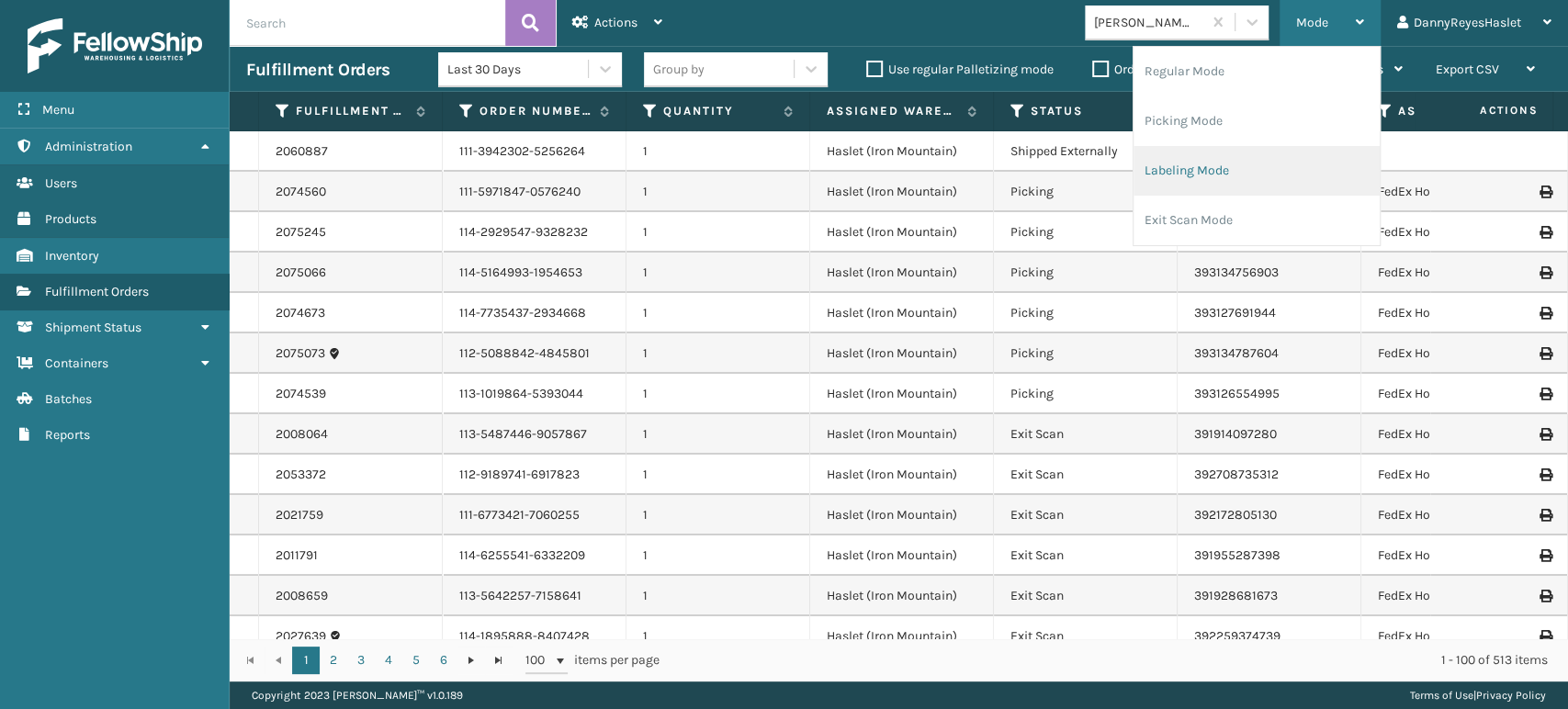
click at [1201, 192] on li "Labeling Mode" at bounding box center [1257, 171] width 246 height 50
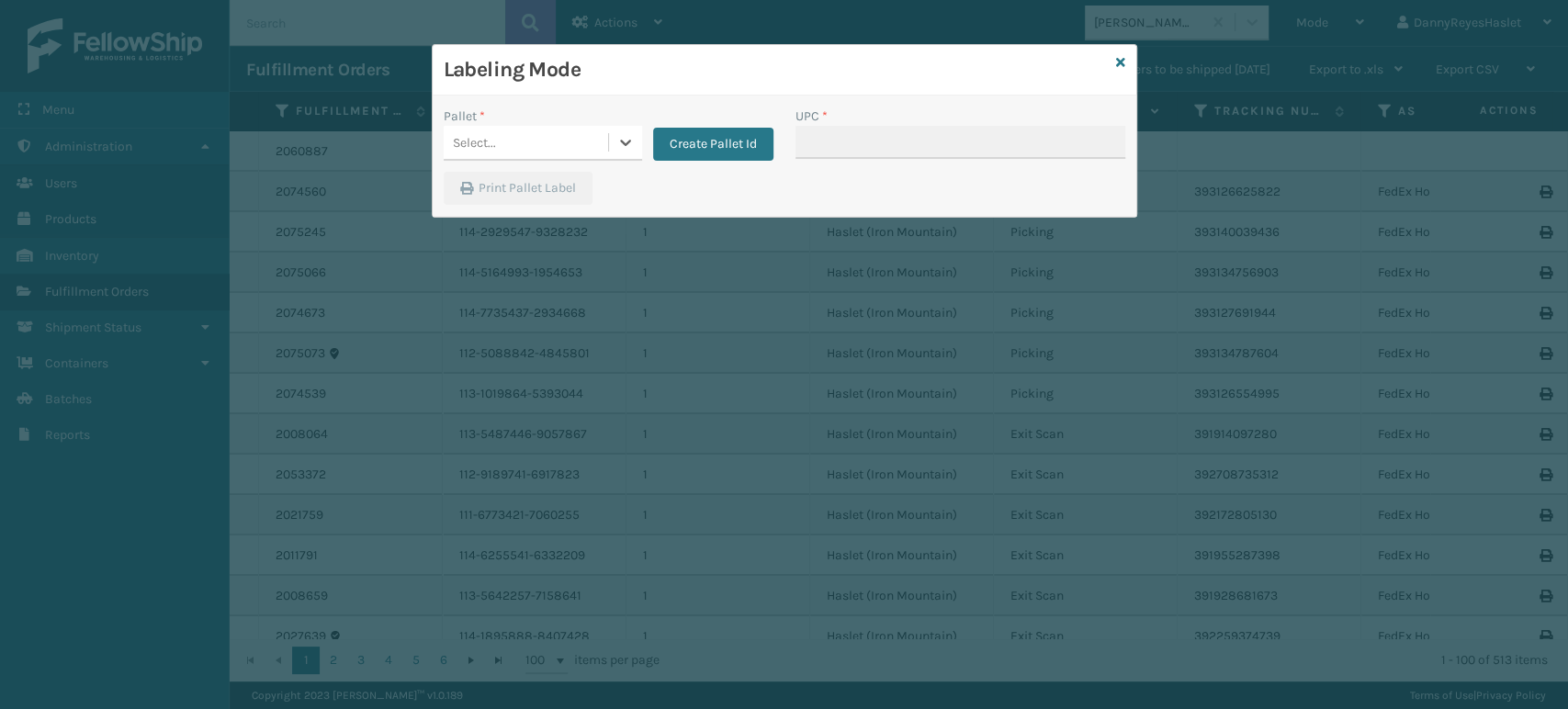
click at [583, 148] on div "Select..." at bounding box center [526, 143] width 164 height 31
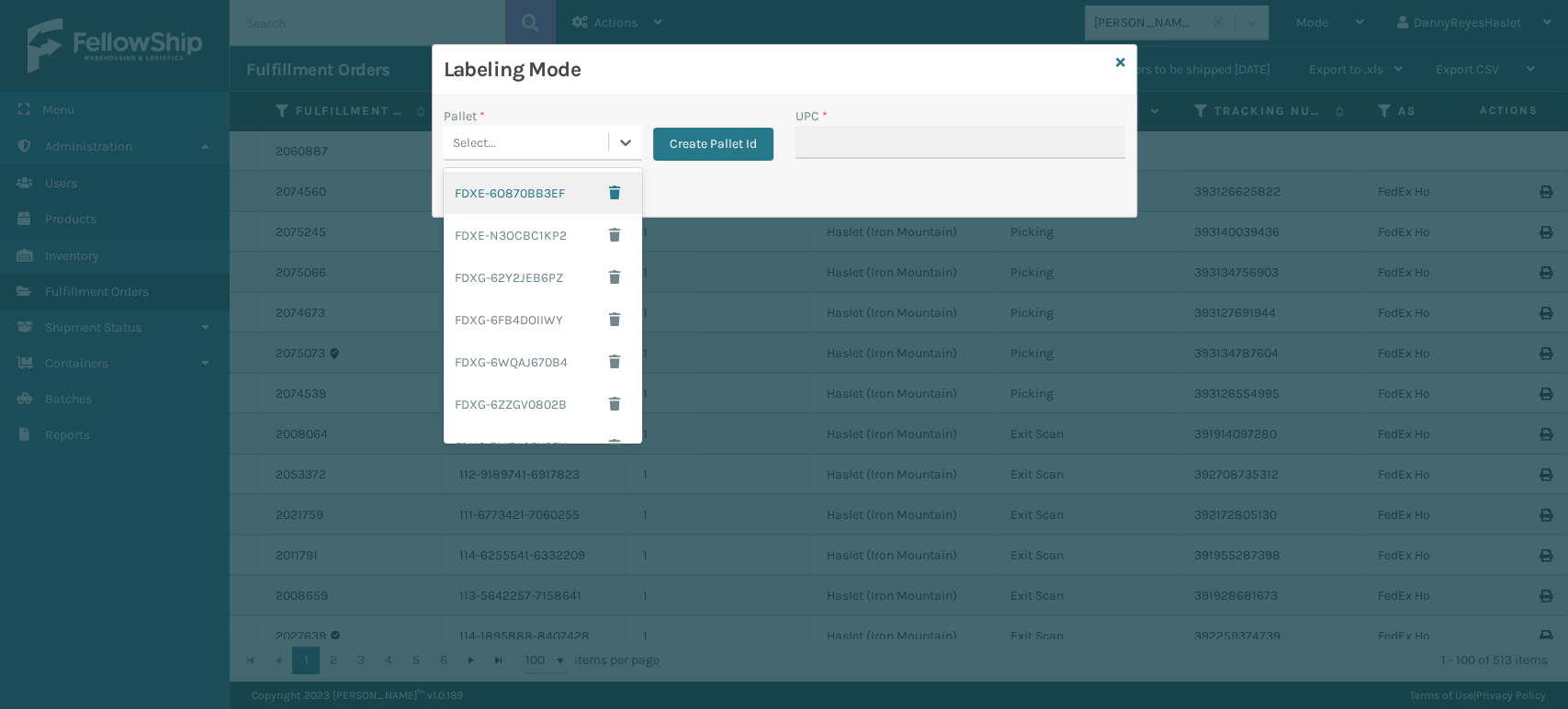
click at [549, 207] on div "FDXE-6O870BB3EF" at bounding box center [543, 193] width 199 height 42
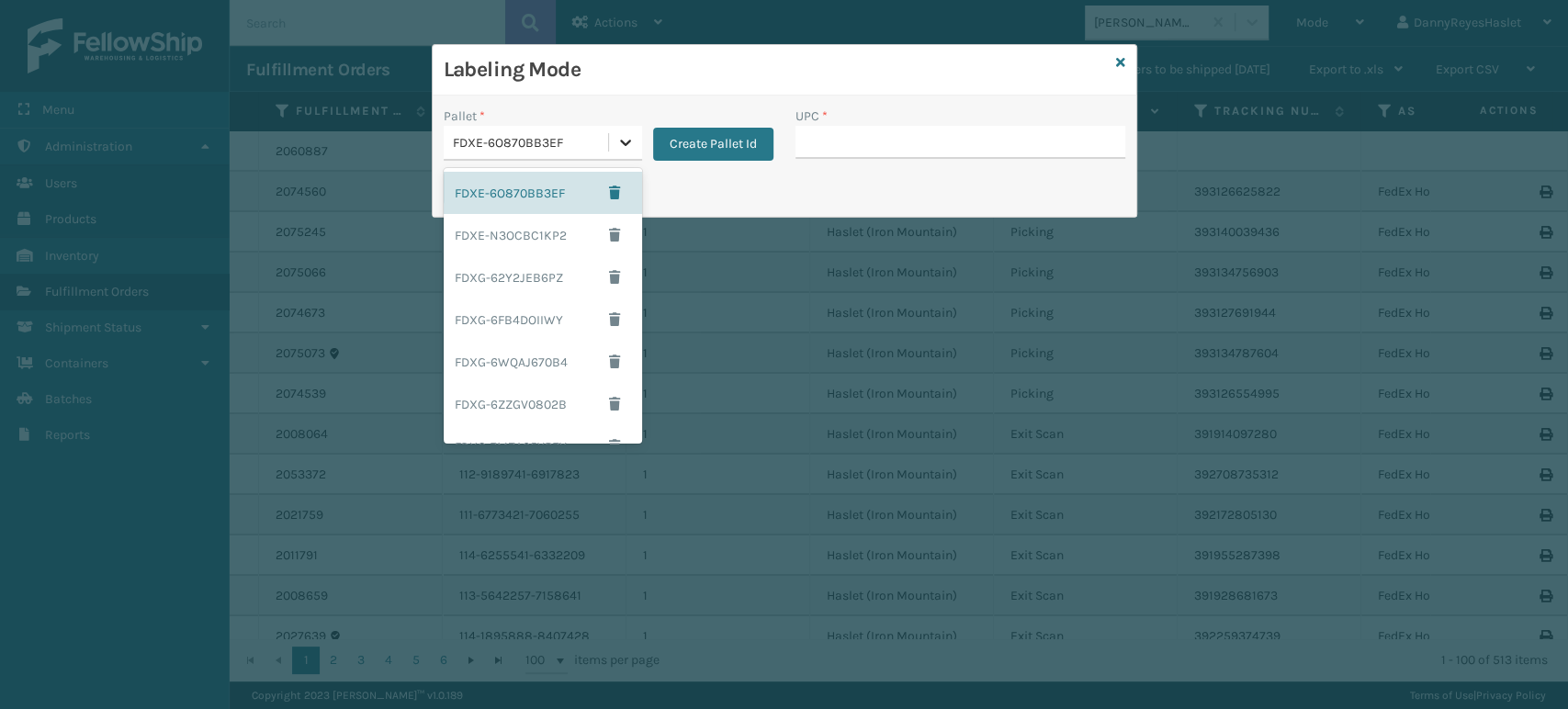
click at [621, 146] on icon at bounding box center [625, 142] width 18 height 18
click at [559, 283] on div "FDXG-62Y2JEB6PZ" at bounding box center [543, 277] width 199 height 42
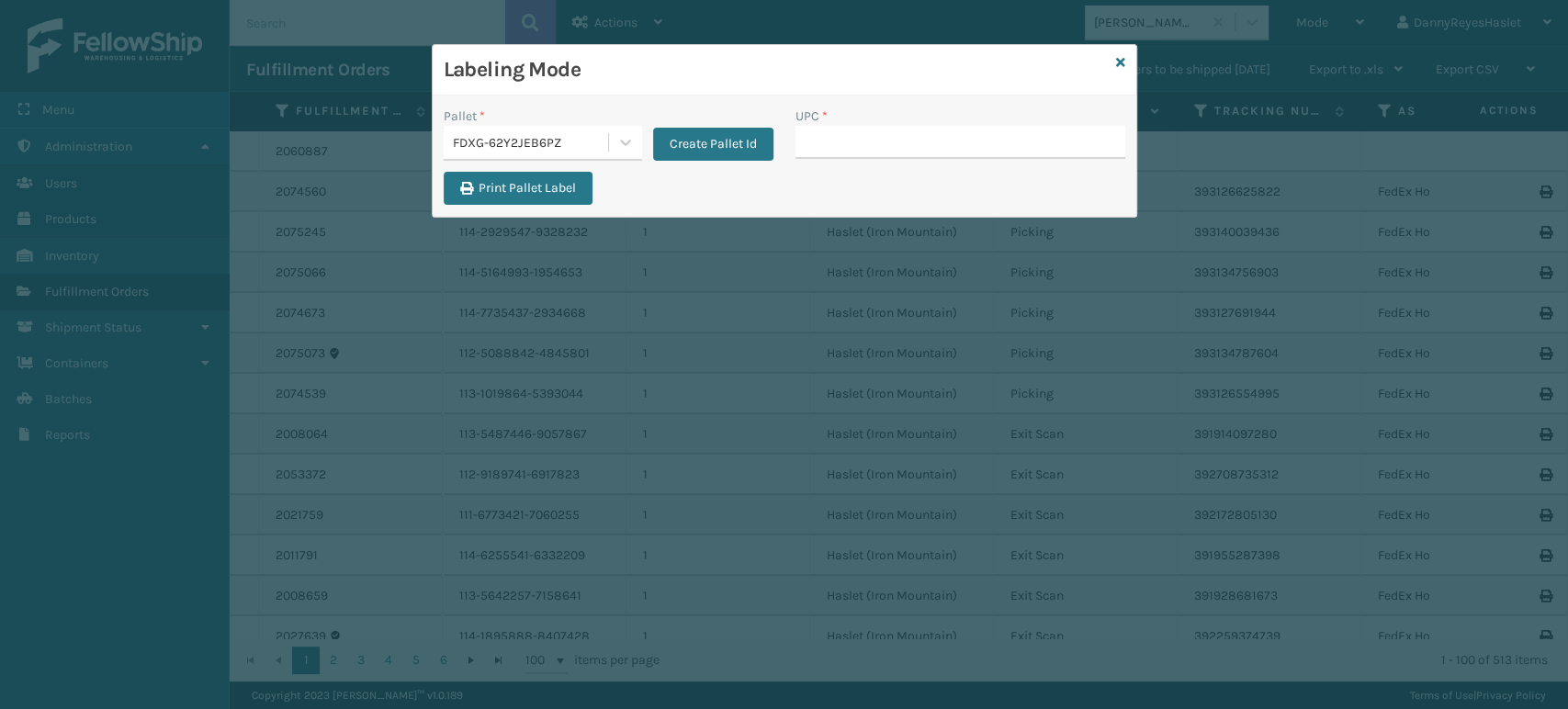
drag, startPoint x: 900, startPoint y: 134, endPoint x: 847, endPoint y: 125, distance: 53.8
click at [847, 125] on div "UPC *" at bounding box center [959, 133] width 329 height 52
click at [844, 142] on input "UPC *" at bounding box center [959, 142] width 329 height 33
click at [1121, 61] on icon at bounding box center [1120, 62] width 10 height 12
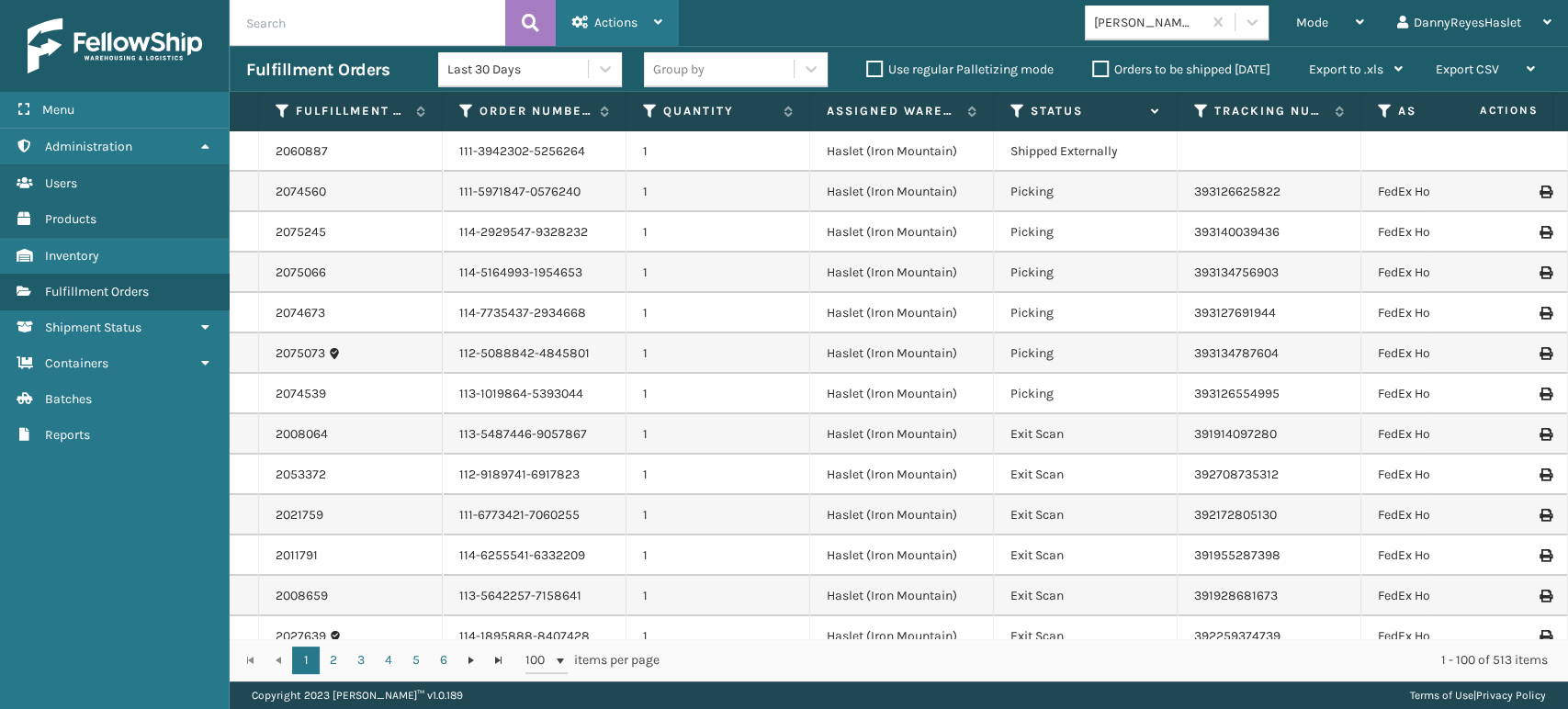
click at [616, 22] on span "Actions" at bounding box center [616, 22] width 43 height 15
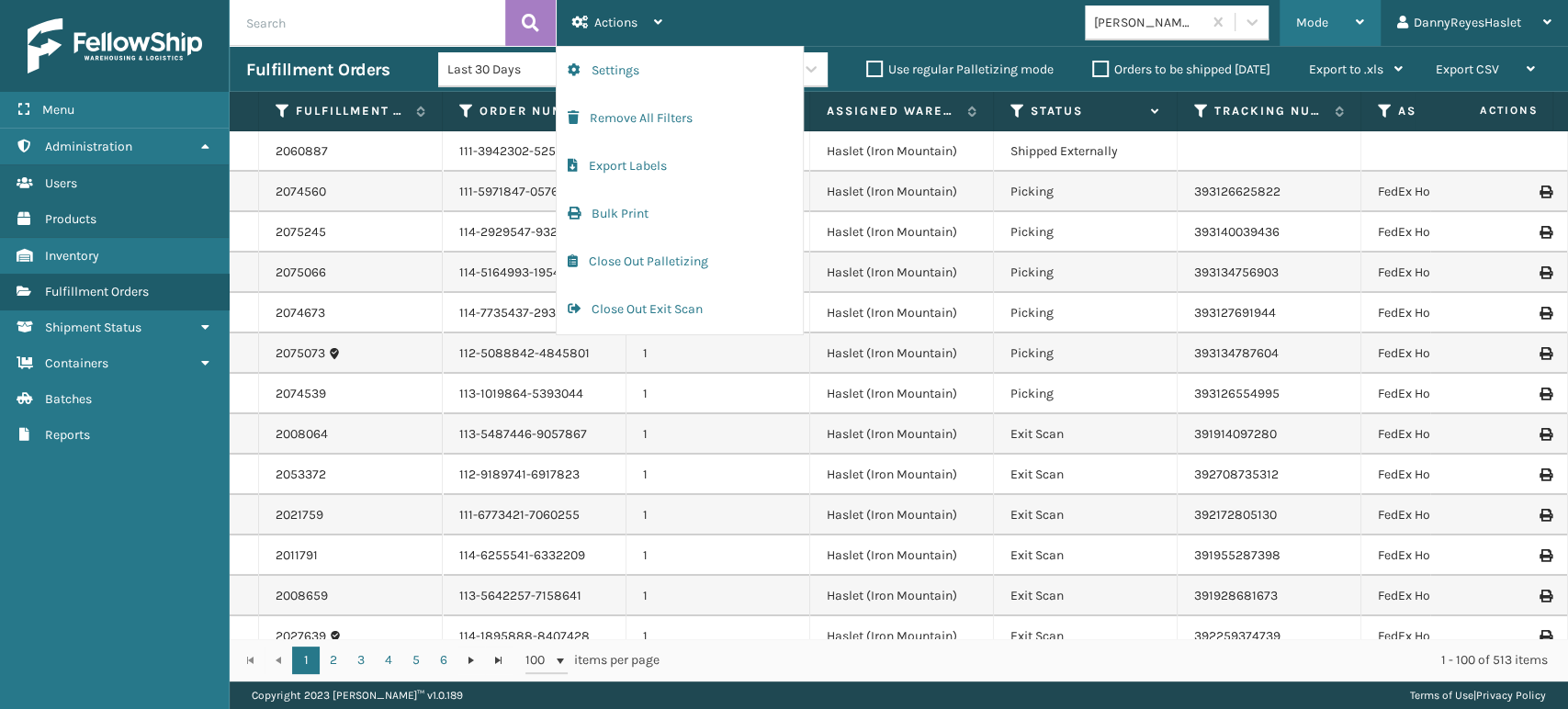
click at [1363, 20] on div "Mode Regular Mode Picking Mode Labeling Mode Exit Scan Mode" at bounding box center [1330, 23] width 101 height 46
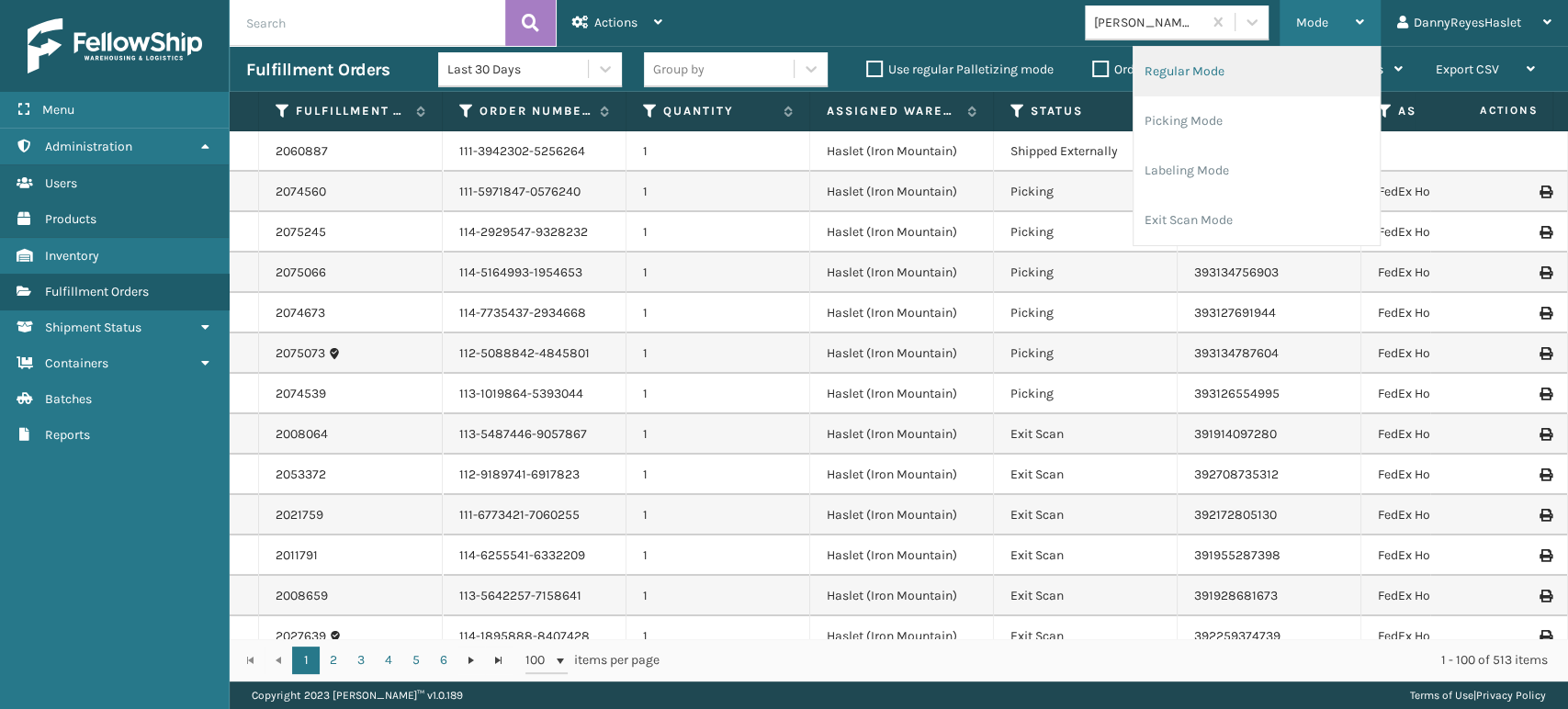
click at [1286, 79] on li "Regular Mode" at bounding box center [1257, 72] width 246 height 50
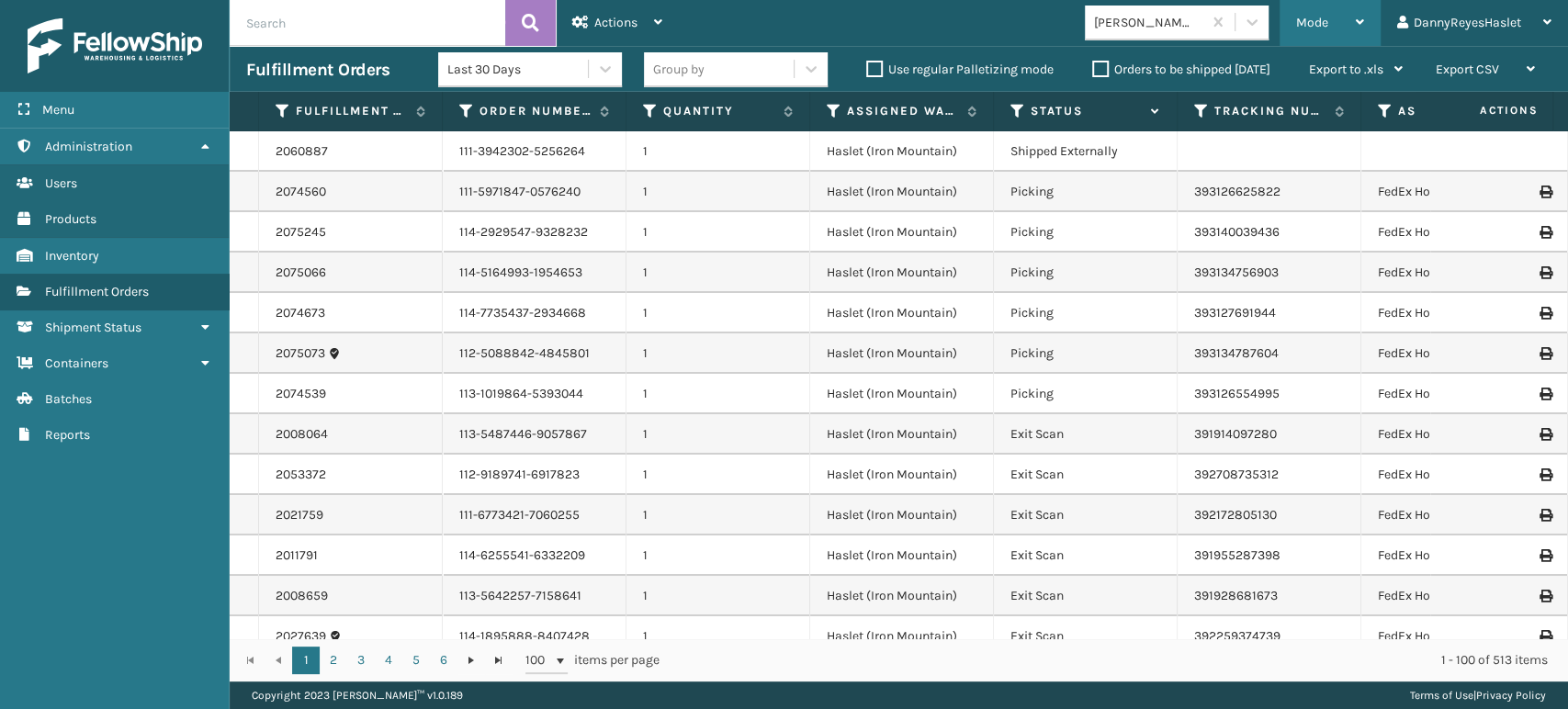
click at [1345, 25] on div "Mode" at bounding box center [1329, 23] width 68 height 46
click at [968, 8] on div "Mode Regular Mode Picking Mode Labeling Mode Exit Scan Mode [PERSON_NAME] Brand…" at bounding box center [1123, 23] width 889 height 46
click at [295, 151] on link "2060887" at bounding box center [302, 151] width 52 height 18
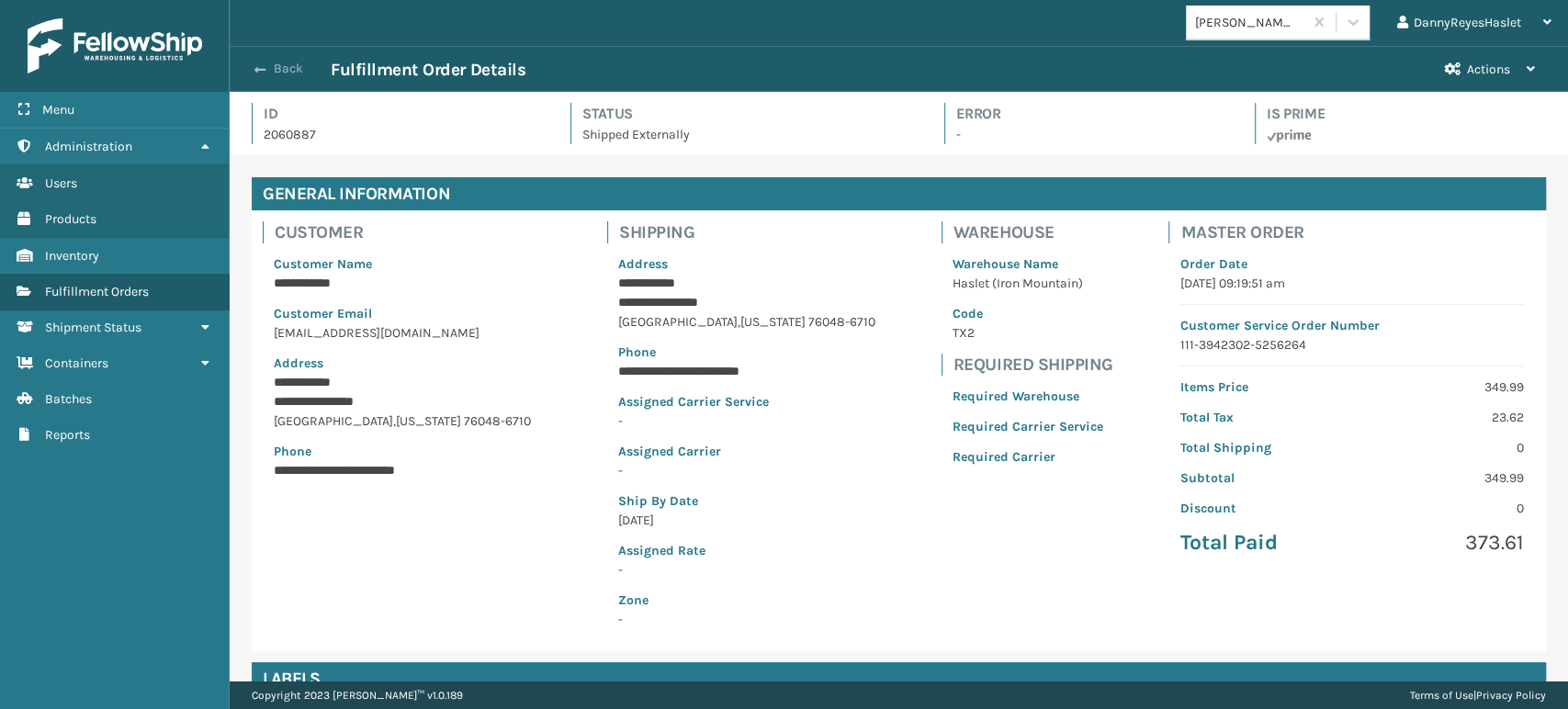
click at [285, 68] on button "Back" at bounding box center [288, 69] width 85 height 16
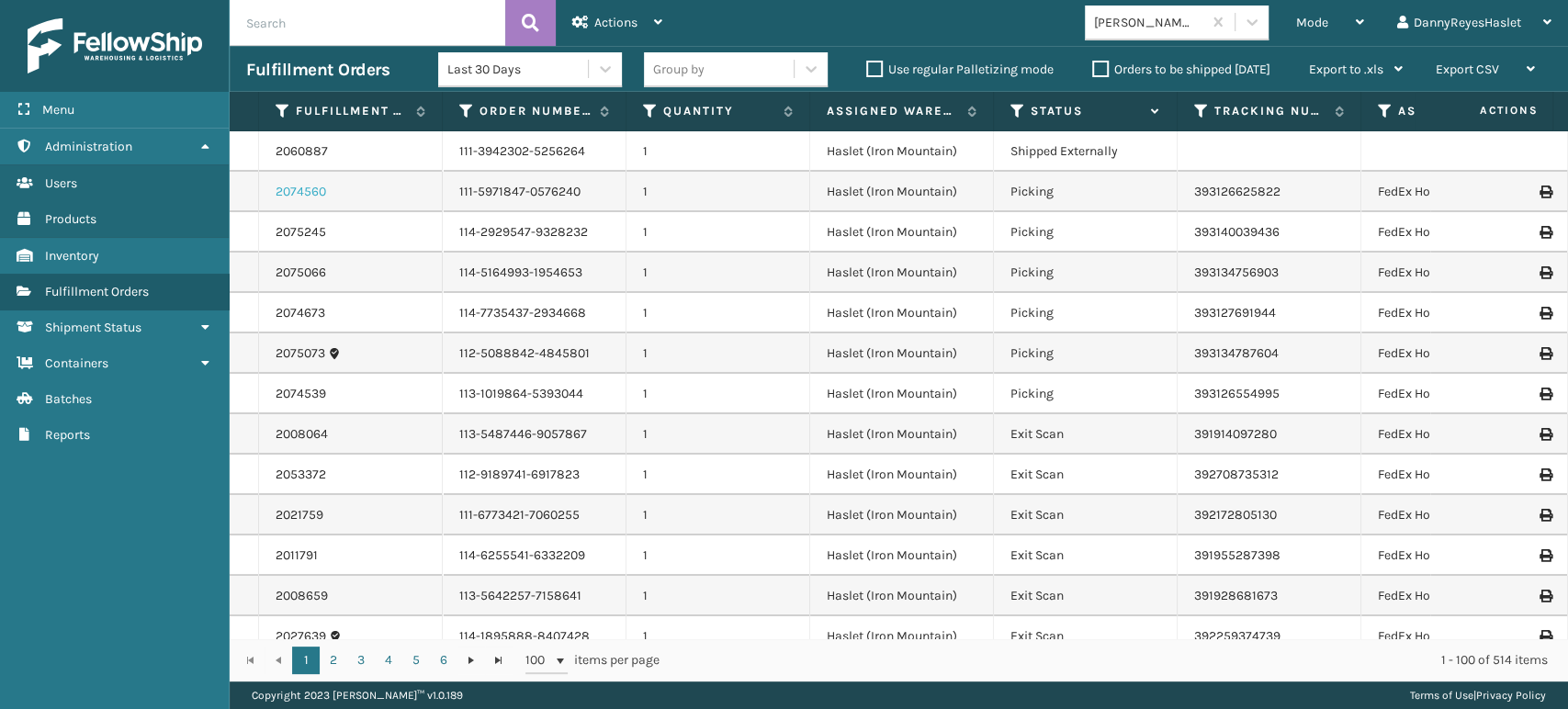
click at [310, 189] on link "2074560" at bounding box center [301, 192] width 51 height 18
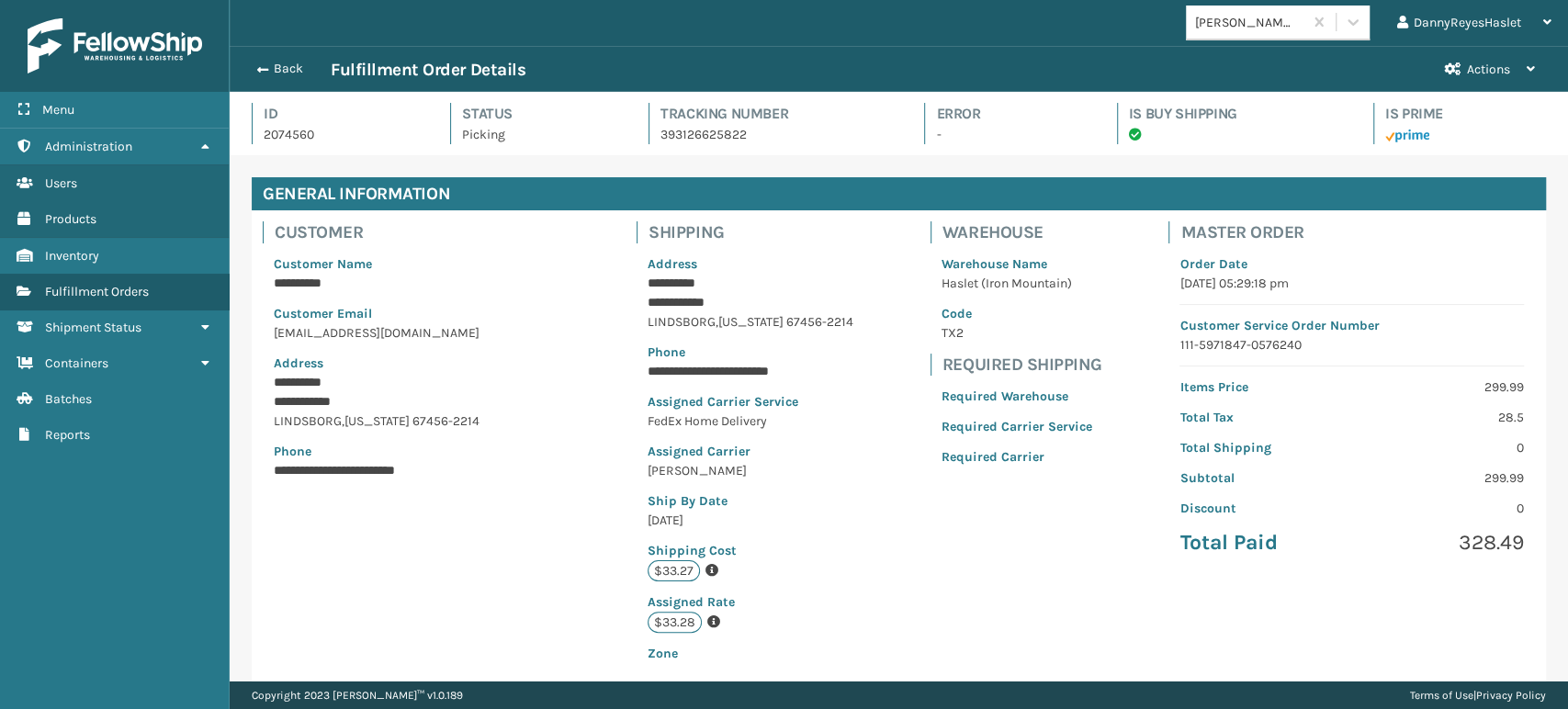
scroll to position [375, 0]
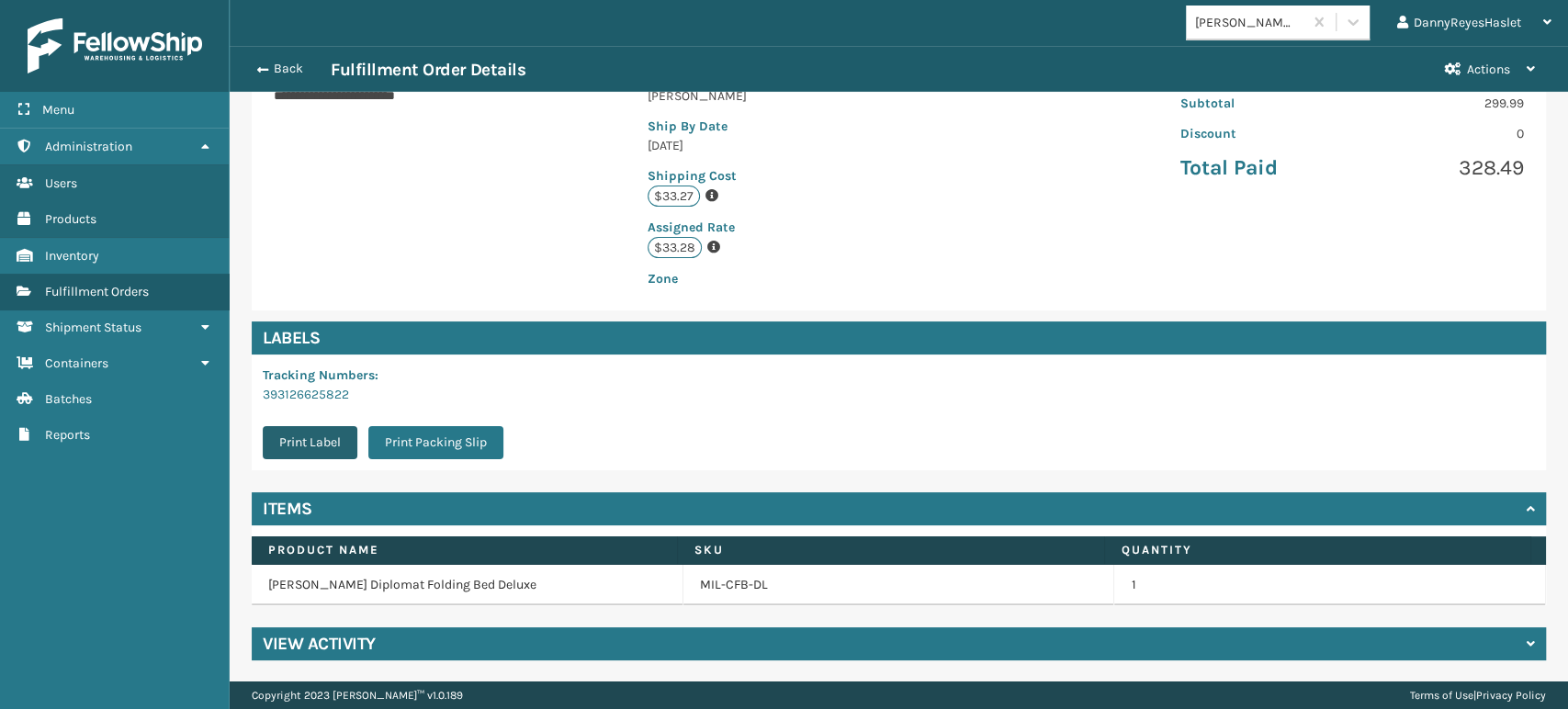
click at [306, 455] on button "Print Label" at bounding box center [309, 443] width 94 height 33
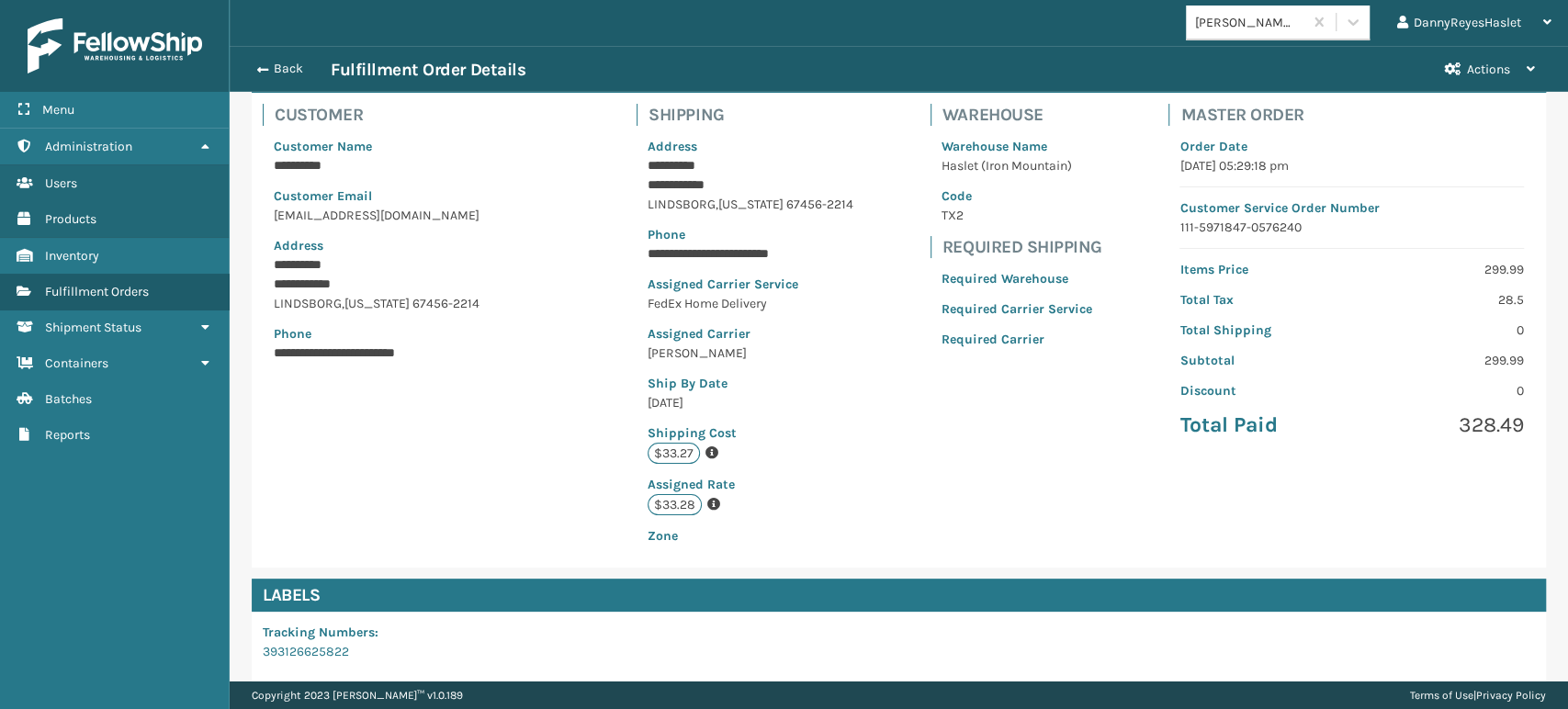
scroll to position [0, 0]
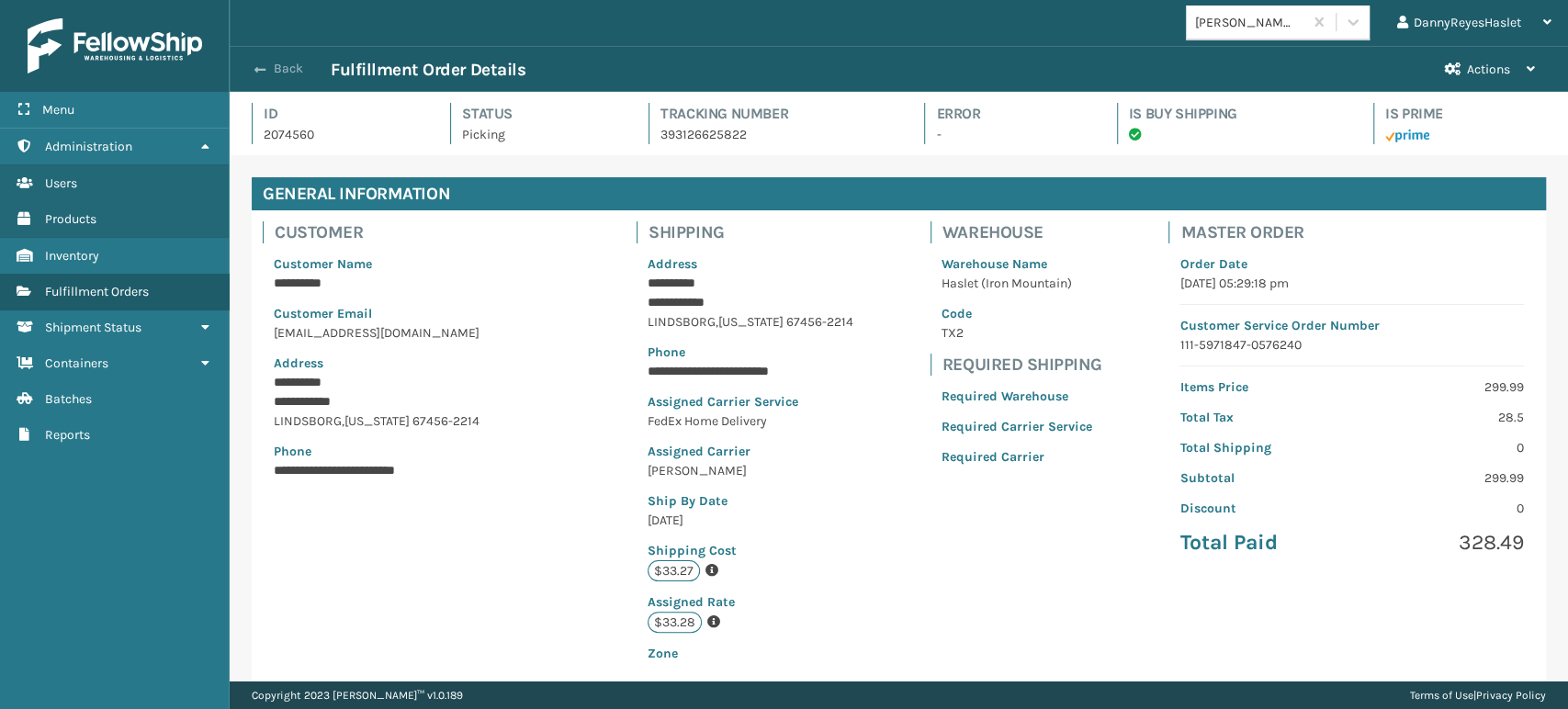
click at [278, 70] on button "Back" at bounding box center [288, 69] width 85 height 16
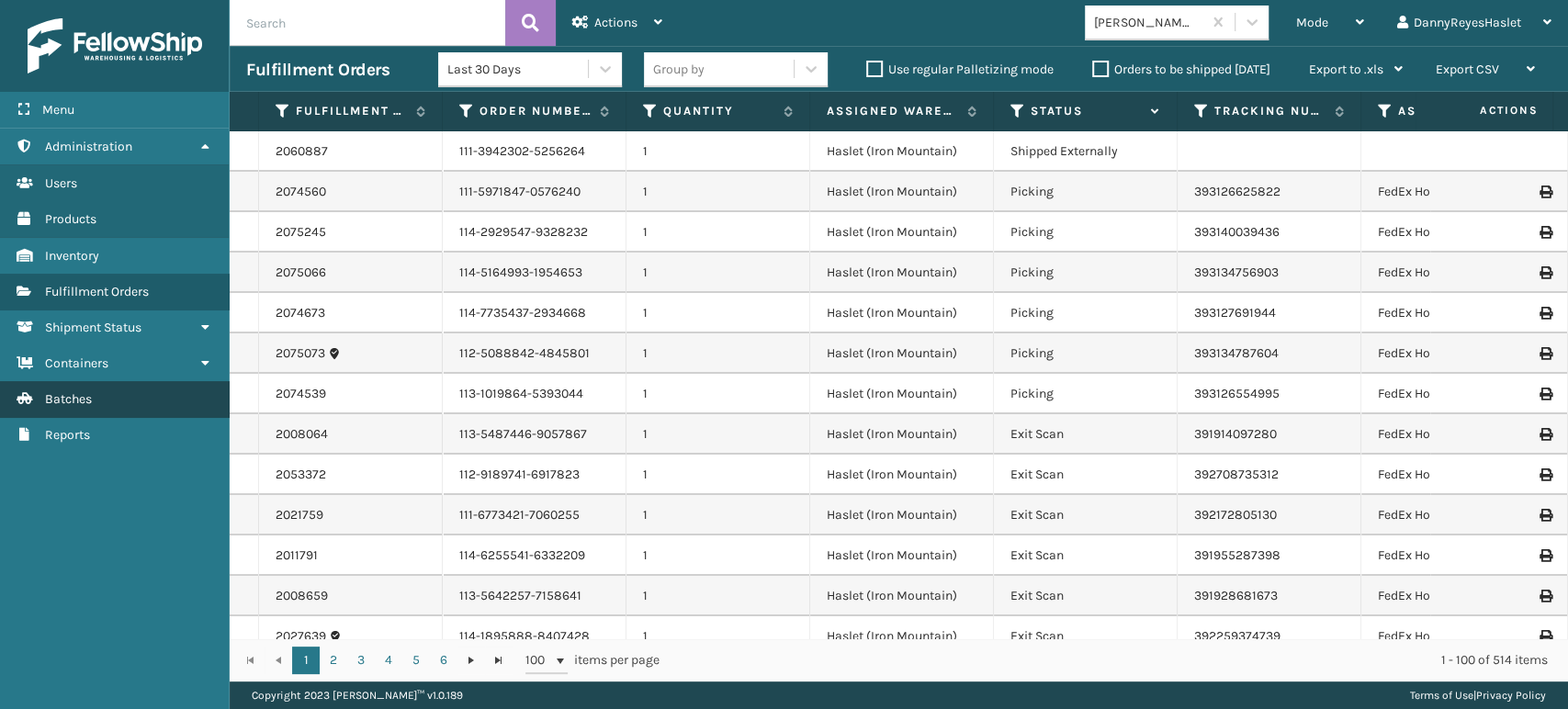
click at [128, 404] on link "Batches" at bounding box center [115, 399] width 229 height 36
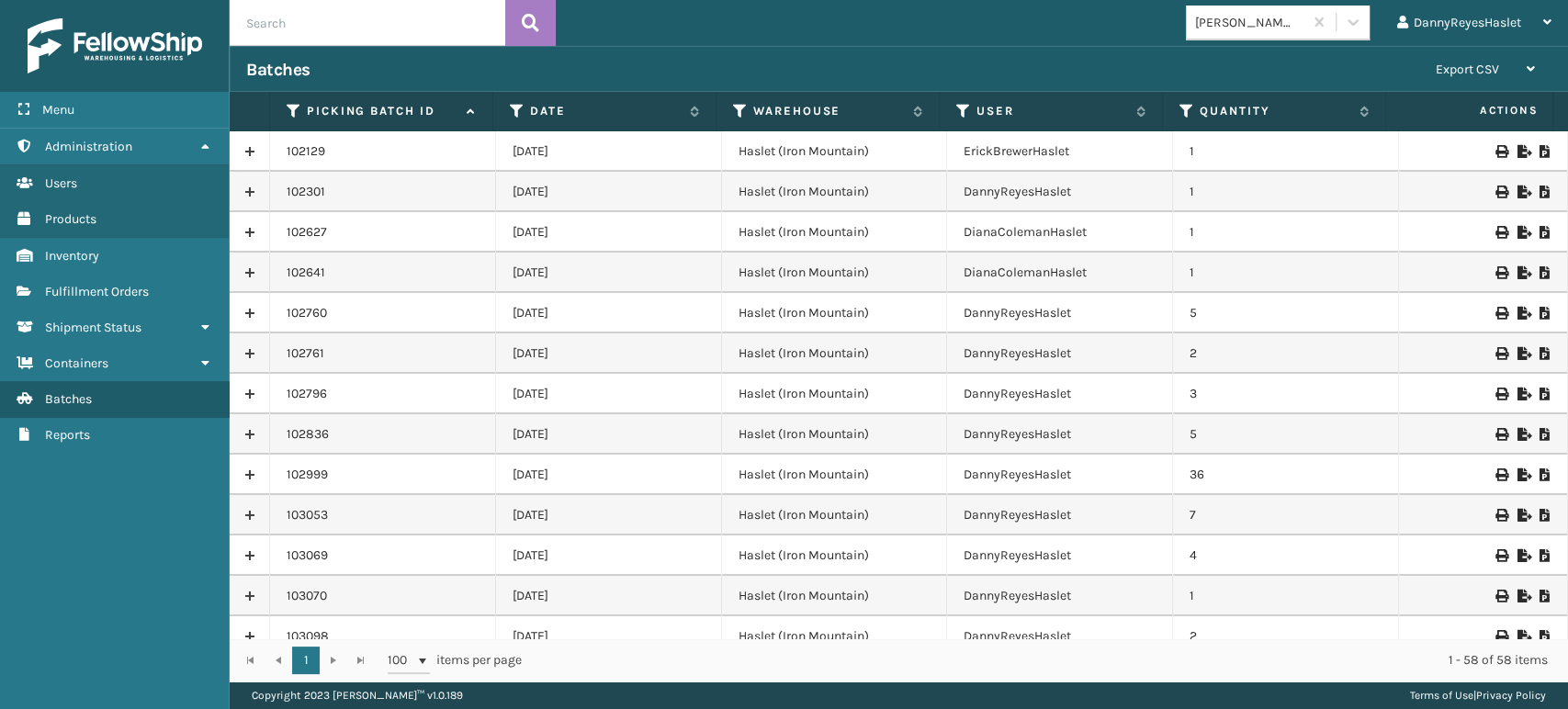
click at [1486, 143] on td at bounding box center [1483, 152] width 169 height 40
click at [1495, 155] on icon at bounding box center [1501, 151] width 11 height 12
click at [1539, 156] on icon at bounding box center [1545, 151] width 11 height 12
drag, startPoint x: 145, startPoint y: 298, endPoint x: 703, endPoint y: 21, distance: 623.0
click at [703, 21] on div "[PERSON_NAME] Brands DannyReyesHaslet Log Out" at bounding box center [1061, 23] width 1012 height 46
